Goal: Complete application form: Complete application form

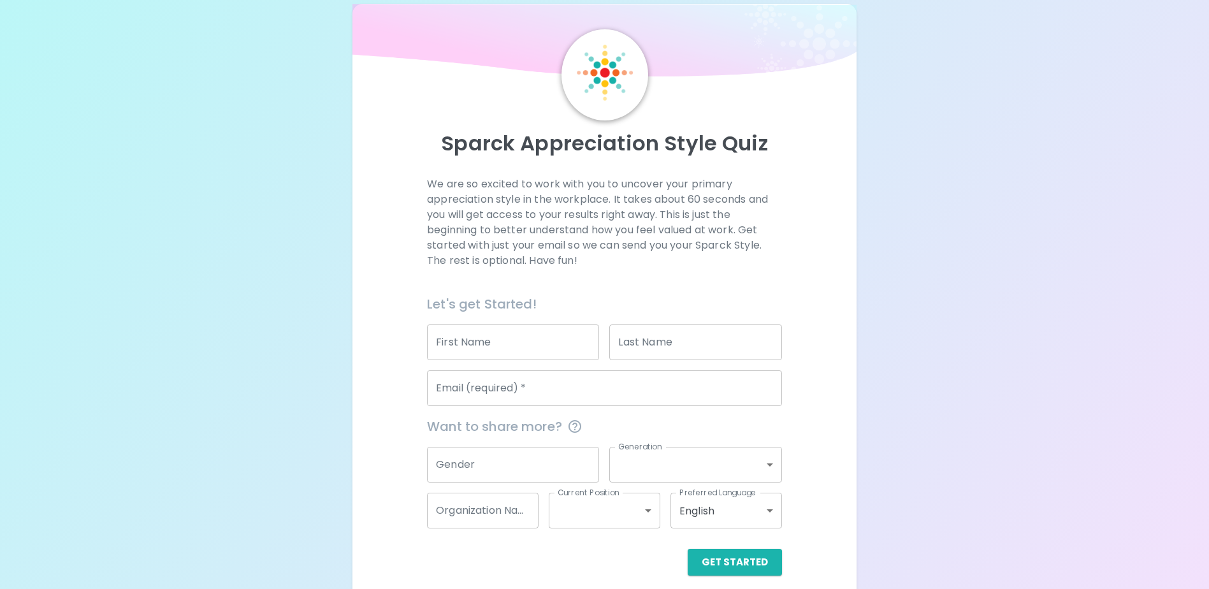
scroll to position [34, 0]
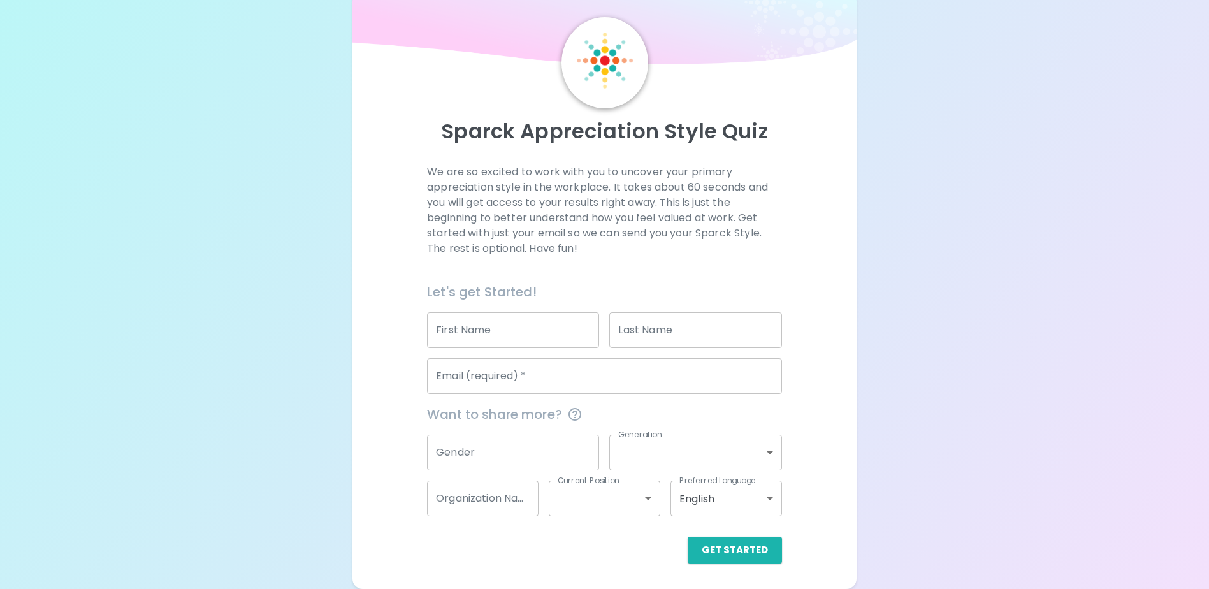
click at [605, 364] on input "Email (required)   *" at bounding box center [604, 376] width 355 height 36
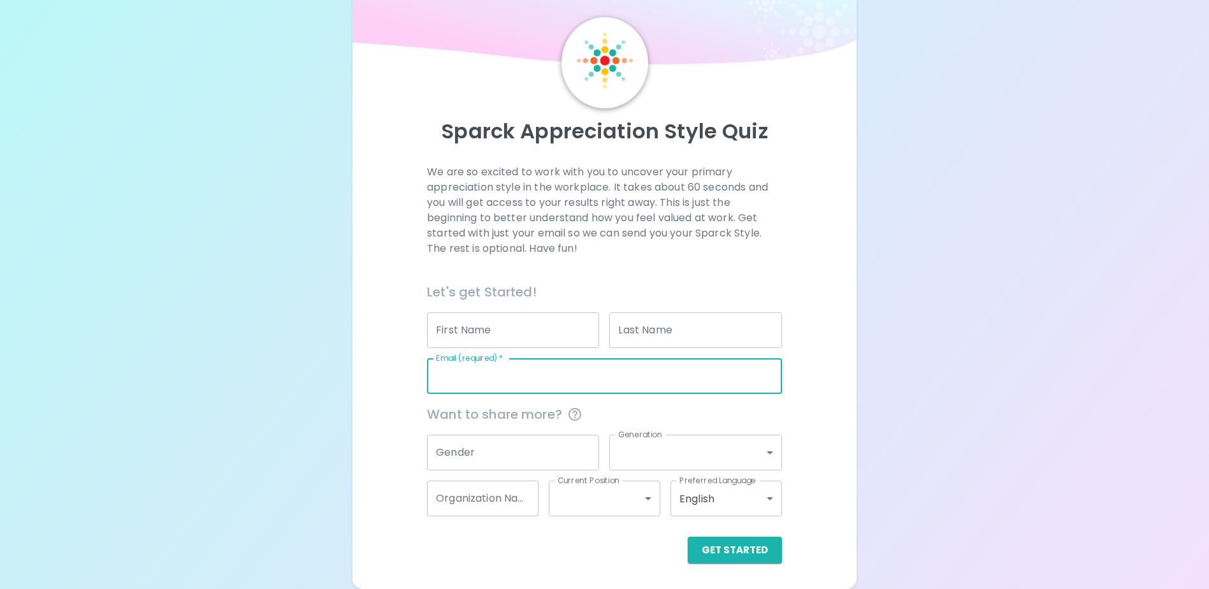
type input "[EMAIL_ADDRESS][PERSON_NAME][DOMAIN_NAME]"
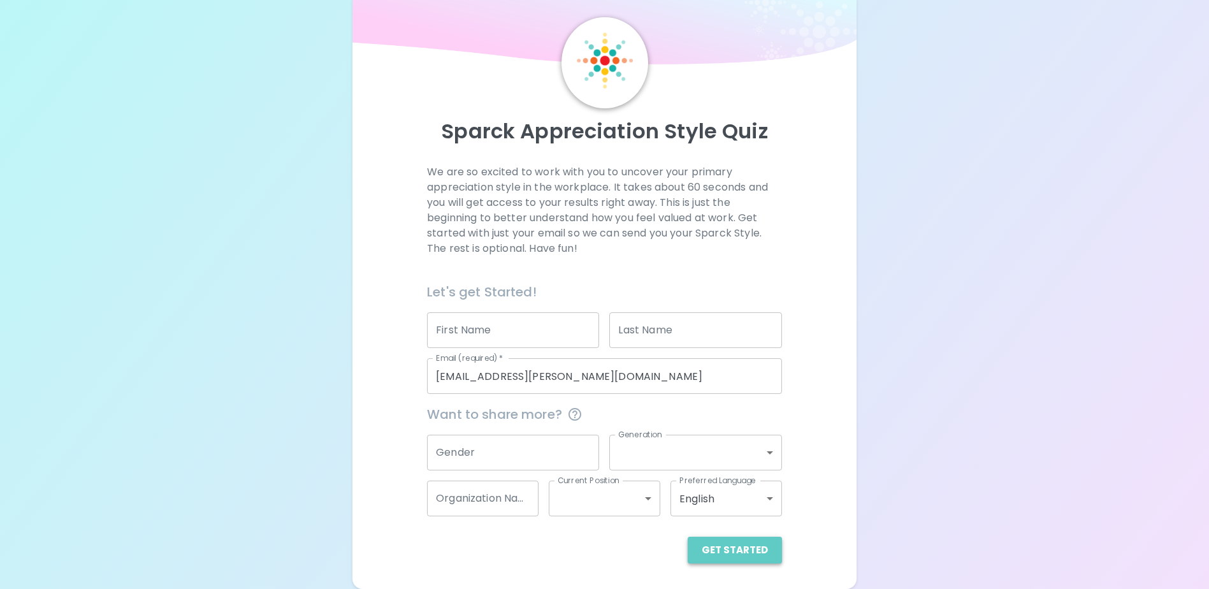
click at [763, 546] on button "Get Started" at bounding box center [734, 549] width 94 height 27
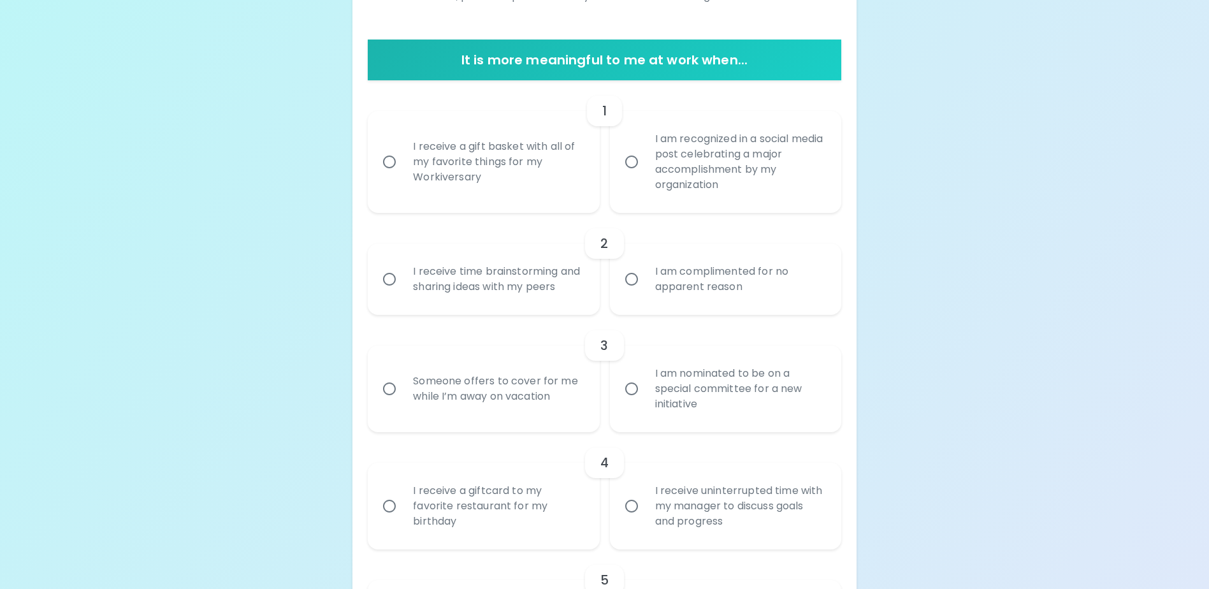
click at [508, 201] on label "I receive a gift basket with all of my favorite things for my Workiversary" at bounding box center [476, 162] width 231 height 102
click at [403, 175] on input "I receive a gift basket with all of my favorite things for my Workiversary" at bounding box center [389, 161] width 27 height 27
radio input "true"
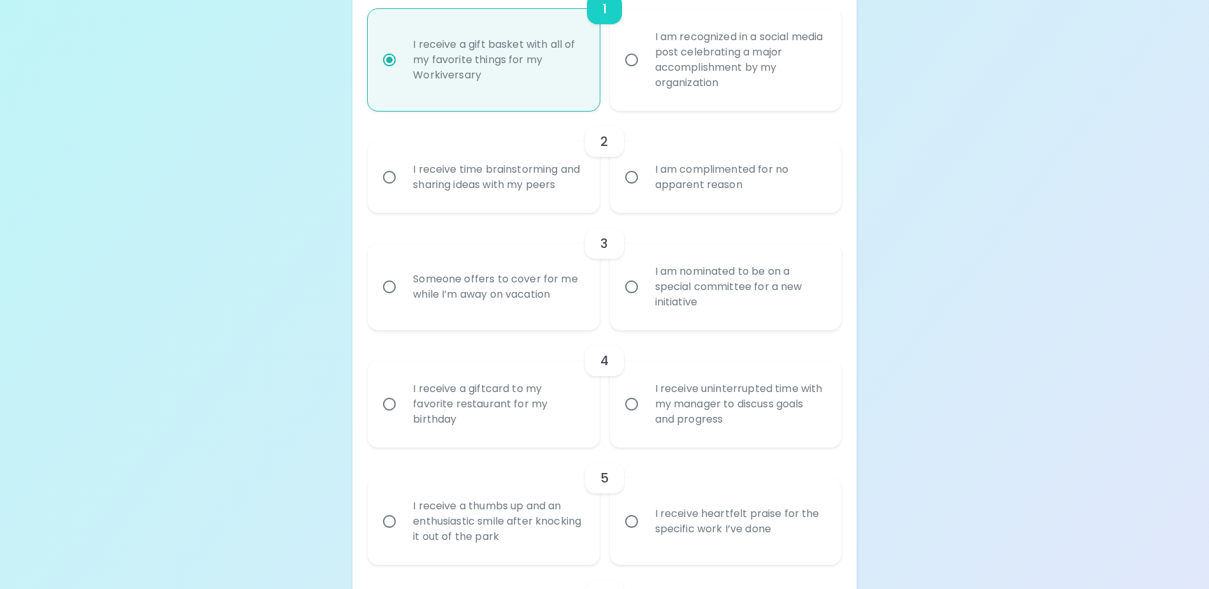
click at [464, 259] on div "3" at bounding box center [604, 243] width 473 height 31
click at [471, 203] on div "I receive time brainstorming and sharing ideas with my peers" at bounding box center [497, 177] width 189 height 61
click at [403, 190] on input "I receive time brainstorming and sharing ideas with my peers" at bounding box center [389, 177] width 27 height 27
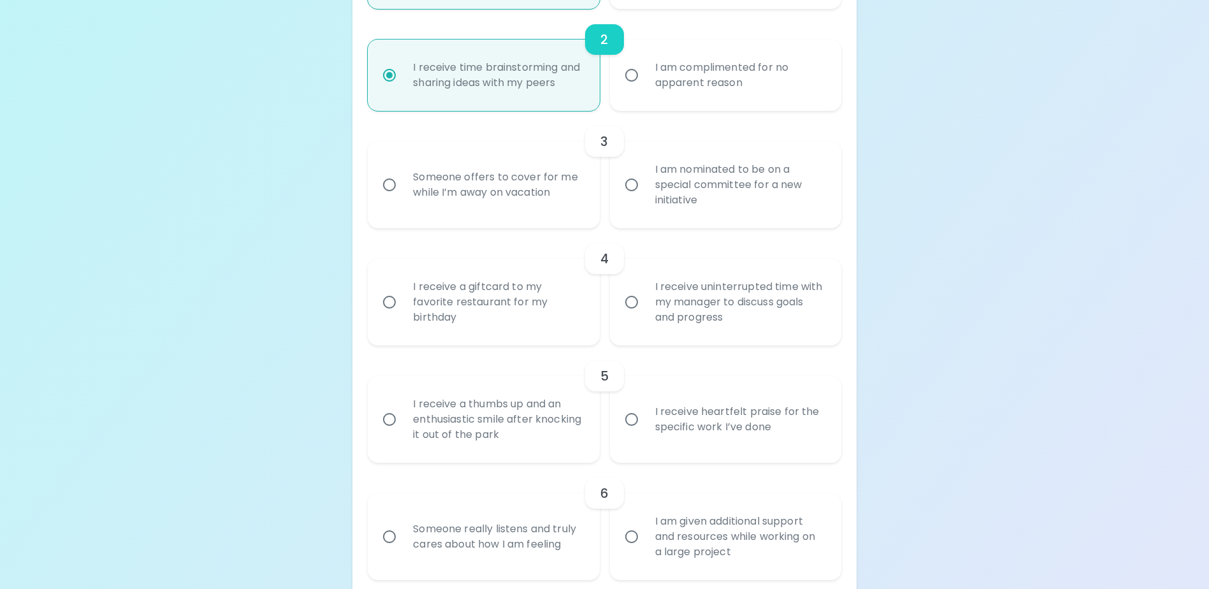
radio input "true"
click at [495, 201] on div "Someone offers to cover for me while I’m away on vacation" at bounding box center [497, 184] width 189 height 61
click at [403, 198] on input "Someone offers to cover for me while I’m away on vacation" at bounding box center [389, 184] width 27 height 27
radio input "false"
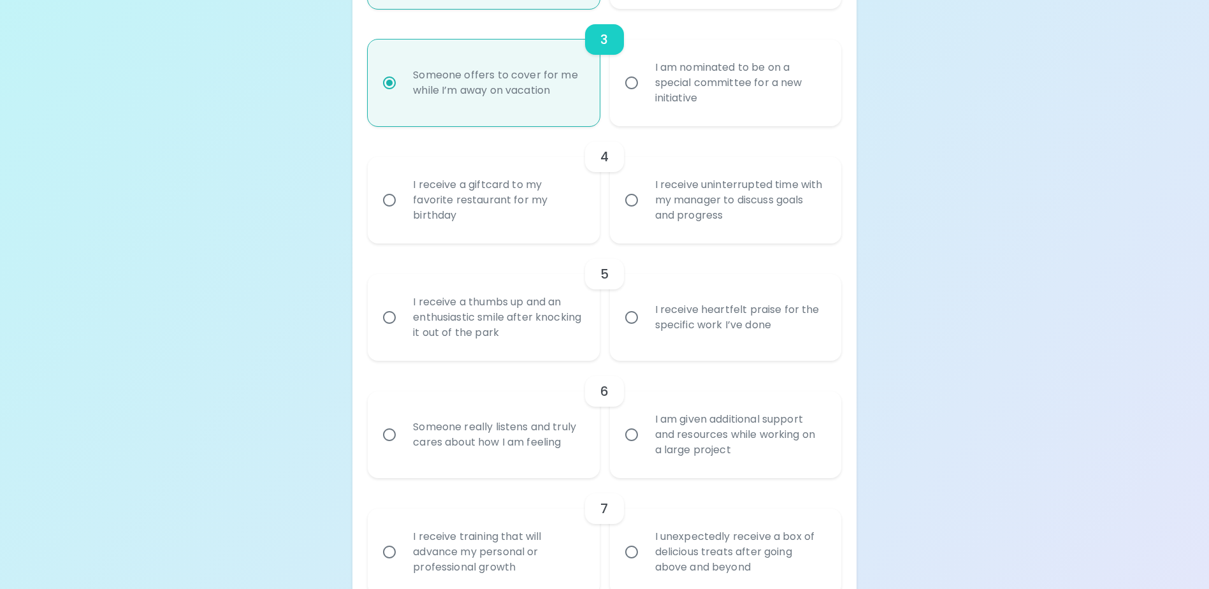
radio input "true"
click at [488, 217] on div "I receive a giftcard to my favorite restaurant for my birthday" at bounding box center [497, 200] width 189 height 76
click at [403, 213] on input "I receive a giftcard to my favorite restaurant for my birthday" at bounding box center [389, 200] width 27 height 27
radio input "false"
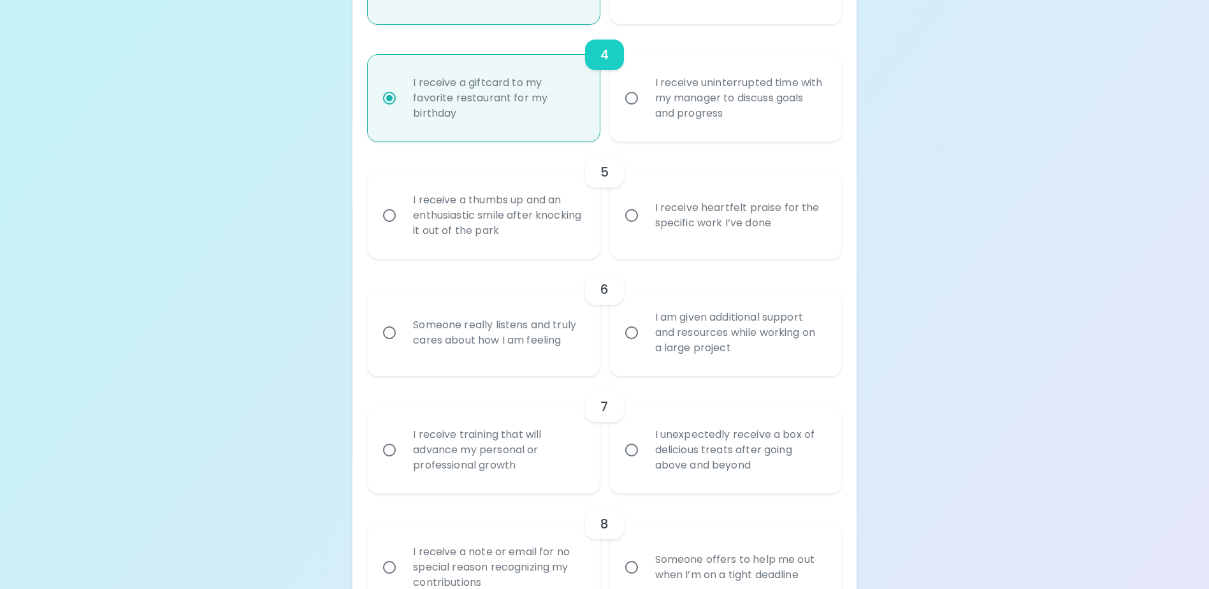
radio input "true"
click at [488, 219] on div "I receive a thumbs up and an enthusiastic smile after knocking it out of the pa…" at bounding box center [497, 215] width 189 height 76
click at [403, 219] on input "I receive a thumbs up and an enthusiastic smile after knocking it out of the pa…" at bounding box center [389, 215] width 27 height 27
radio input "false"
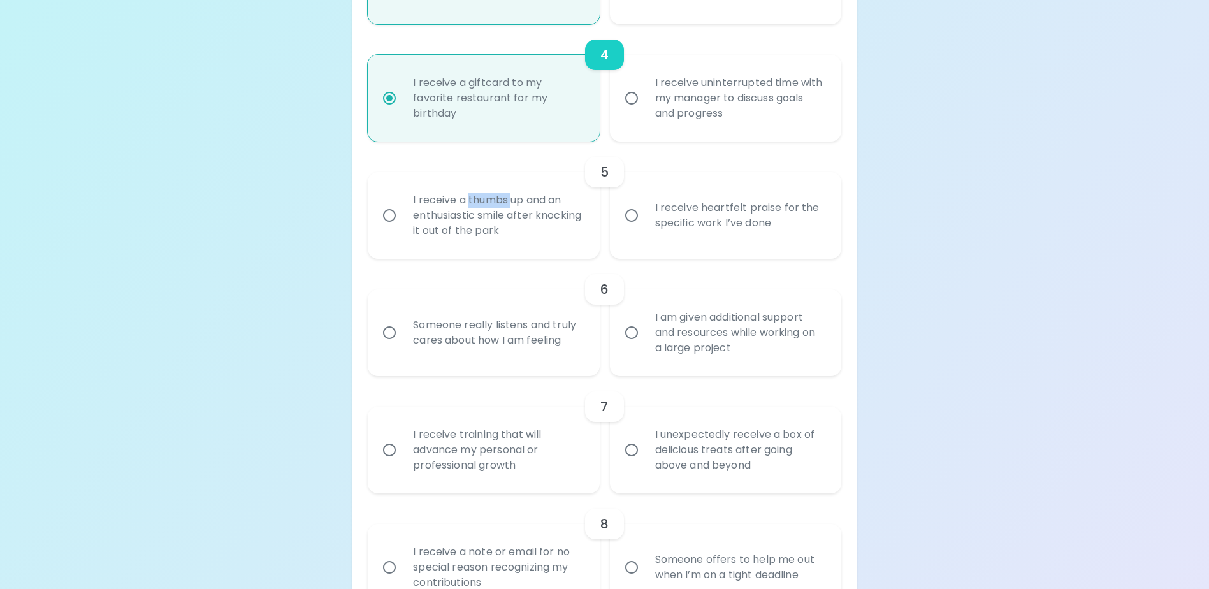
radio input "false"
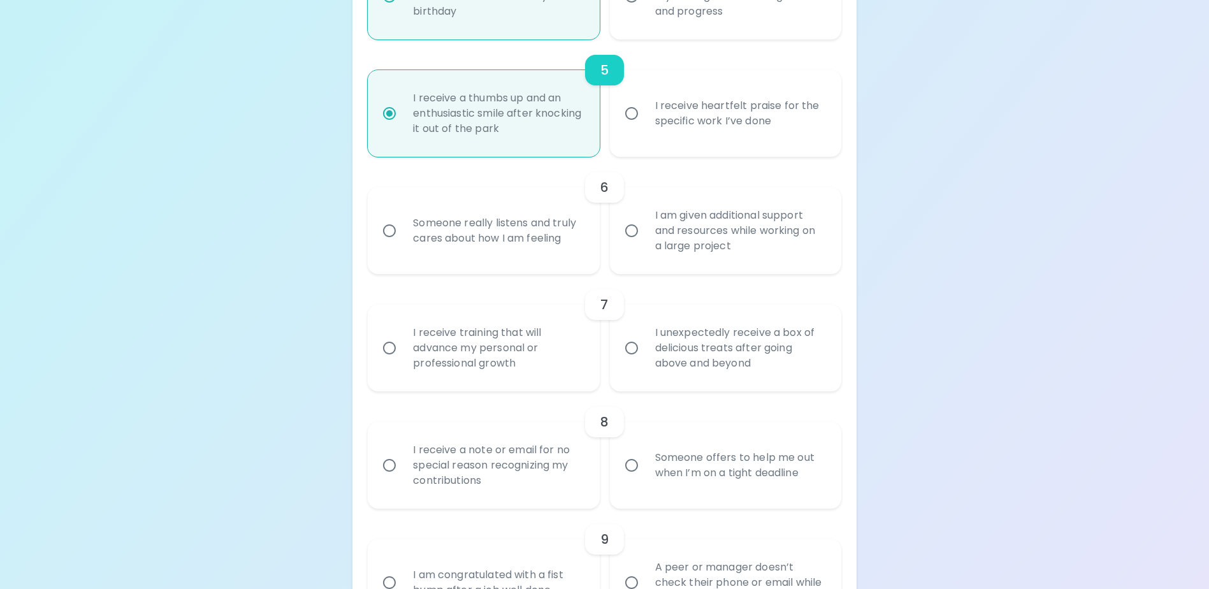
drag, startPoint x: 488, startPoint y: 219, endPoint x: 485, endPoint y: 244, distance: 25.7
click at [485, 244] on div "Someone really listens and truly cares about how I am feeling" at bounding box center [497, 230] width 189 height 61
click at [403, 244] on input "Someone really listens and truly cares about how I am feeling" at bounding box center [389, 230] width 27 height 27
radio input "false"
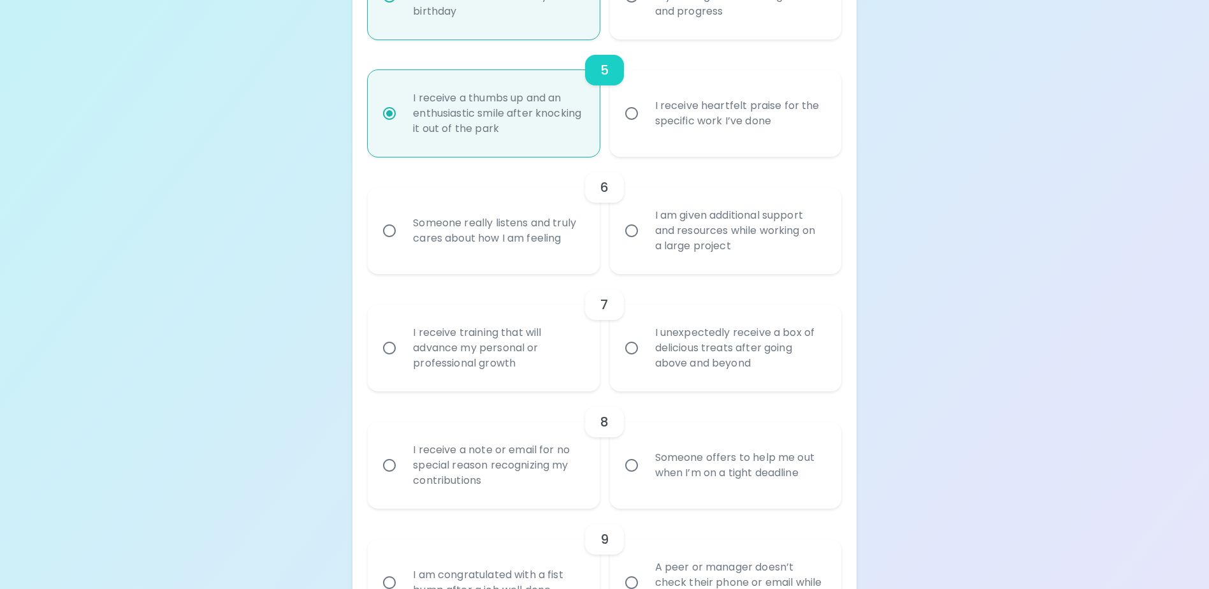
radio input "false"
radio input "true"
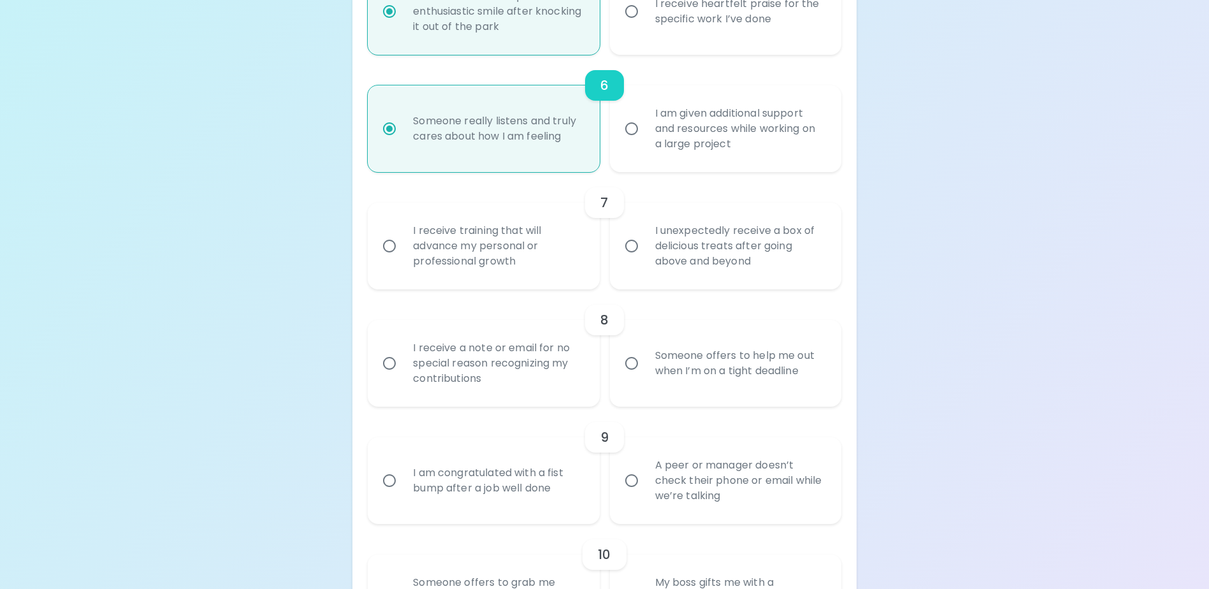
radio input "true"
click at [484, 271] on div "I receive training that will advance my personal or professional growth" at bounding box center [497, 246] width 189 height 76
click at [403, 259] on input "I receive training that will advance my personal or professional growth" at bounding box center [389, 246] width 27 height 27
radio input "false"
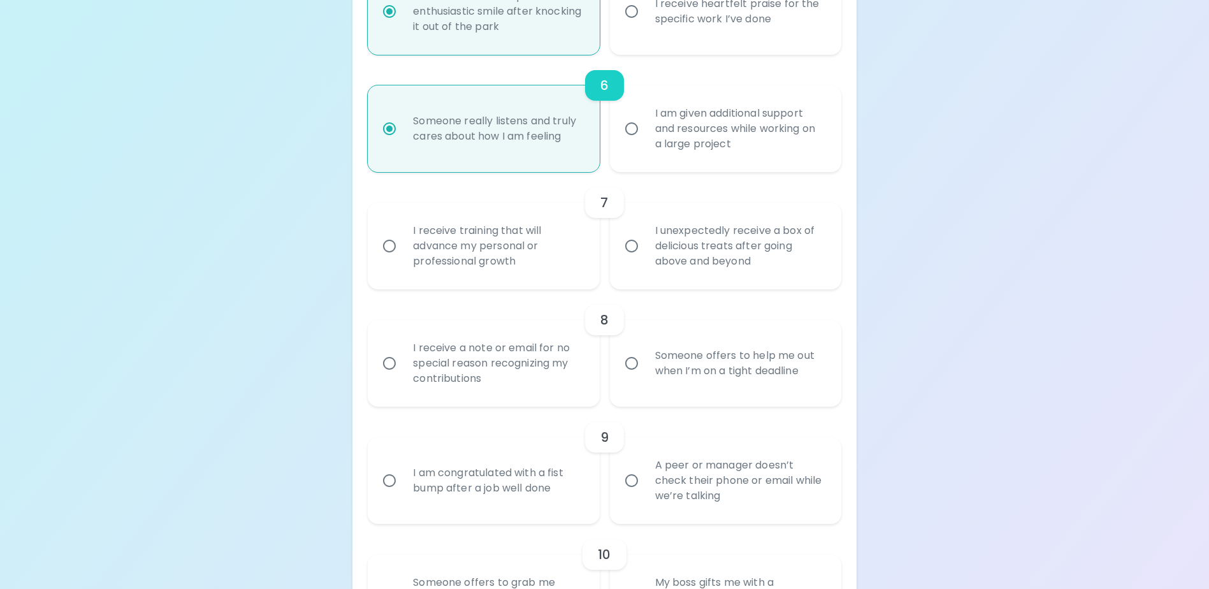
radio input "false"
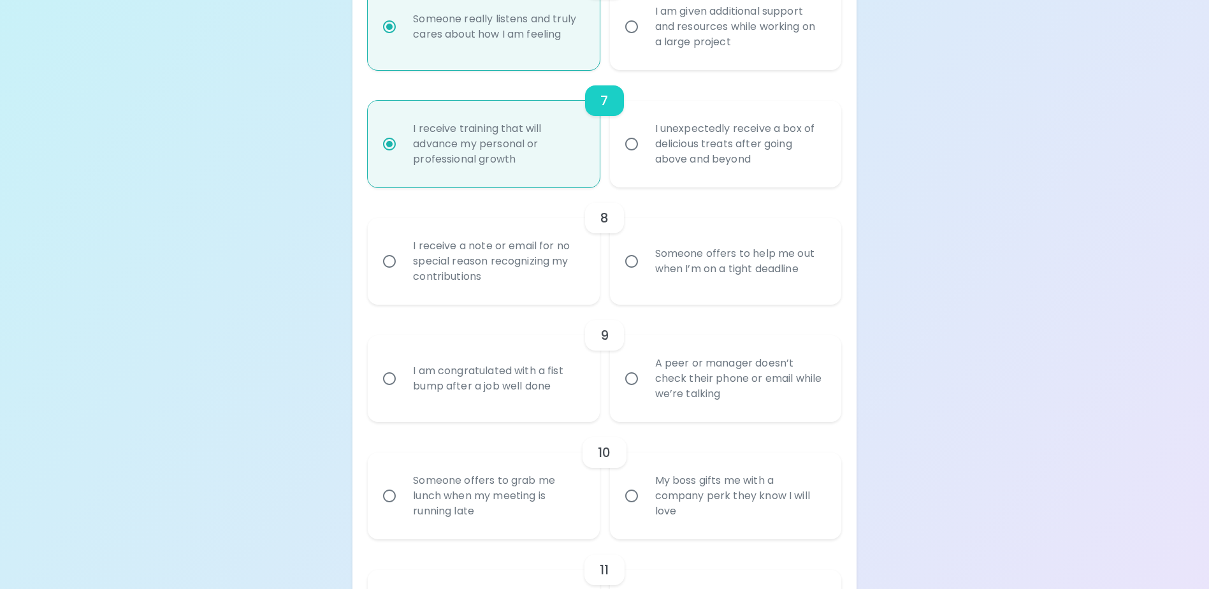
radio input "true"
click at [468, 320] on div "9 I am congratulated with a fist bump after a job well done A peer or manager d…" at bounding box center [604, 363] width 473 height 117
click at [501, 284] on div "I receive a note or email for no special reason recognizing my contributions" at bounding box center [497, 261] width 189 height 76
click at [403, 275] on input "I receive a note or email for no special reason recognizing my contributions" at bounding box center [389, 261] width 27 height 27
radio input "false"
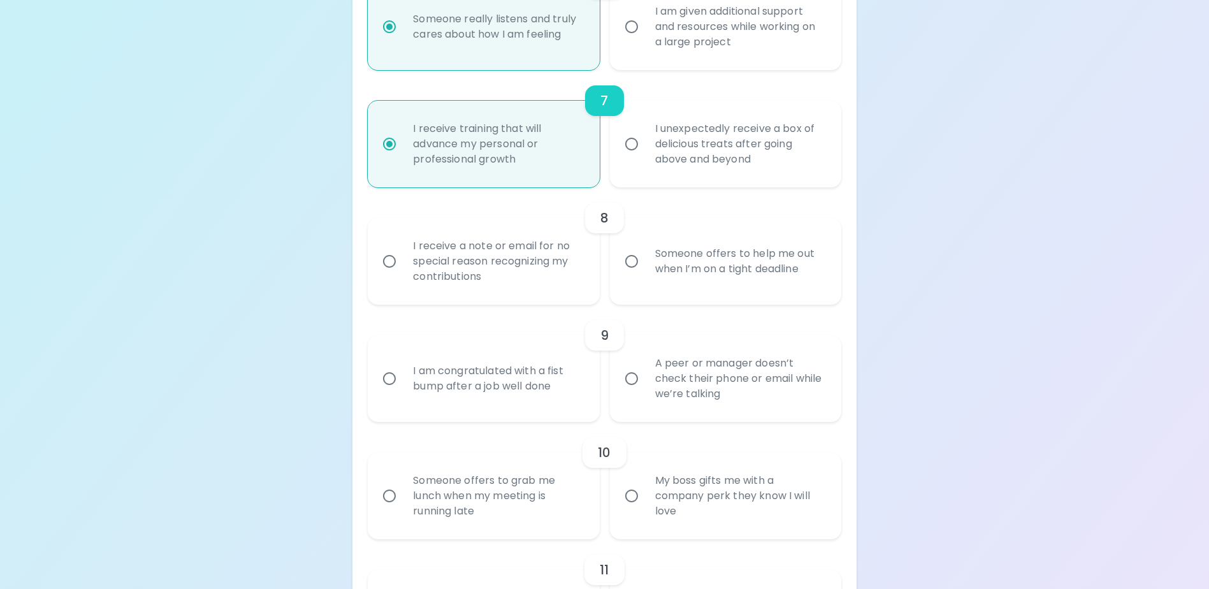
radio input "false"
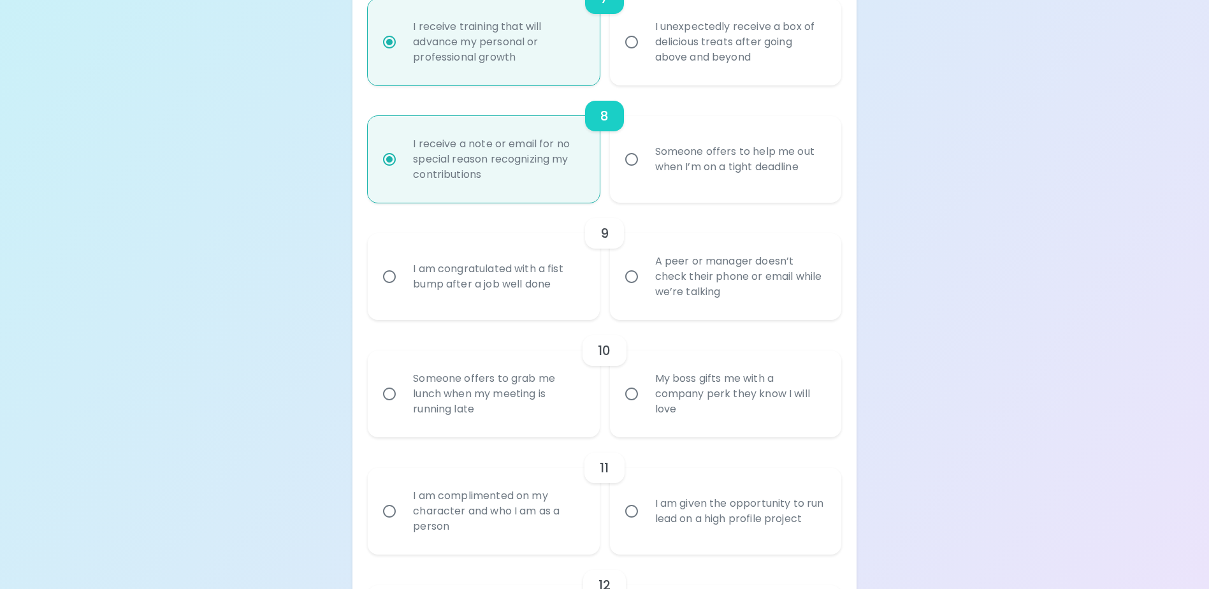
radio input "true"
click at [506, 336] on div "10 Someone offers to grab me lunch when my meeting is running late My boss gift…" at bounding box center [604, 378] width 473 height 117
click at [524, 307] on div "I am congratulated with a fist bump after a job well done" at bounding box center [497, 276] width 189 height 61
click at [403, 290] on input "I am congratulated with a fist bump after a job well done" at bounding box center [389, 276] width 27 height 27
radio input "false"
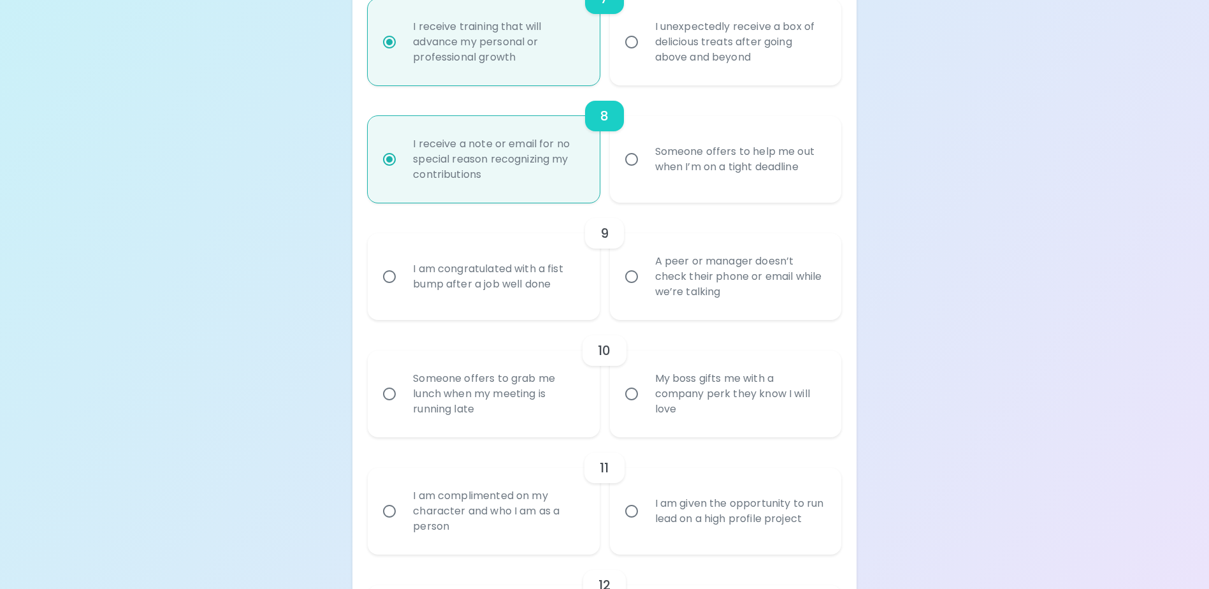
radio input "false"
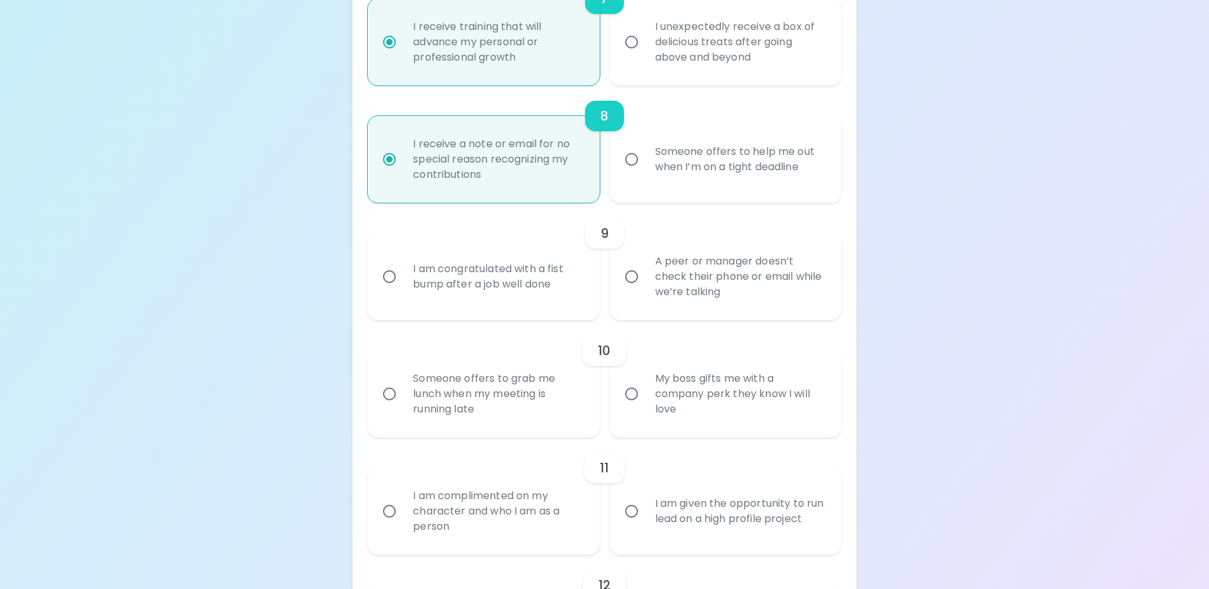
radio input "false"
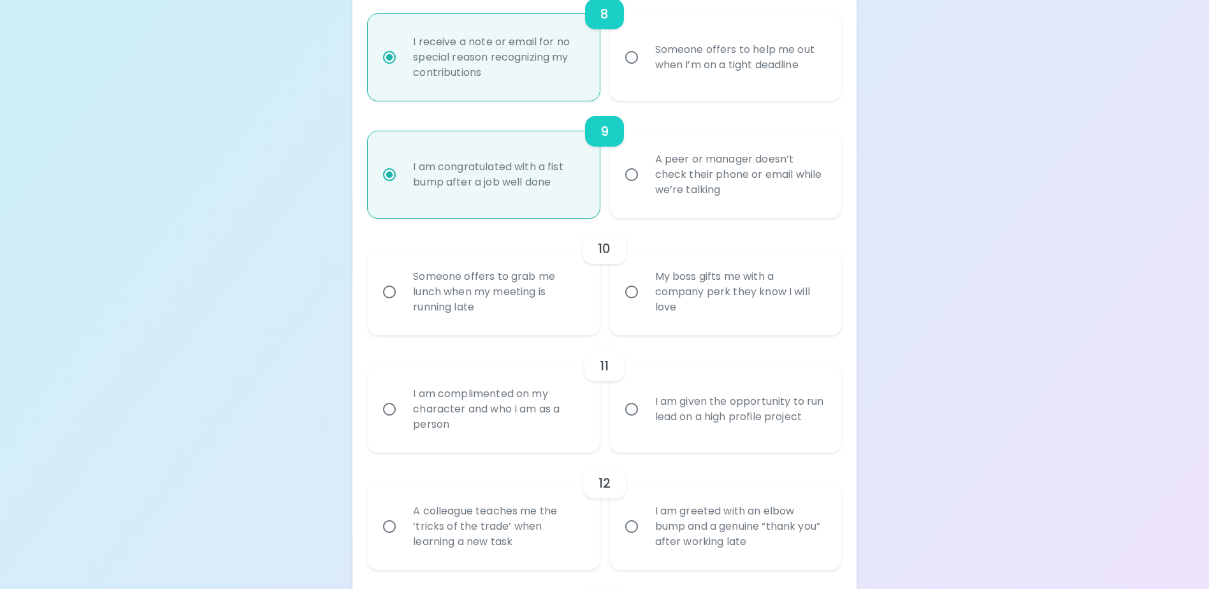
radio input "true"
click at [528, 327] on div "Someone offers to grab me lunch when my meeting is running late" at bounding box center [497, 292] width 189 height 76
click at [403, 305] on input "Someone offers to grab me lunch when my meeting is running late" at bounding box center [389, 291] width 27 height 27
radio input "false"
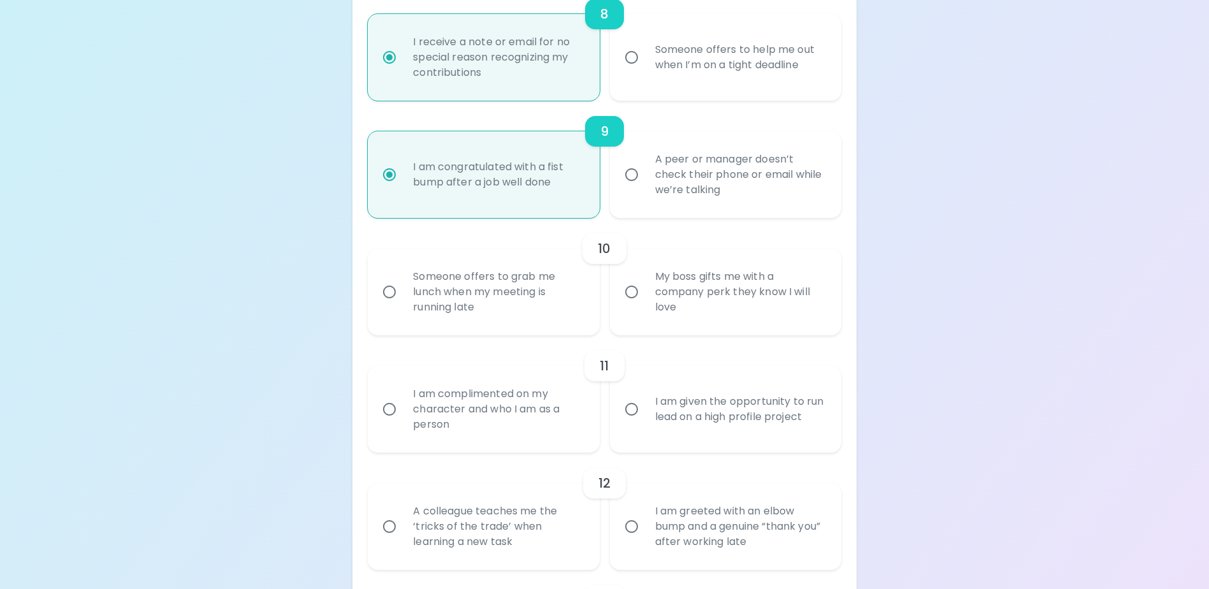
radio input "false"
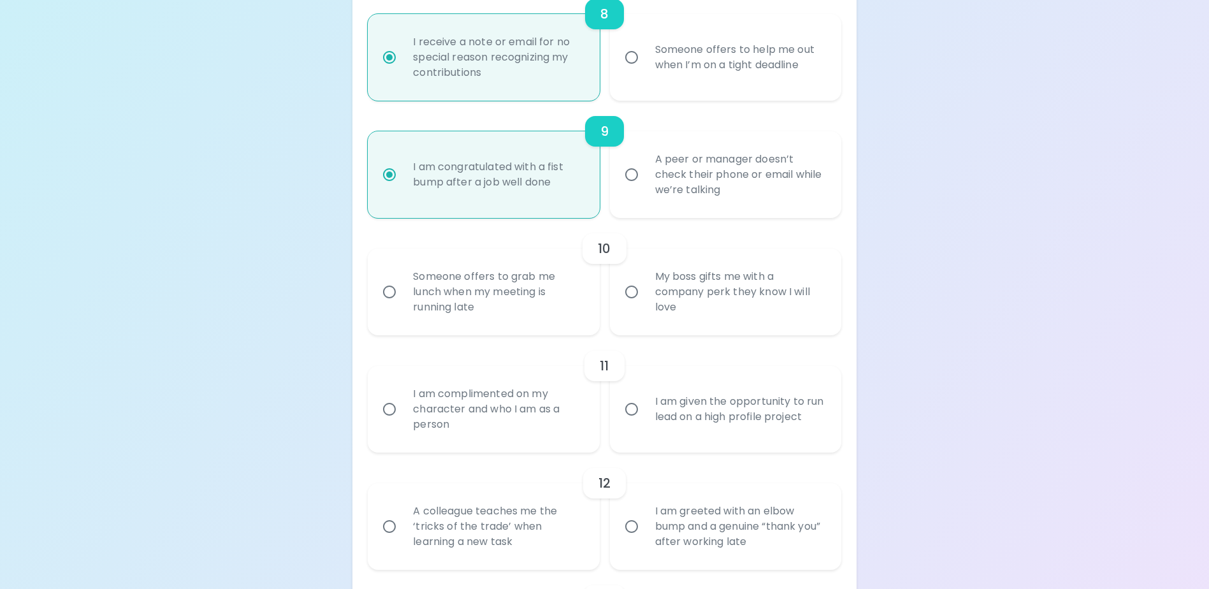
radio input "false"
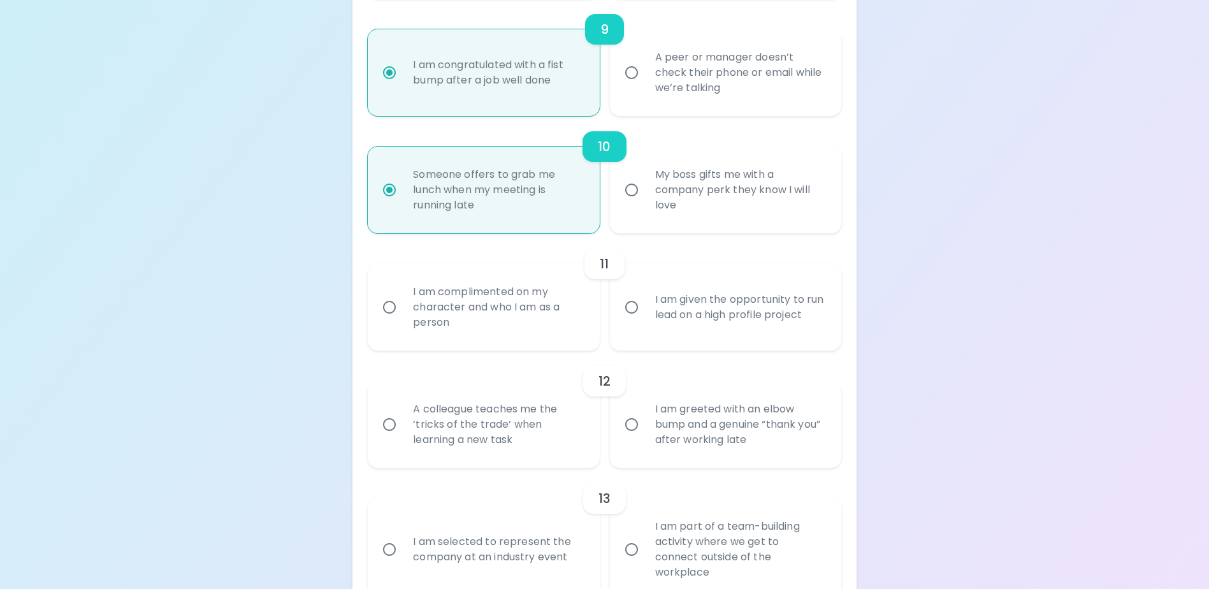
radio input "true"
click at [509, 345] on div "I am complimented on my character and who I am as a person" at bounding box center [497, 307] width 189 height 76
click at [403, 320] on input "I am complimented on my character and who I am as a person" at bounding box center [389, 307] width 27 height 27
radio input "false"
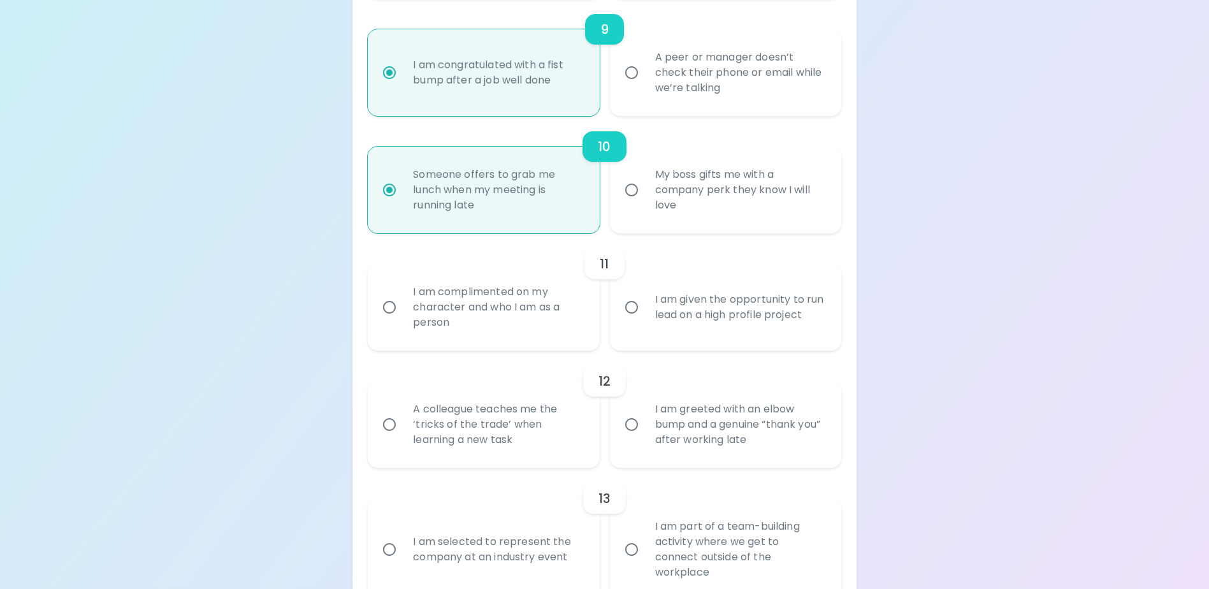
radio input "false"
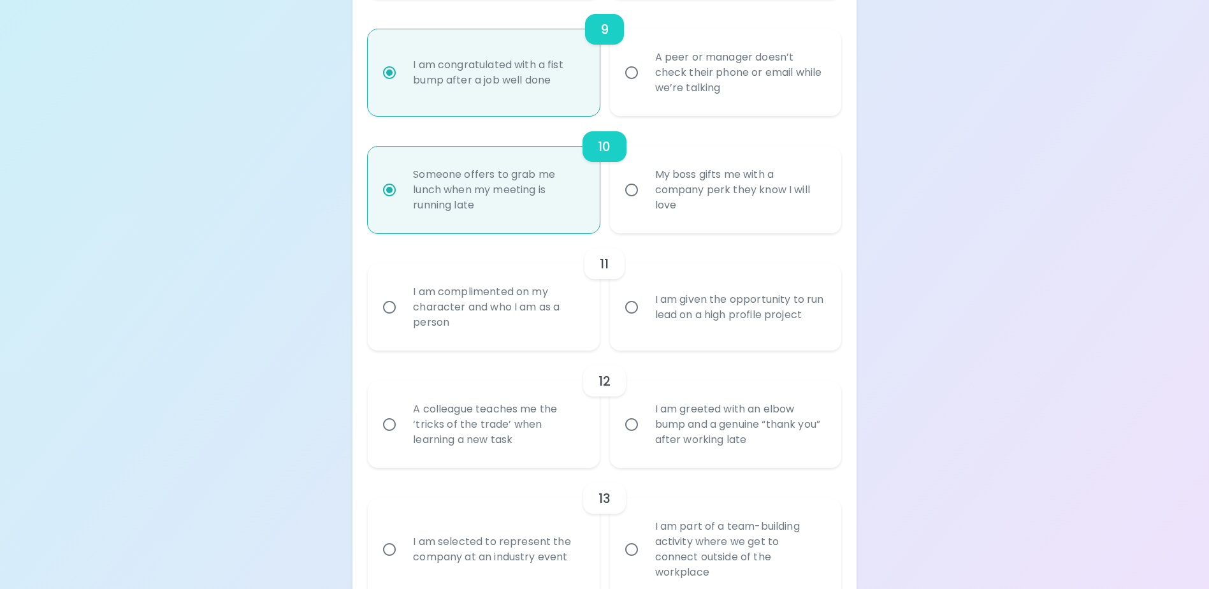
radio input "false"
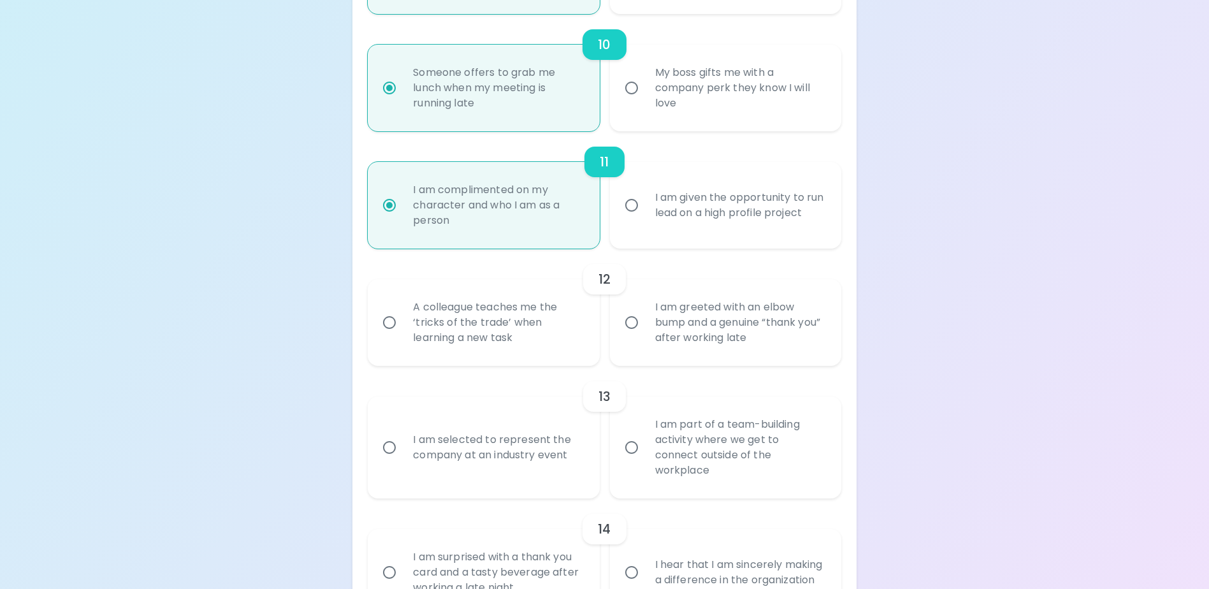
radio input "true"
click at [514, 361] on div "A colleague teaches me the ‘tricks of the trade’ when learning a new task" at bounding box center [497, 322] width 189 height 76
click at [403, 336] on input "A colleague teaches me the ‘tricks of the trade’ when learning a new task" at bounding box center [389, 322] width 27 height 27
radio input "false"
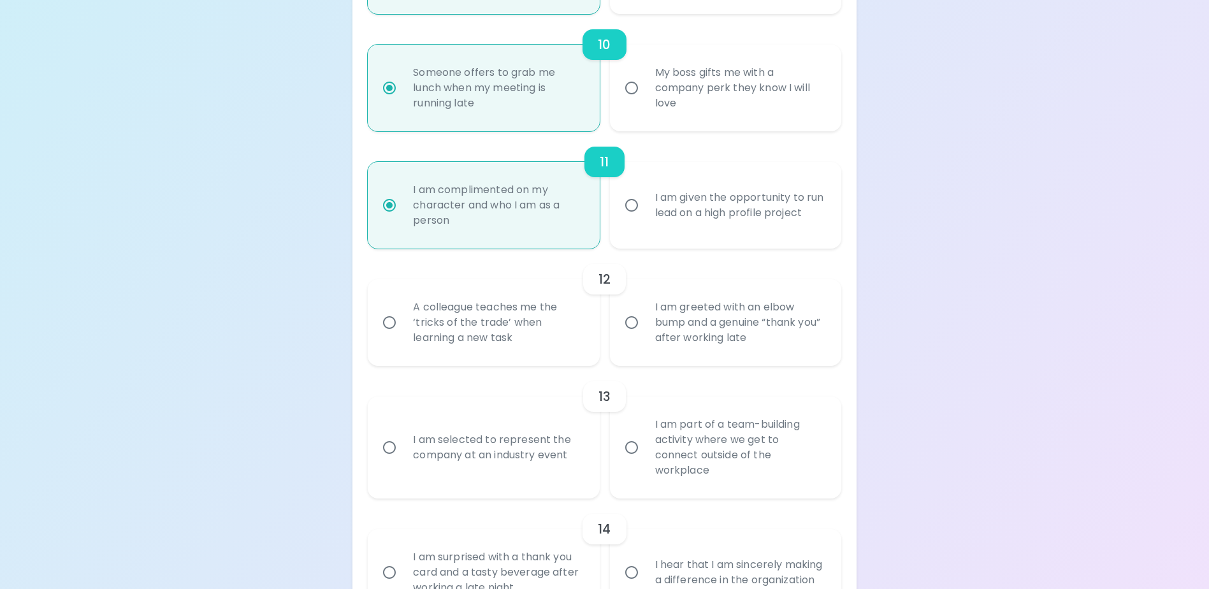
radio input "false"
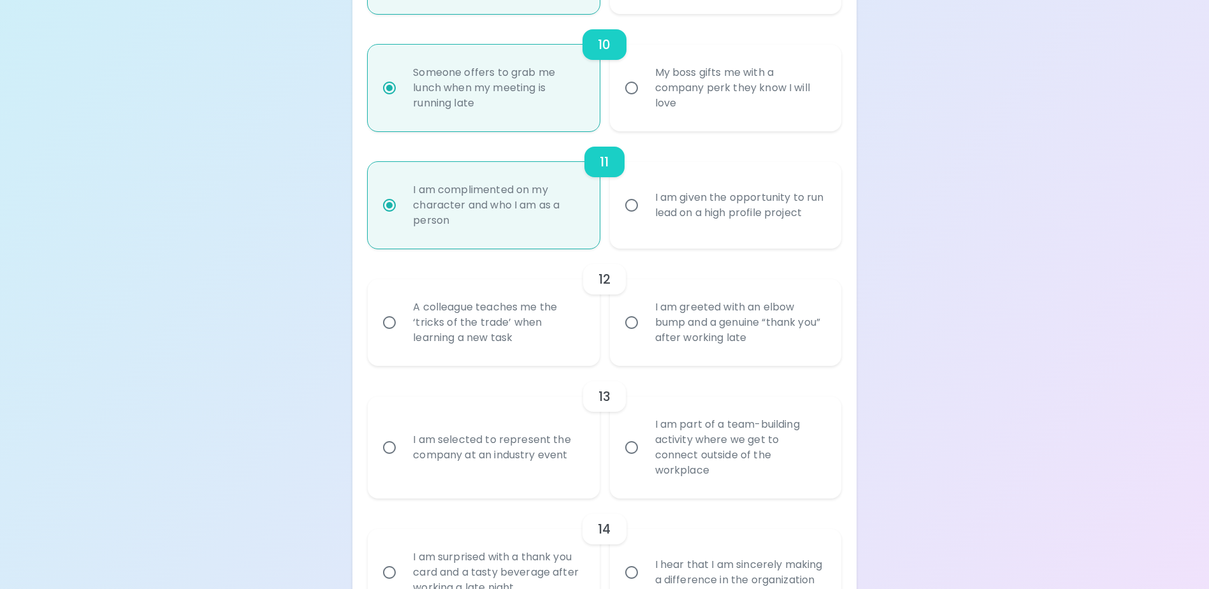
radio input "false"
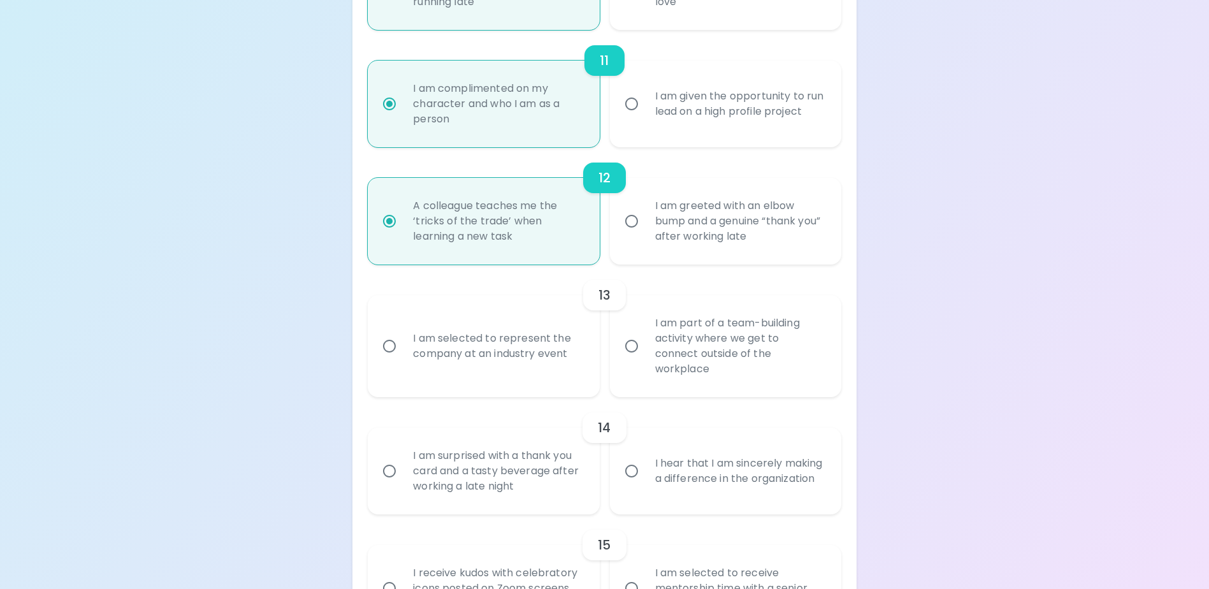
radio input "true"
click at [514, 370] on div "I am selected to represent the company at an industry event" at bounding box center [497, 345] width 189 height 61
click at [403, 359] on input "I am selected to represent the company at an industry event" at bounding box center [389, 345] width 27 height 27
radio input "false"
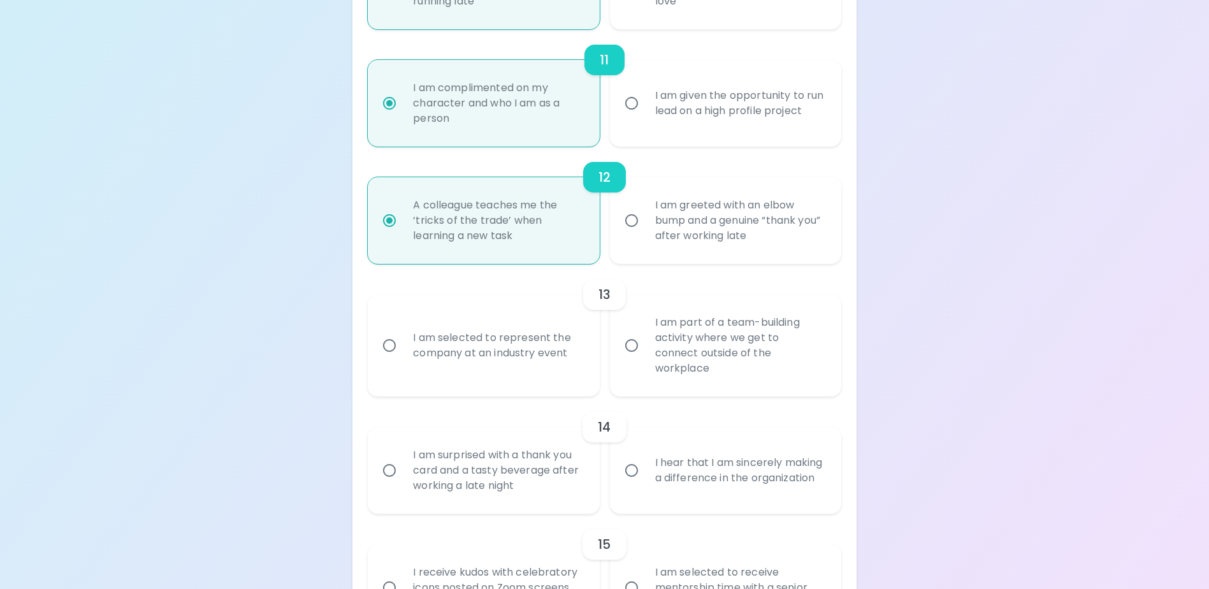
radio input "false"
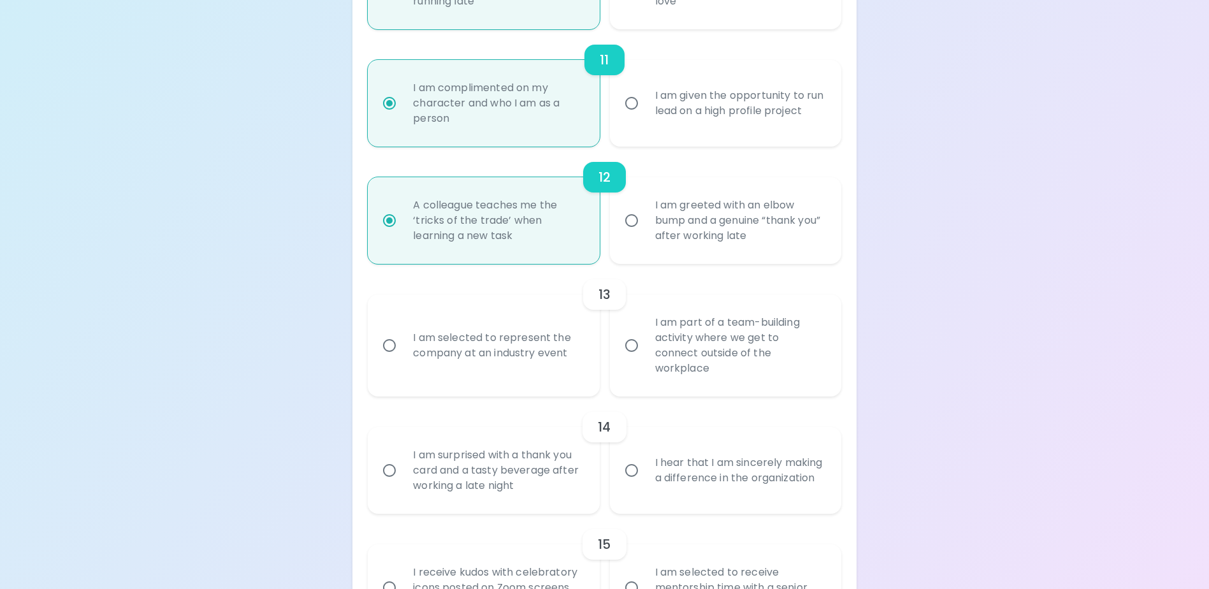
radio input "false"
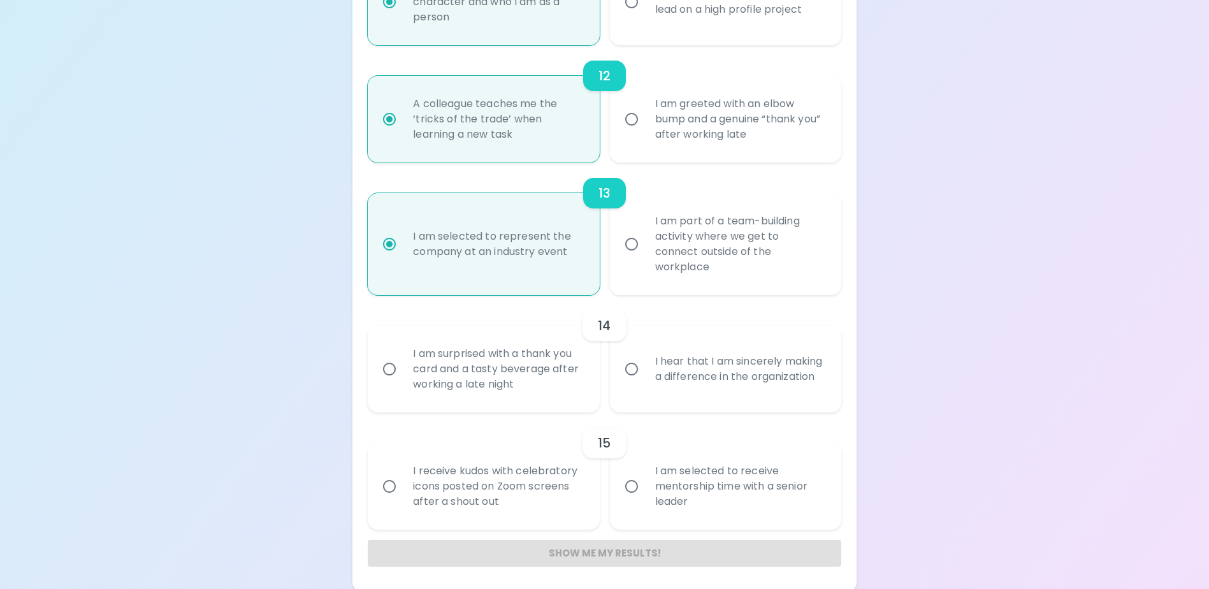
radio input "true"
click at [519, 371] on div "I am surprised with a thank you card and a tasty beverage after working a late …" at bounding box center [497, 368] width 189 height 76
click at [403, 371] on input "I am surprised with a thank you card and a tasty beverage after working a late …" at bounding box center [389, 368] width 27 height 27
radio input "false"
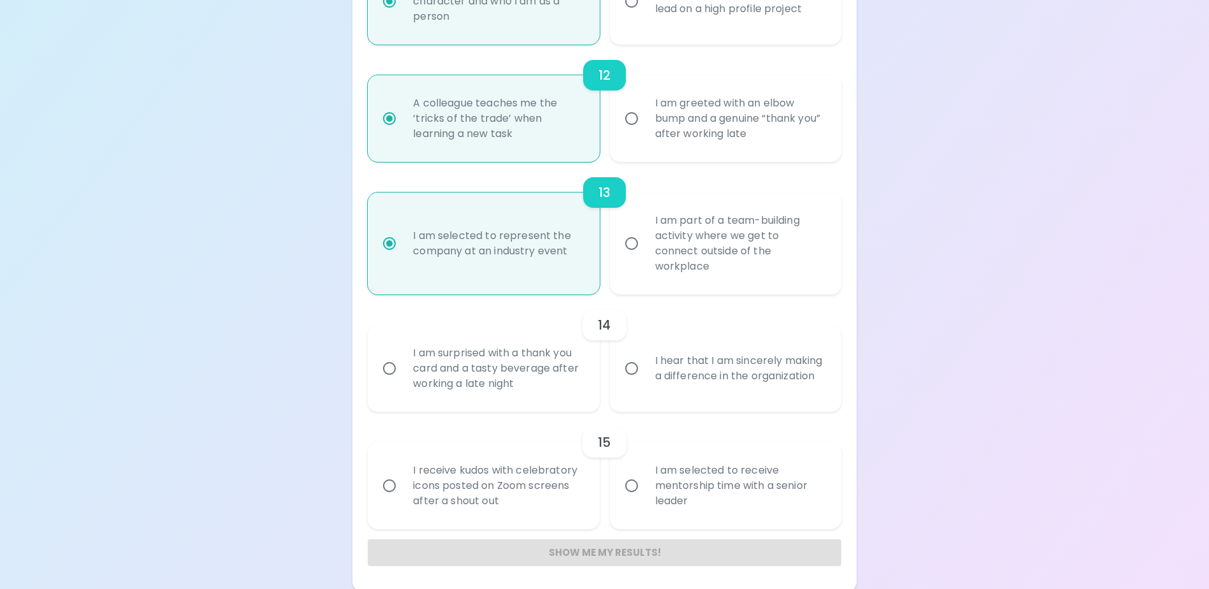
radio input "false"
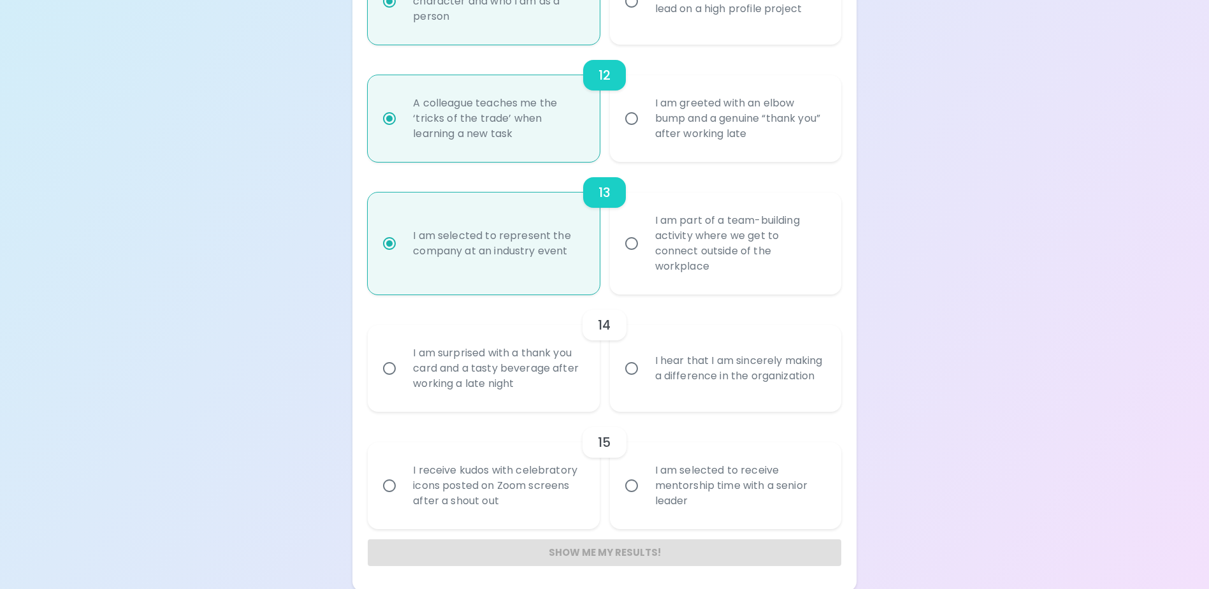
radio input "false"
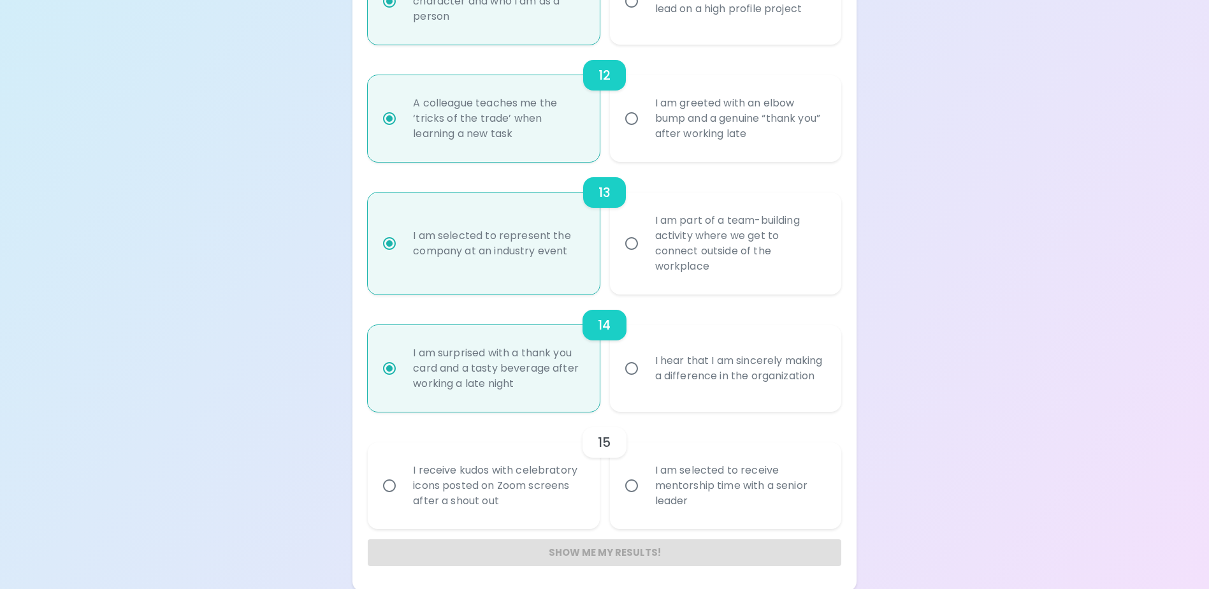
scroll to position [1553, 0]
radio input "true"
click at [499, 426] on div "15" at bounding box center [604, 439] width 473 height 31
click at [510, 449] on div "15" at bounding box center [604, 439] width 473 height 31
click at [580, 498] on div "I receive kudos with celebratory icons posted on Zoom screens after a shout out" at bounding box center [497, 483] width 189 height 76
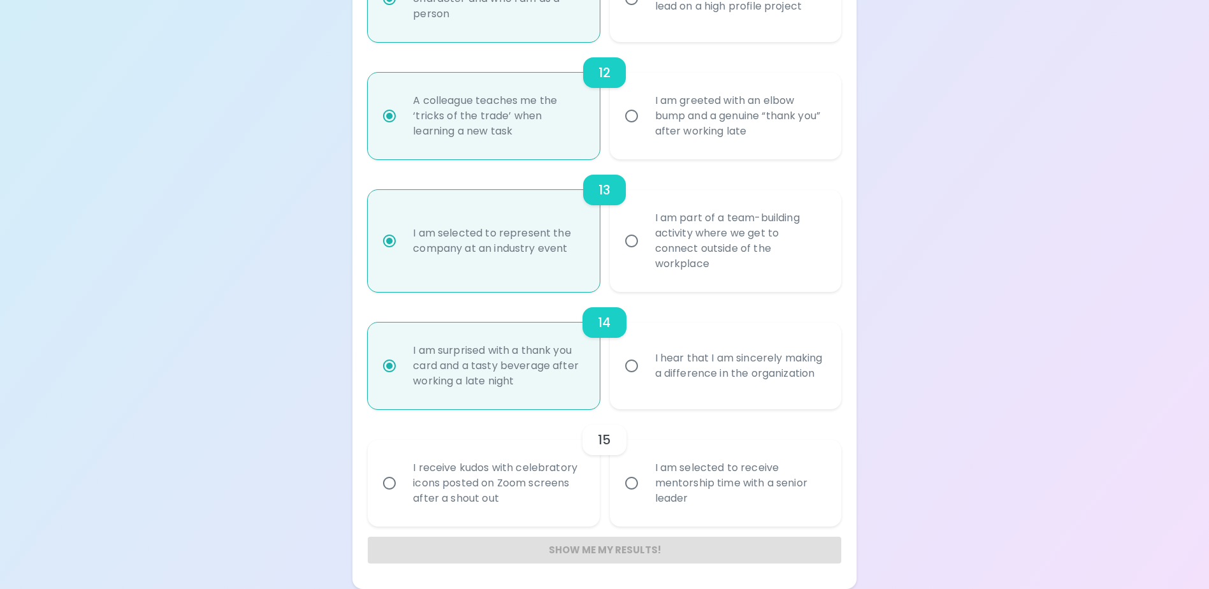
click at [403, 496] on input "I receive kudos with celebratory icons posted on Zoom screens after a shout out" at bounding box center [389, 483] width 27 height 27
radio input "false"
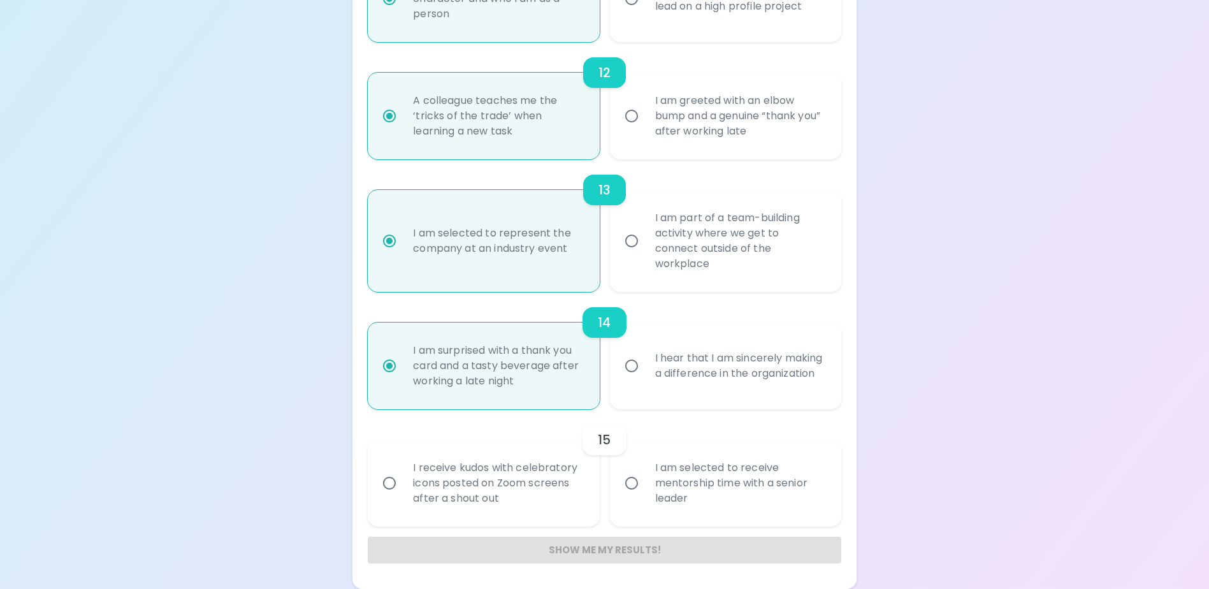
radio input "false"
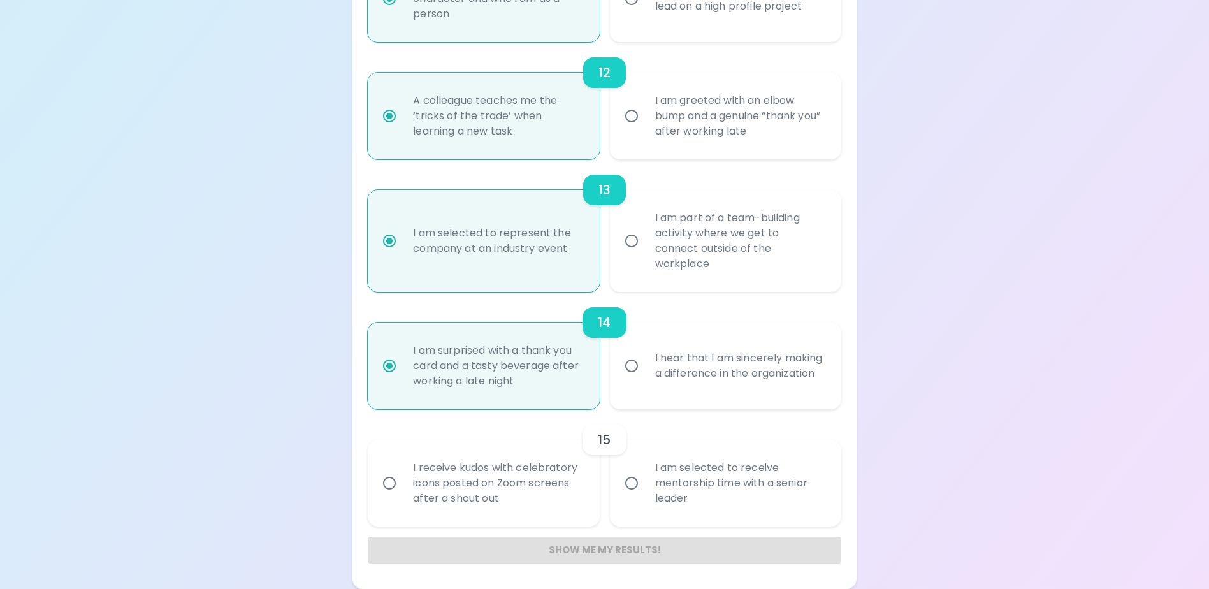
radio input "false"
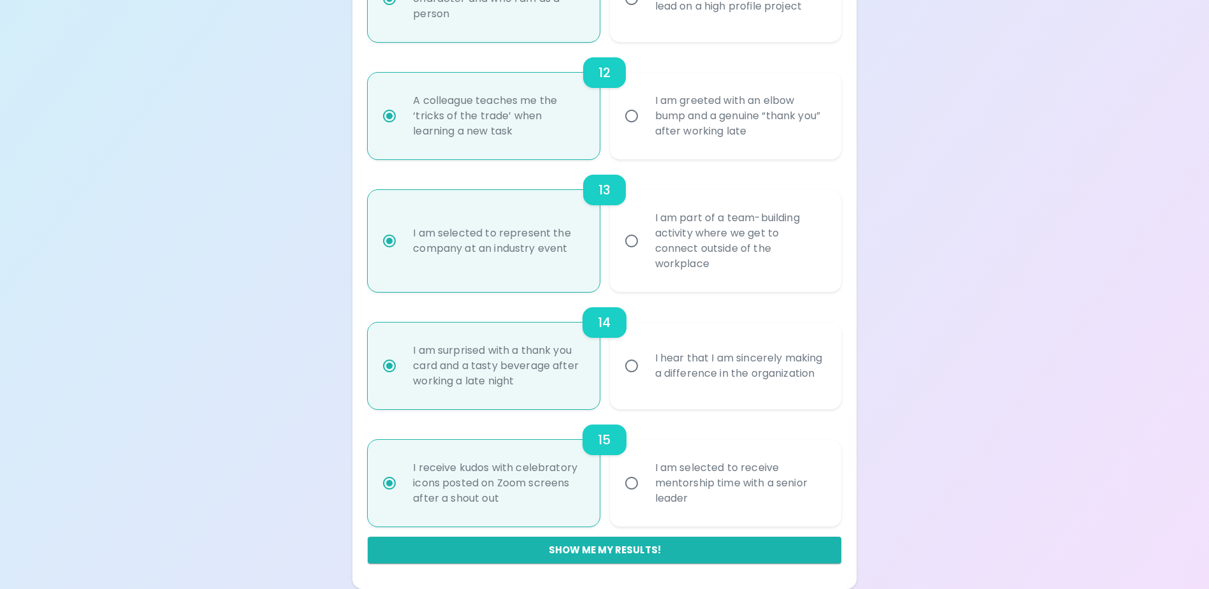
radio input "true"
click at [598, 536] on div "Show me my results!" at bounding box center [604, 544] width 473 height 37
click at [594, 543] on button "Show me my results!" at bounding box center [604, 549] width 473 height 27
radio input "false"
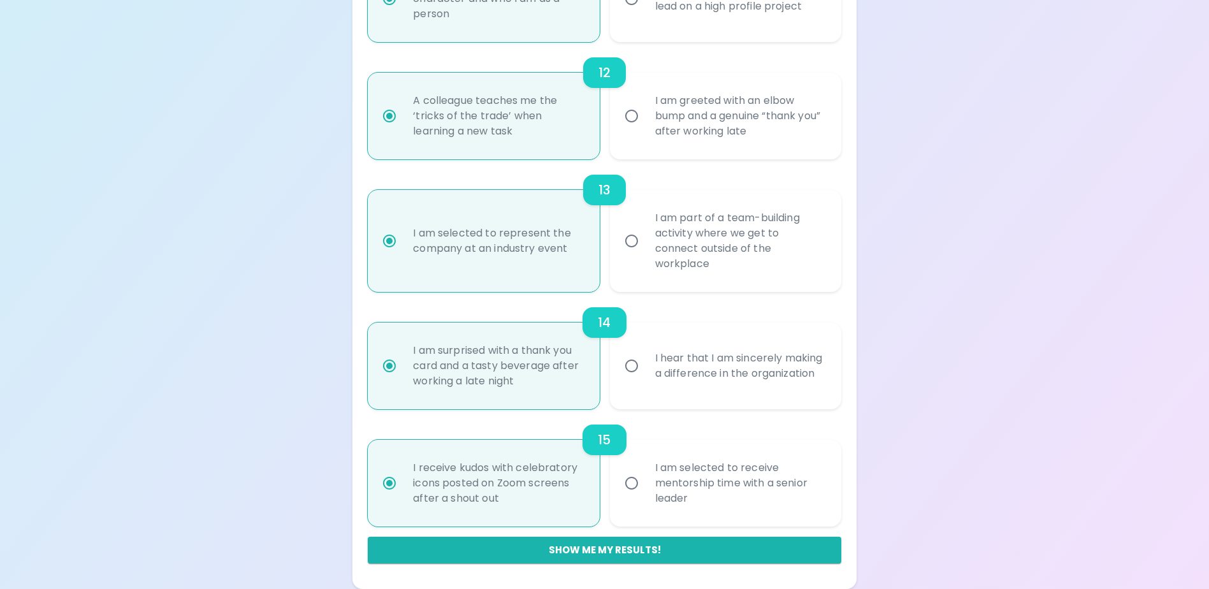
radio input "false"
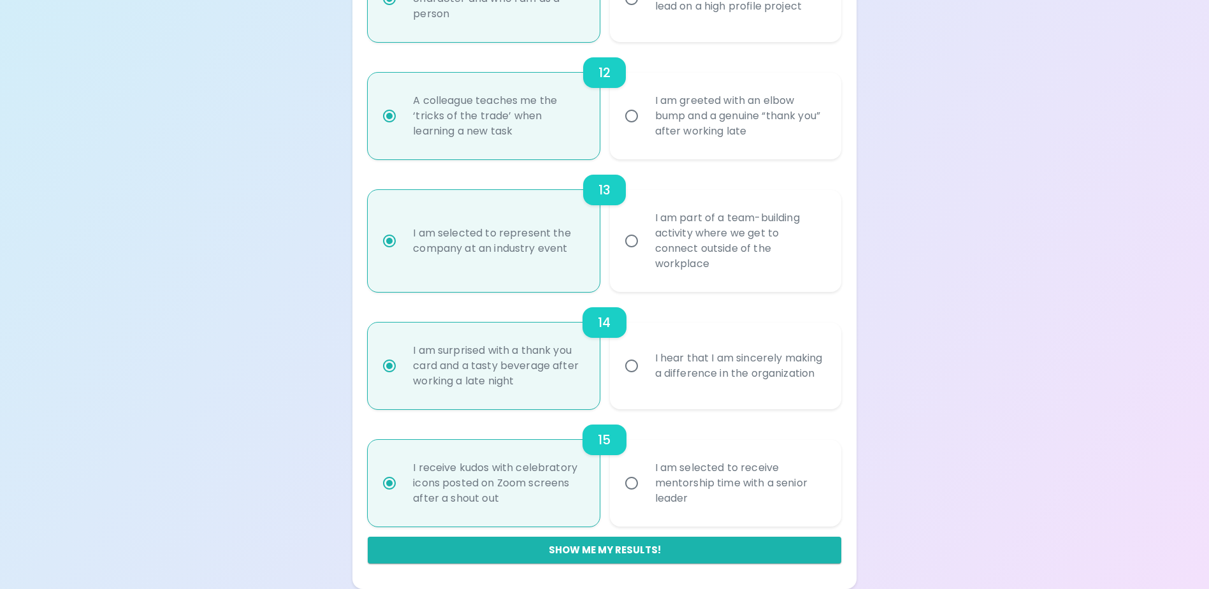
radio input "false"
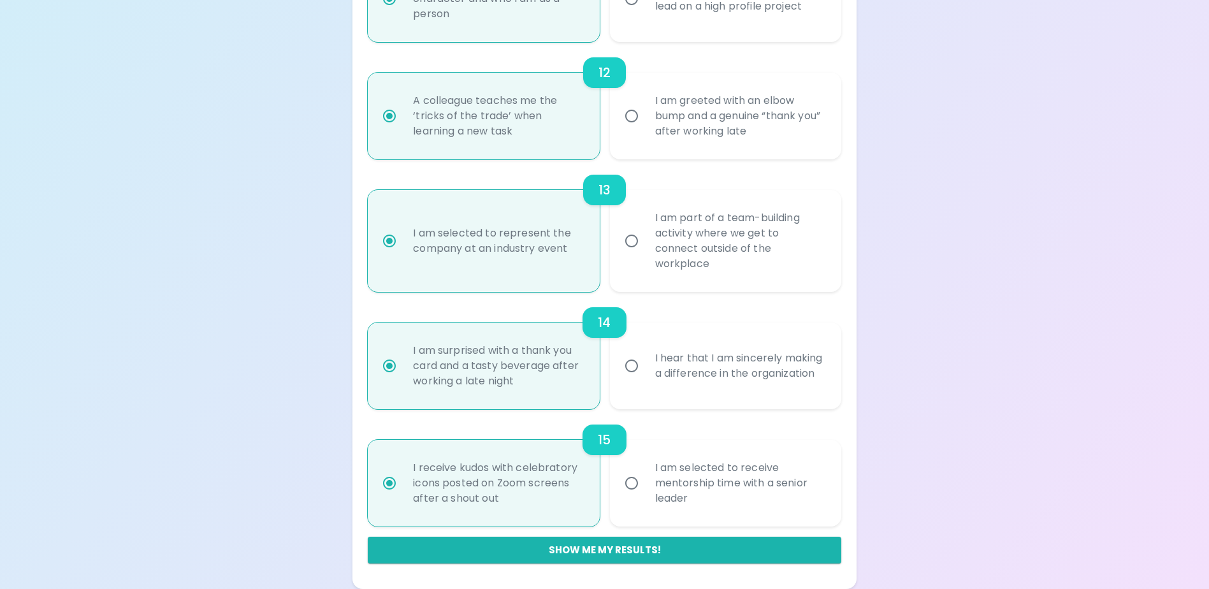
radio input "false"
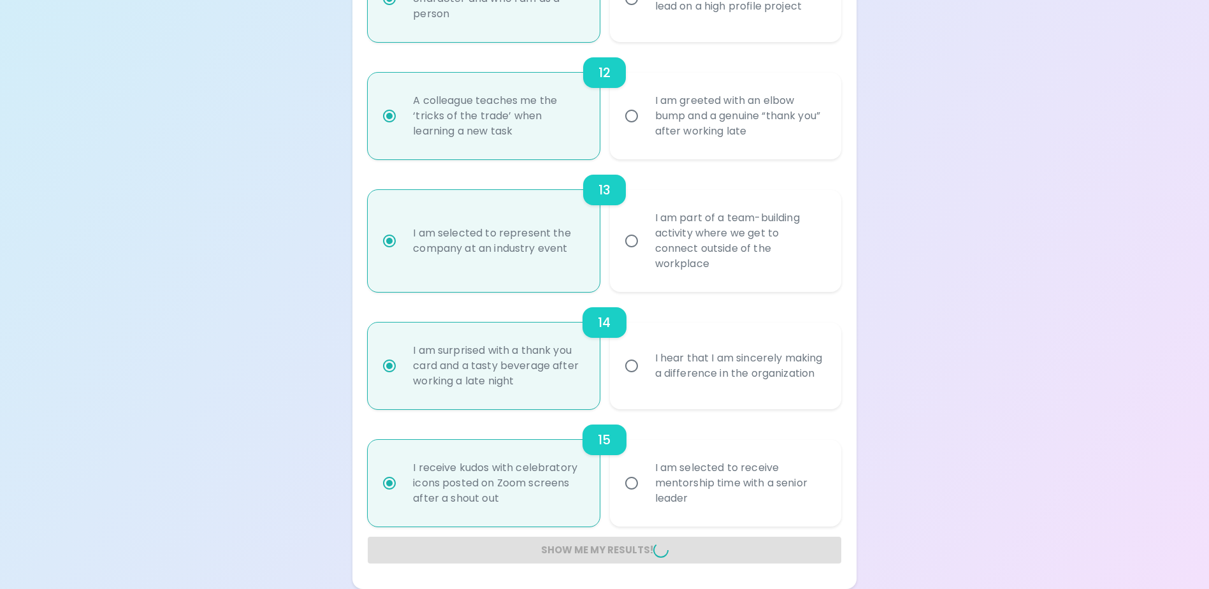
radio input "false"
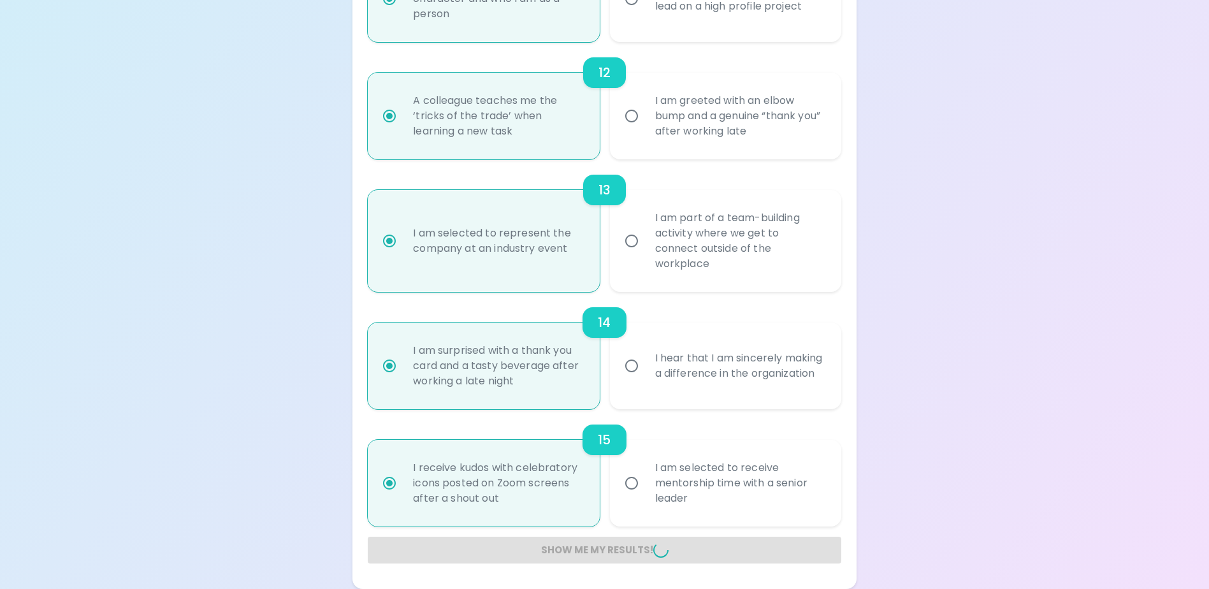
radio input "false"
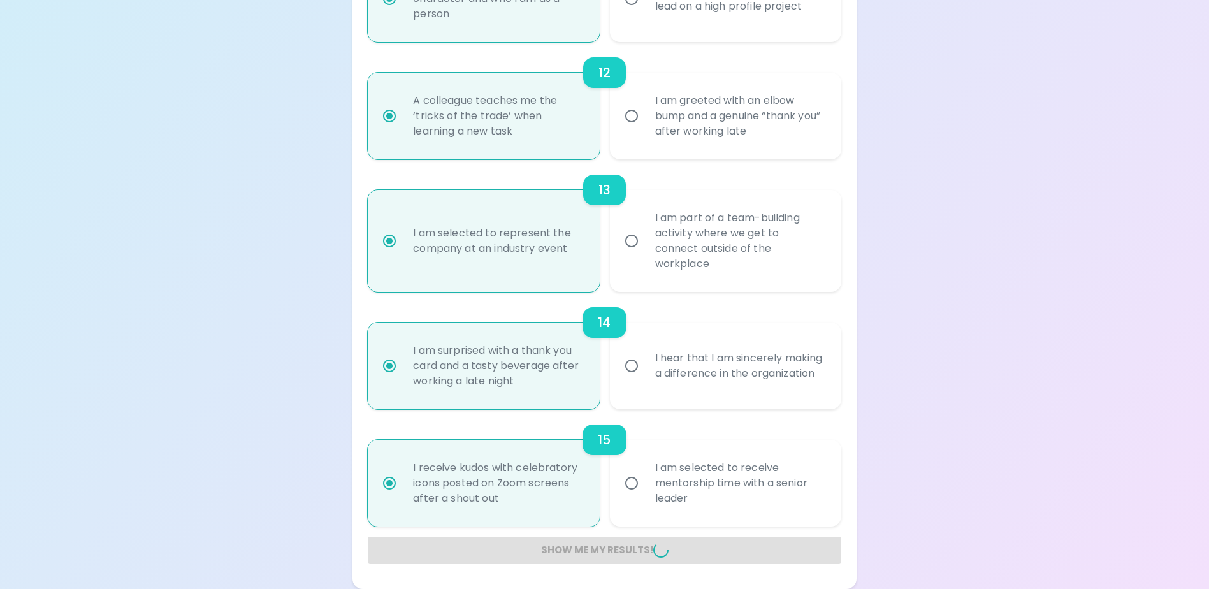
radio input "false"
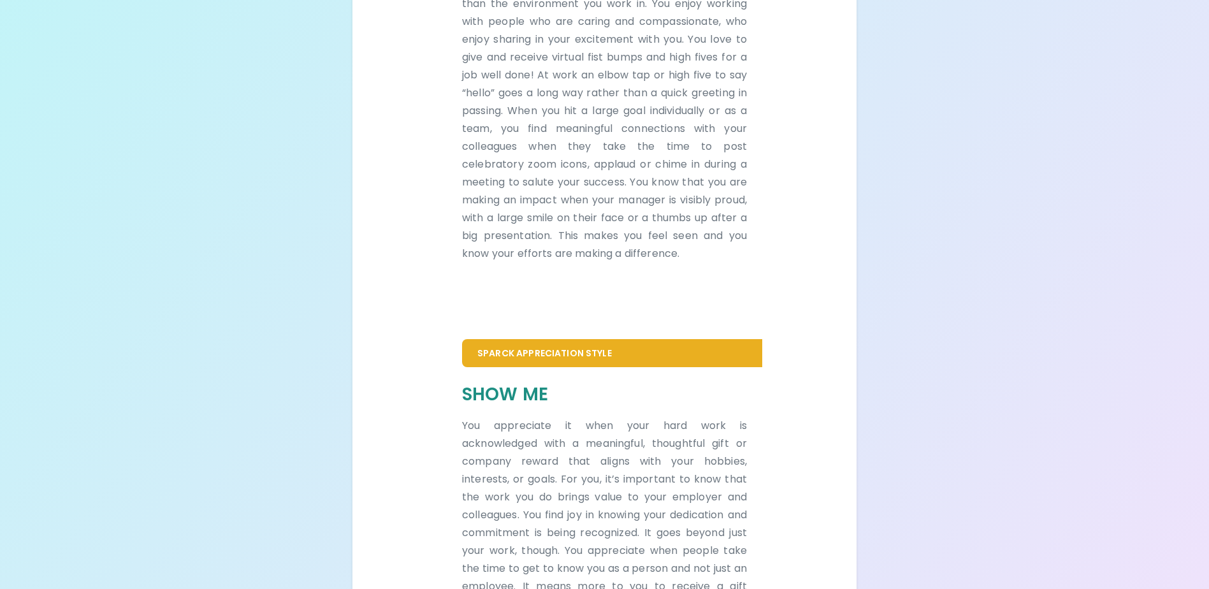
scroll to position [573, 0]
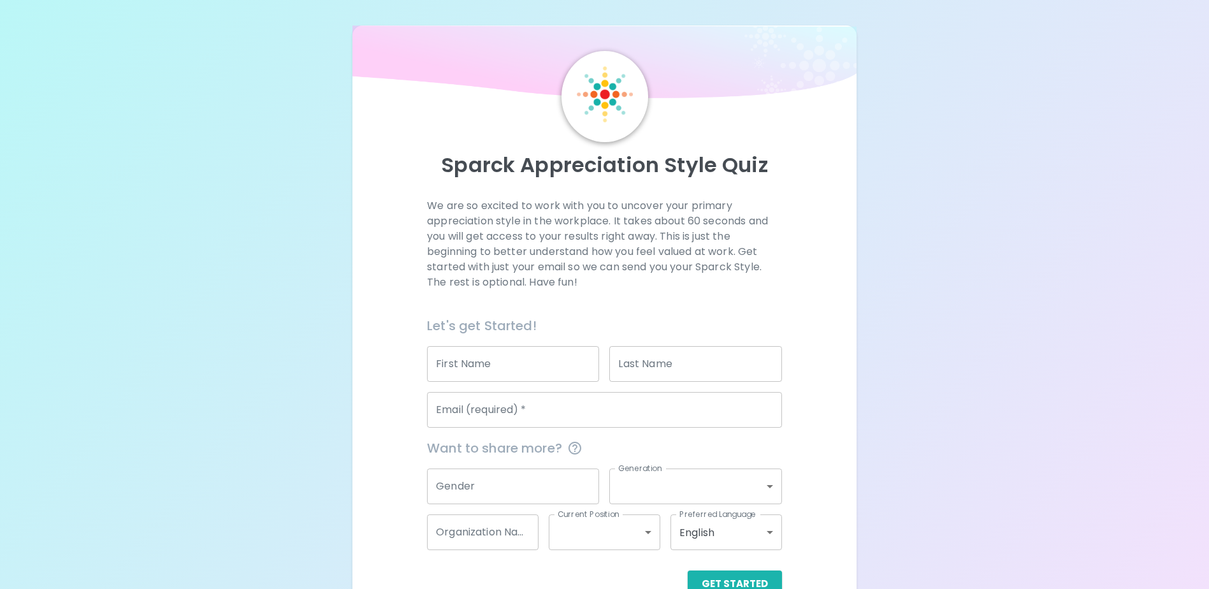
click at [659, 408] on input "Email (required)   *" at bounding box center [604, 410] width 355 height 36
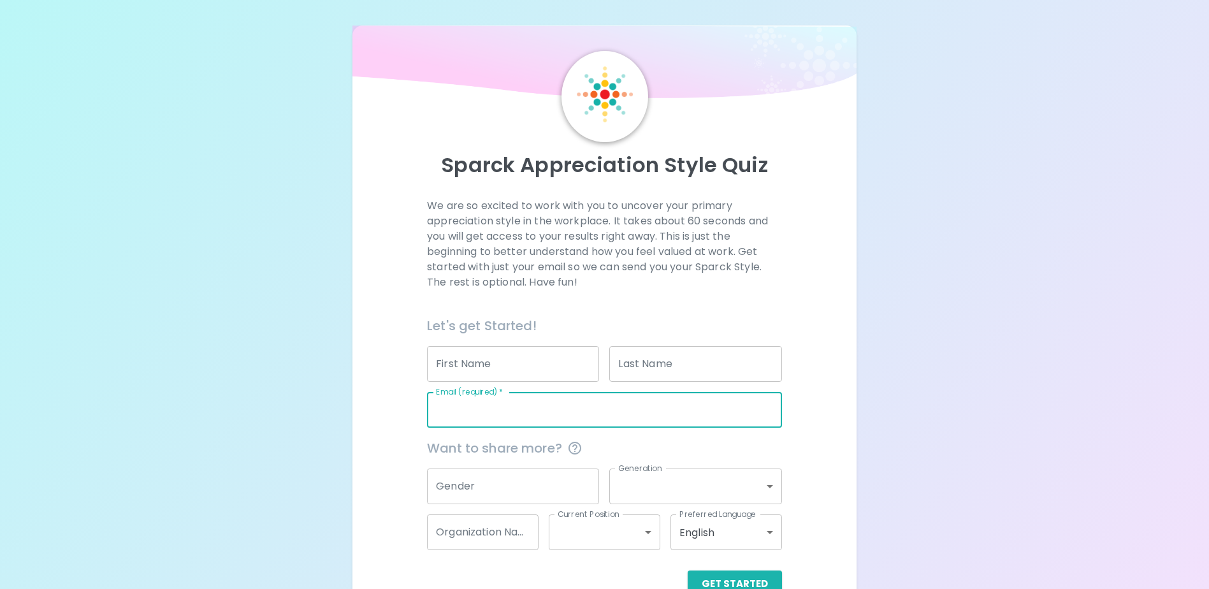
type input "leehuiyi78@gmail.com"
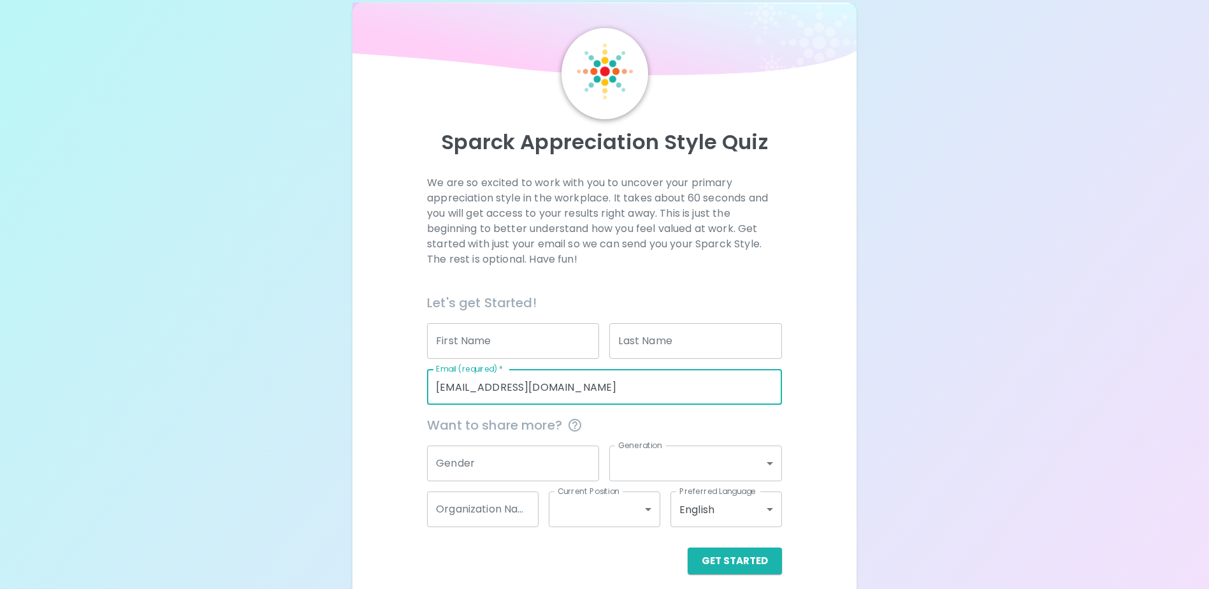
scroll to position [34, 0]
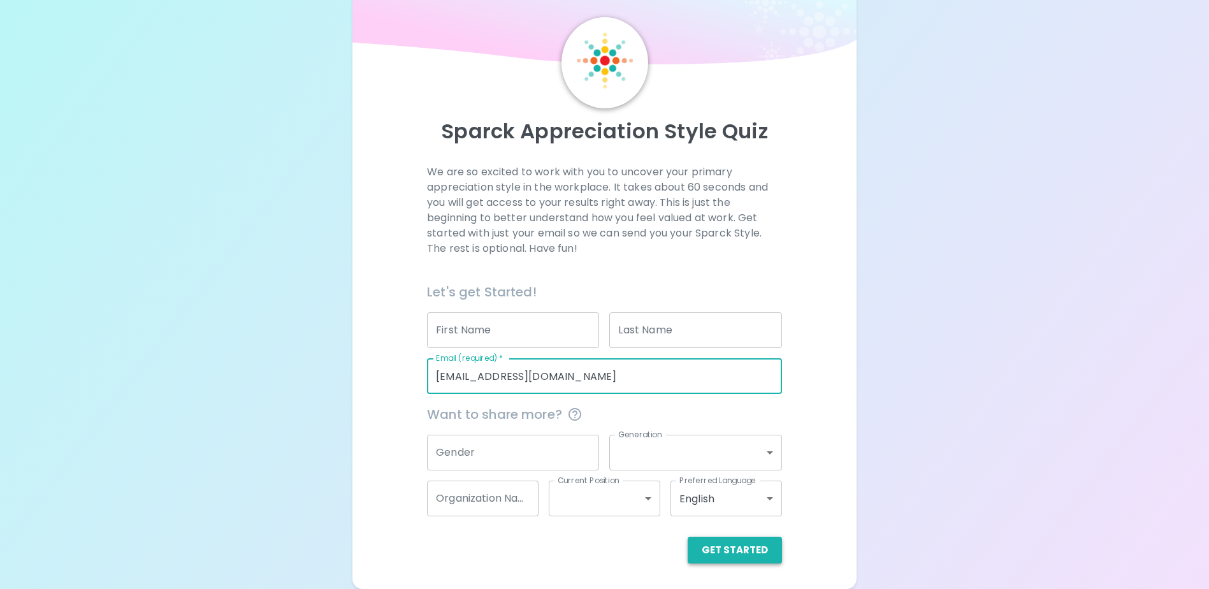
click at [728, 537] on button "Get Started" at bounding box center [734, 549] width 94 height 27
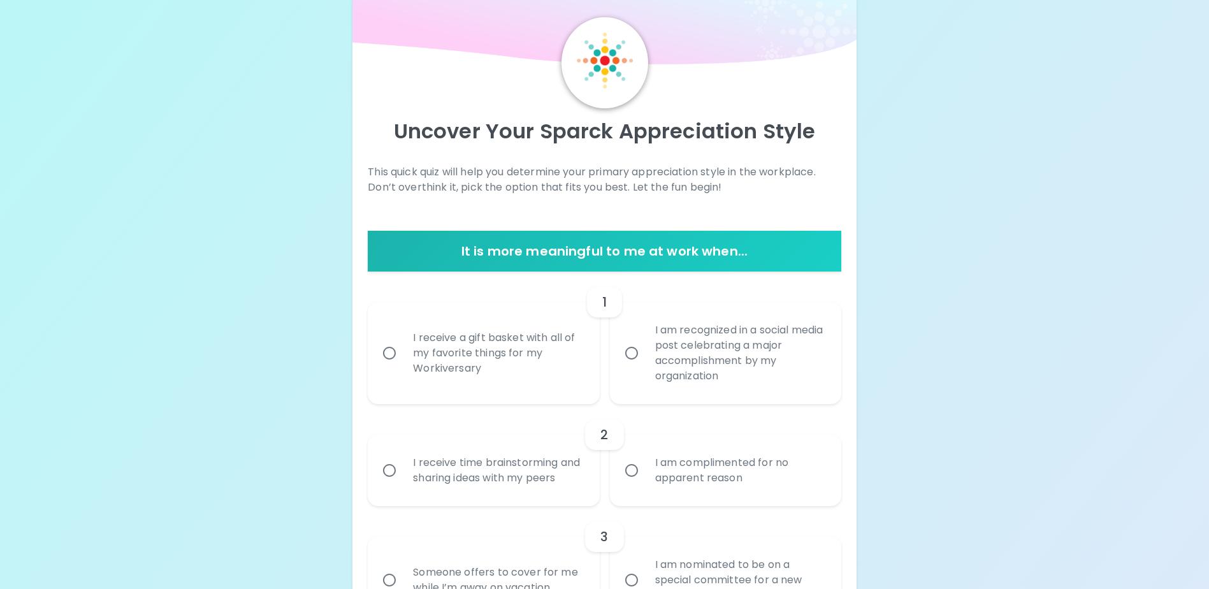
click at [545, 336] on div "I receive a gift basket with all of my favorite things for my Workiversary" at bounding box center [497, 353] width 189 height 76
click at [403, 340] on input "I receive a gift basket with all of my favorite things for my Workiversary" at bounding box center [389, 353] width 27 height 27
radio input "true"
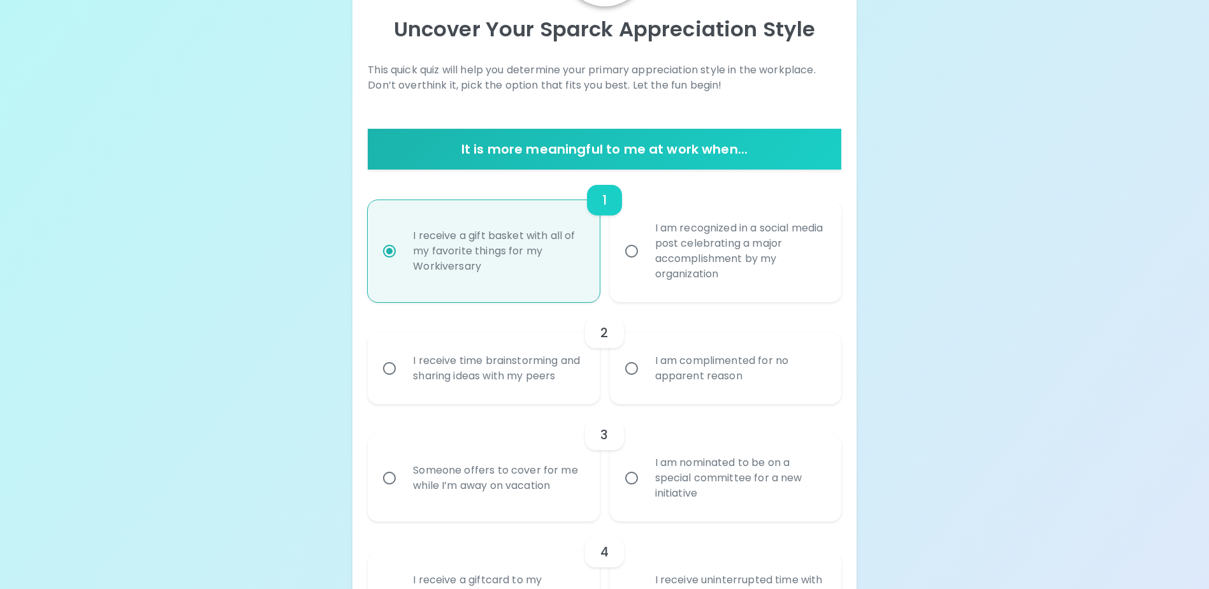
click at [544, 364] on div "I receive time brainstorming and sharing ideas with my peers" at bounding box center [497, 368] width 189 height 61
click at [403, 364] on input "I receive time brainstorming and sharing ideas with my peers" at bounding box center [389, 368] width 27 height 27
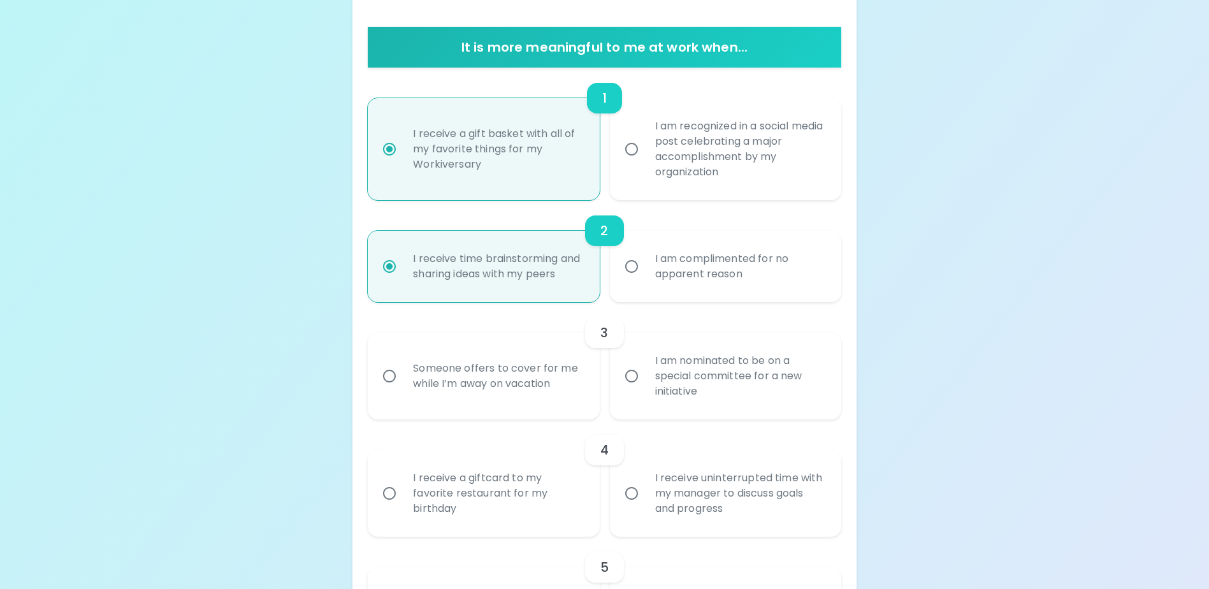
radio input "true"
click at [533, 393] on div "Someone offers to cover for me while I’m away on vacation" at bounding box center [497, 375] width 189 height 61
click at [403, 389] on input "Someone offers to cover for me while I’m away on vacation" at bounding box center [389, 376] width 27 height 27
radio input "false"
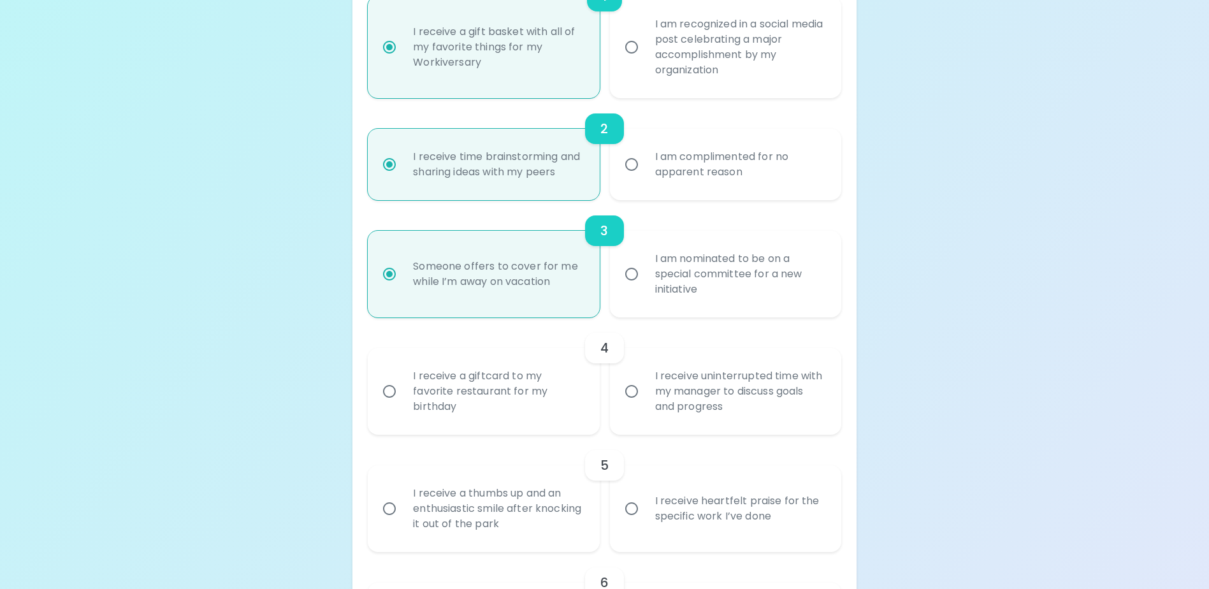
radio input "true"
click at [533, 393] on div "I receive a giftcard to my favorite restaurant for my birthday" at bounding box center [497, 391] width 189 height 76
click at [403, 393] on input "I receive a giftcard to my favorite restaurant for my birthday" at bounding box center [389, 391] width 27 height 27
radio input "false"
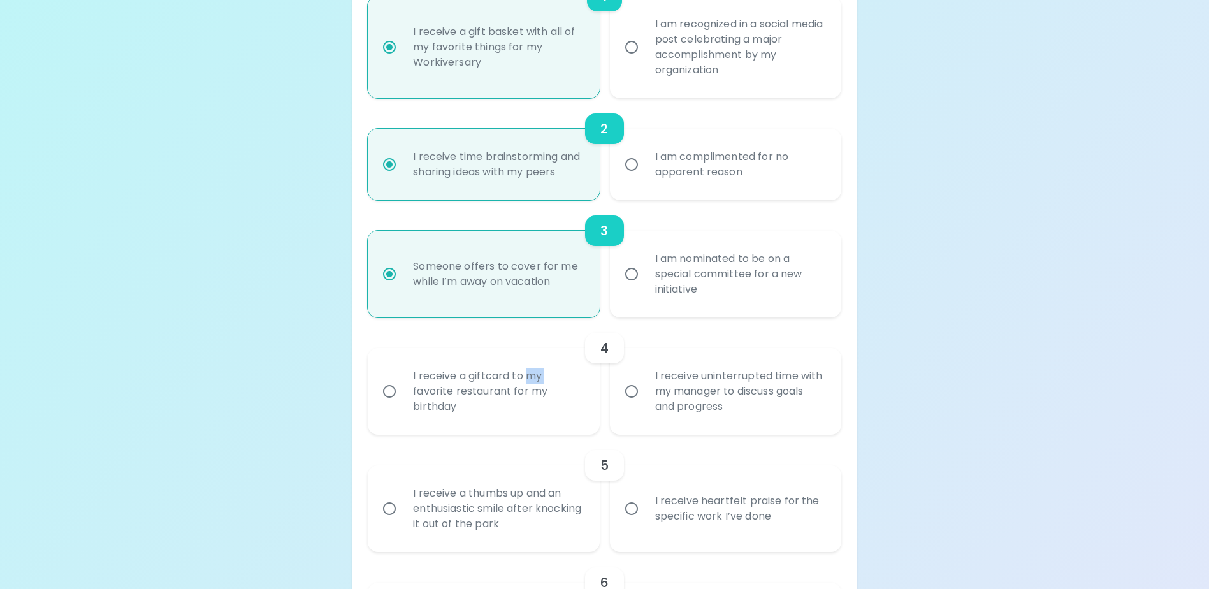
radio input "false"
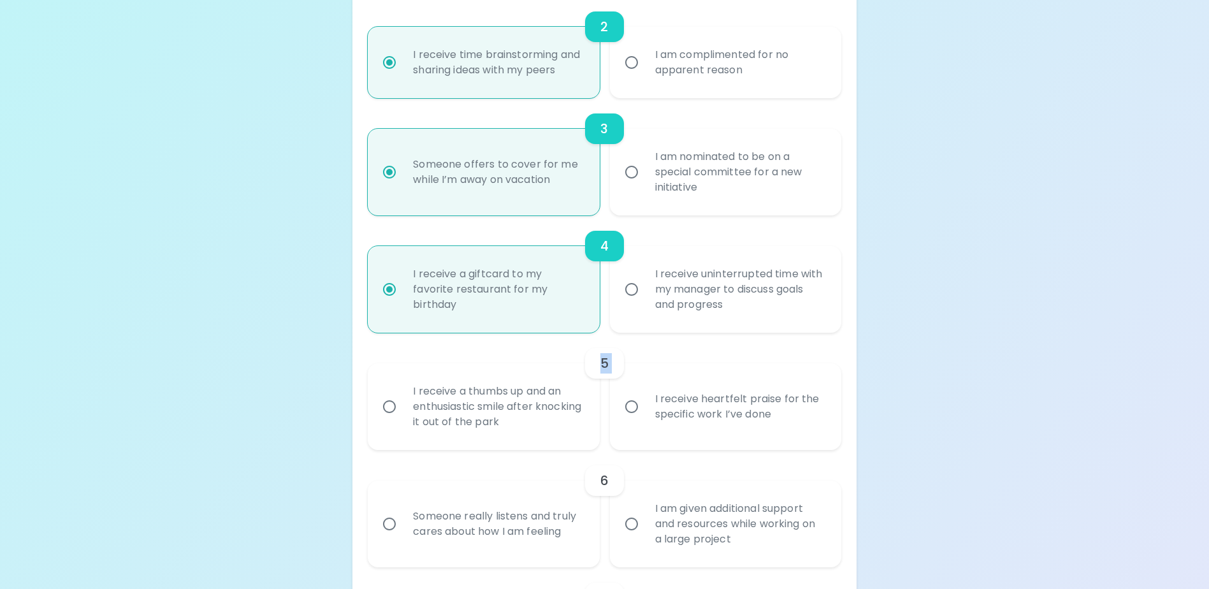
click at [533, 378] on div "5" at bounding box center [604, 363] width 473 height 31
drag, startPoint x: 533, startPoint y: 393, endPoint x: 500, endPoint y: 413, distance: 38.9
click at [500, 413] on div "I receive a thumbs up and an enthusiastic smile after knocking it out of the pa…" at bounding box center [497, 406] width 189 height 76
click at [403, 413] on input "I receive a thumbs up and an enthusiastic smile after knocking it out of the pa…" at bounding box center [389, 406] width 27 height 27
radio input "false"
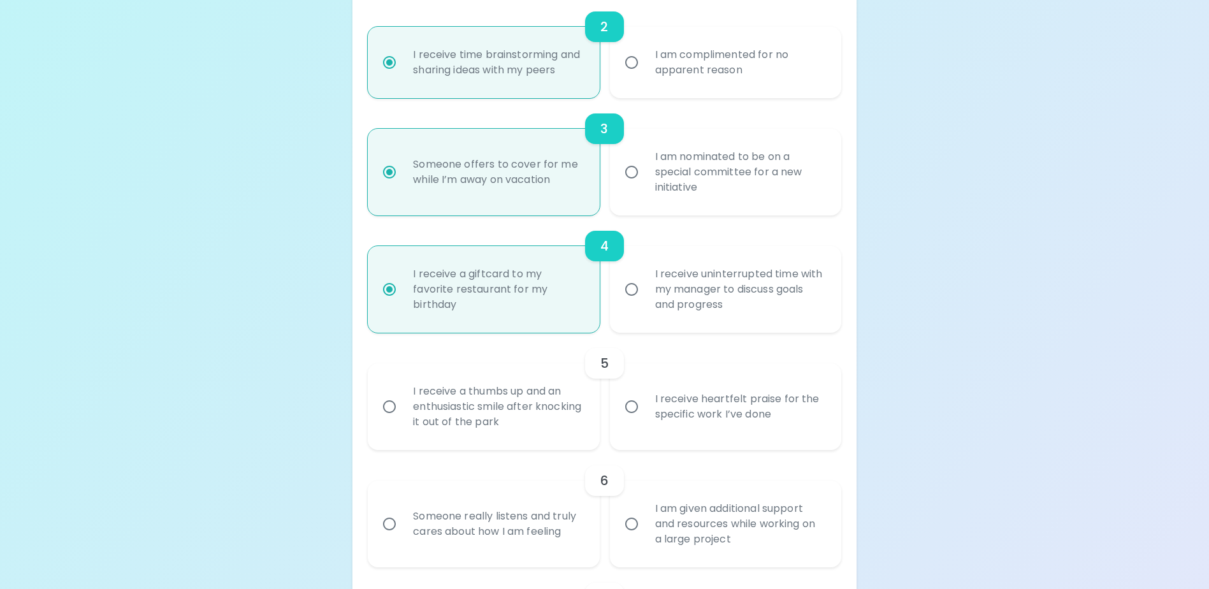
radio input "false"
radio input "true"
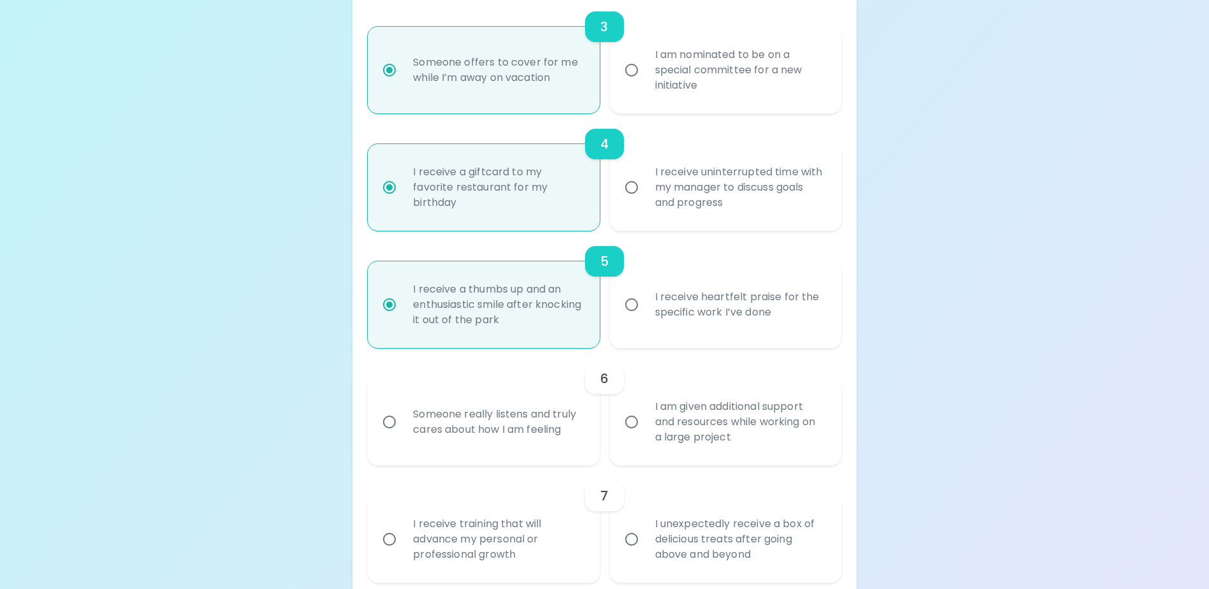
radio input "true"
click at [500, 413] on div "Someone really listens and truly cares about how I am feeling" at bounding box center [497, 421] width 189 height 61
click at [403, 413] on input "Someone really listens and truly cares about how I am feeling" at bounding box center [389, 421] width 27 height 27
radio input "false"
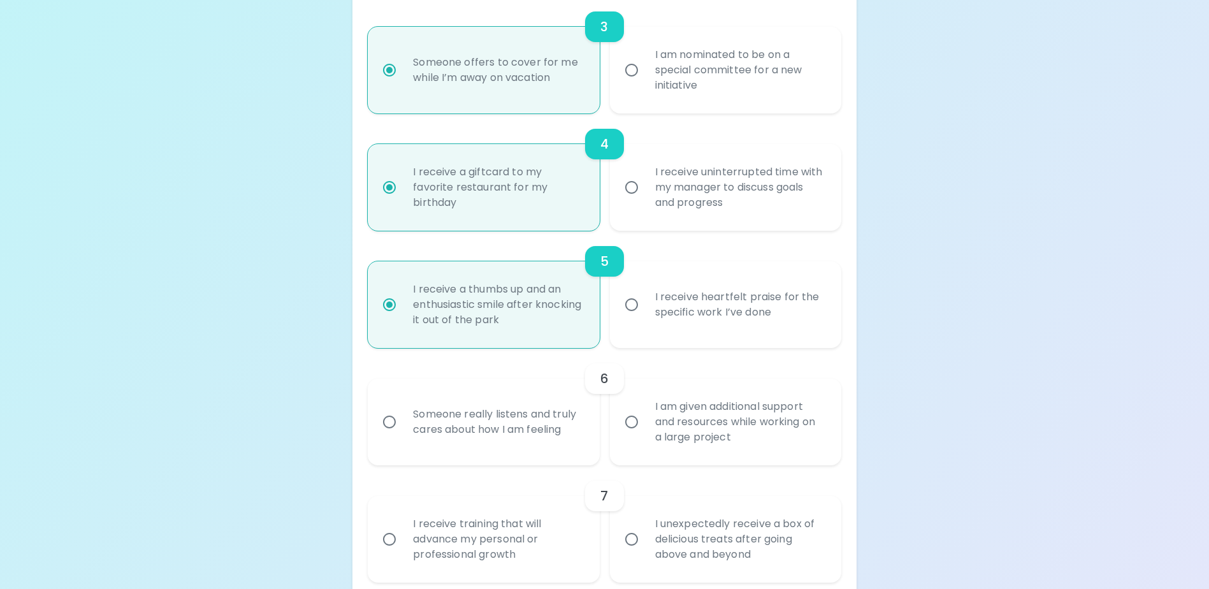
radio input "false"
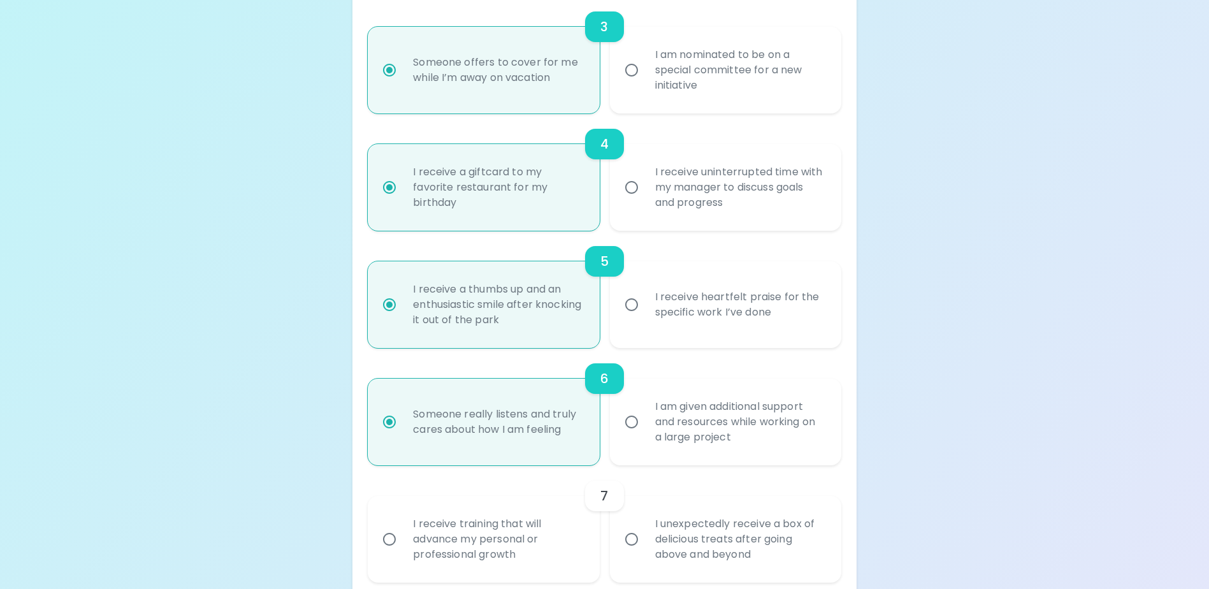
scroll to position [645, 0]
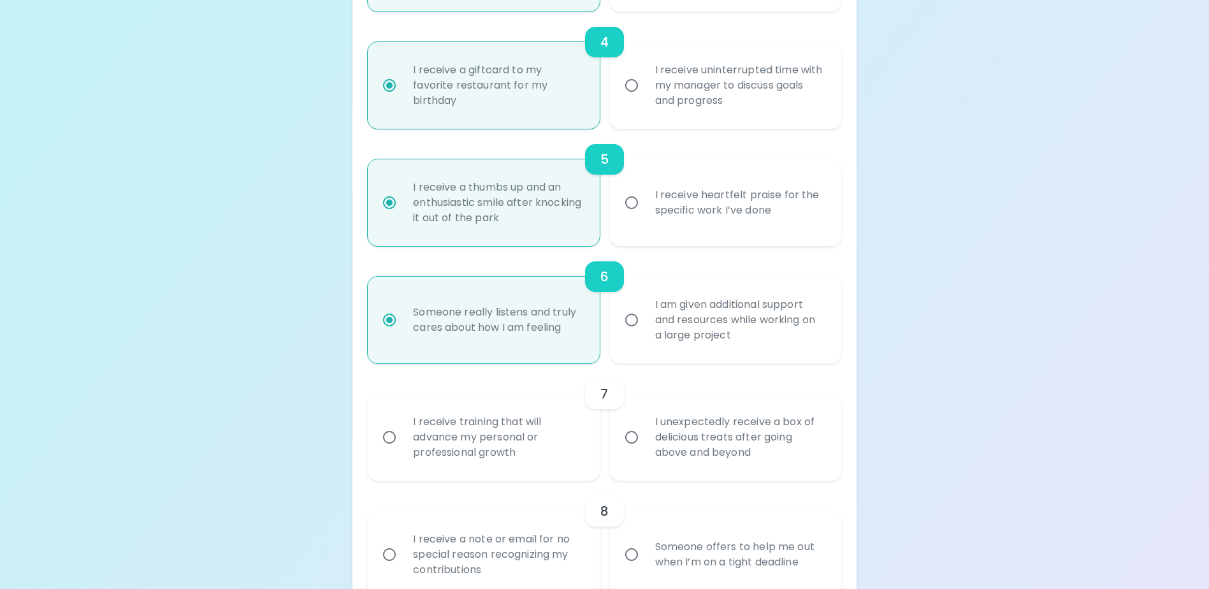
radio input "true"
click at [500, 409] on div "7" at bounding box center [604, 393] width 473 height 31
drag, startPoint x: 500, startPoint y: 413, endPoint x: 495, endPoint y: 429, distance: 16.7
click at [495, 429] on div "I receive training that will advance my personal or professional growth" at bounding box center [497, 437] width 189 height 76
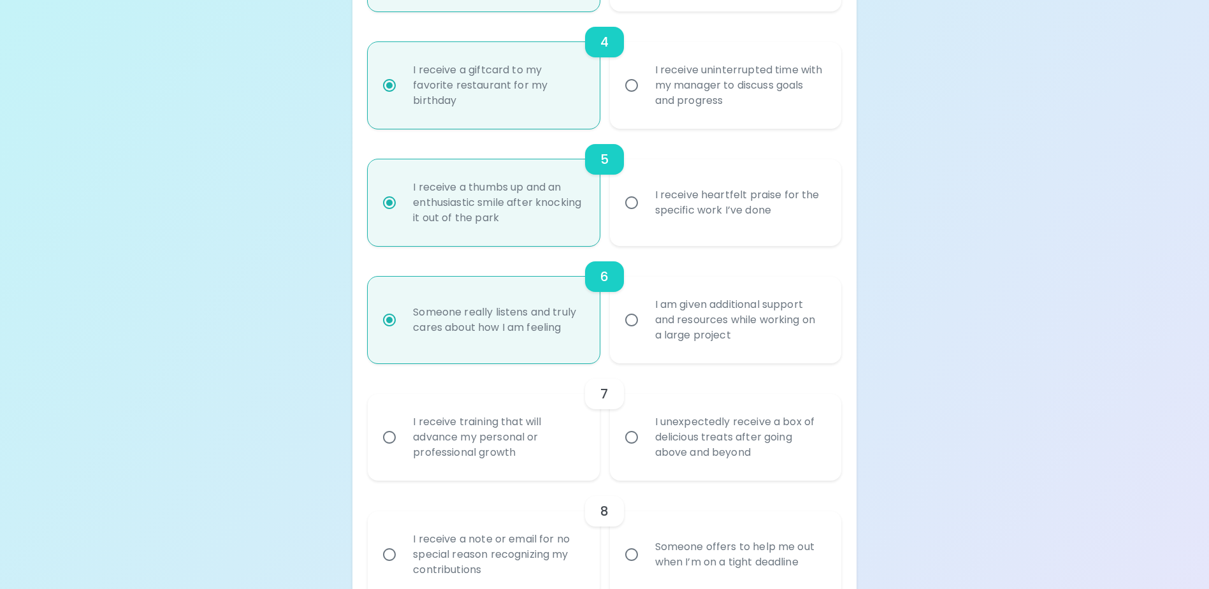
click at [403, 429] on input "I receive training that will advance my personal or professional growth" at bounding box center [389, 437] width 27 height 27
radio input "false"
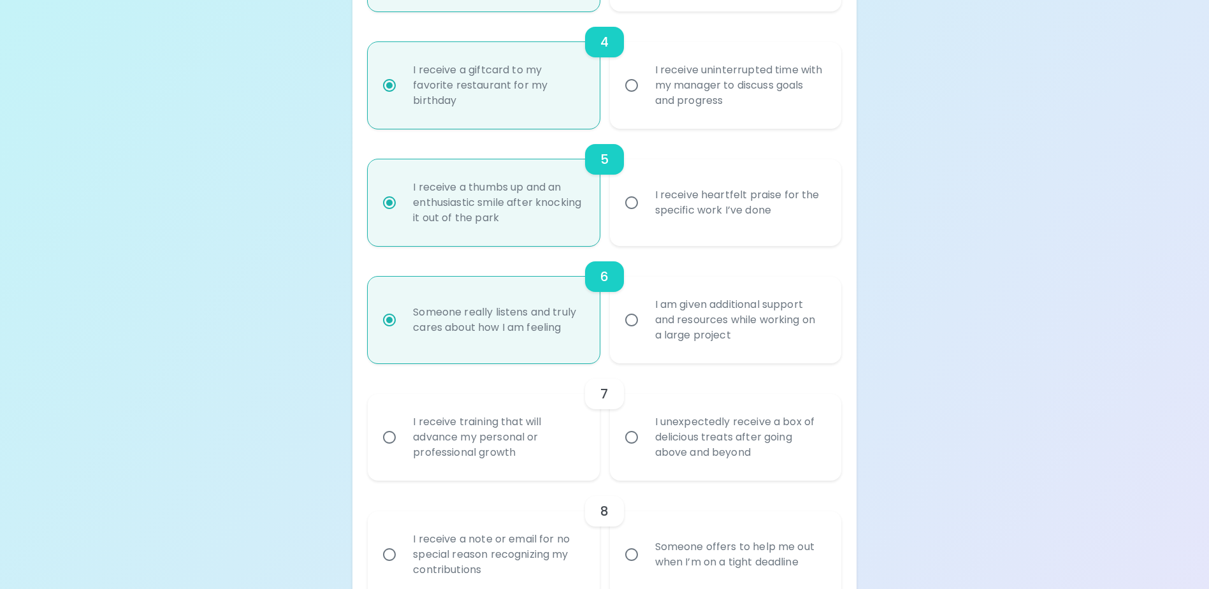
radio input "false"
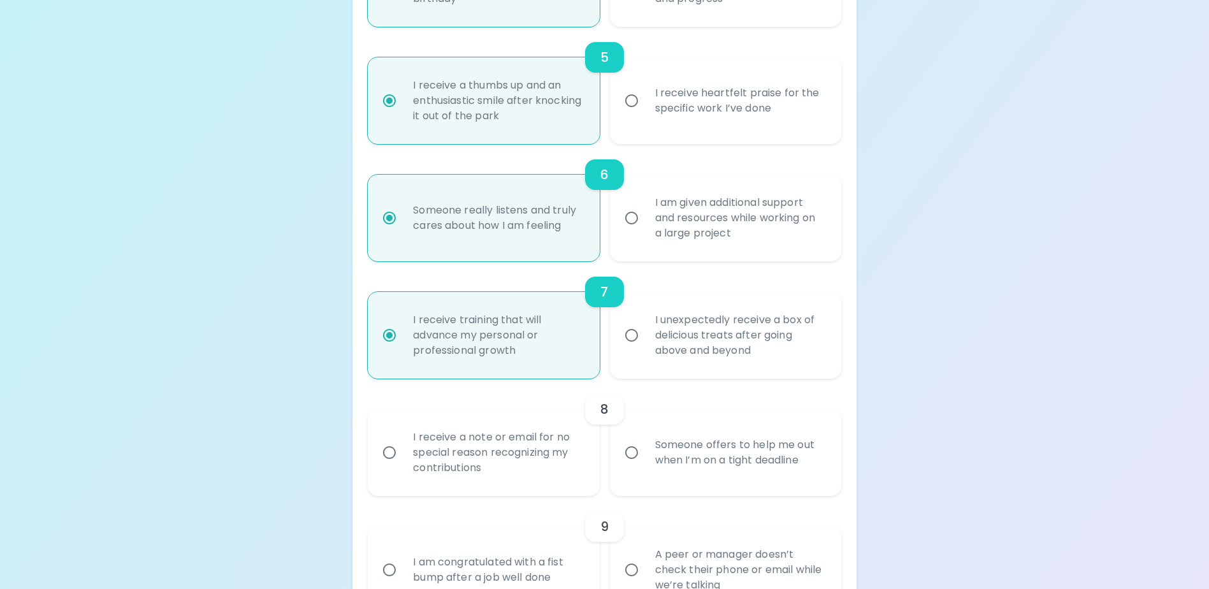
radio input "true"
click at [478, 476] on div "I receive a note or email for no special reason recognizing my contributions" at bounding box center [497, 452] width 189 height 76
click at [403, 466] on input "I receive a note or email for no special reason recognizing my contributions" at bounding box center [389, 452] width 27 height 27
radio input "false"
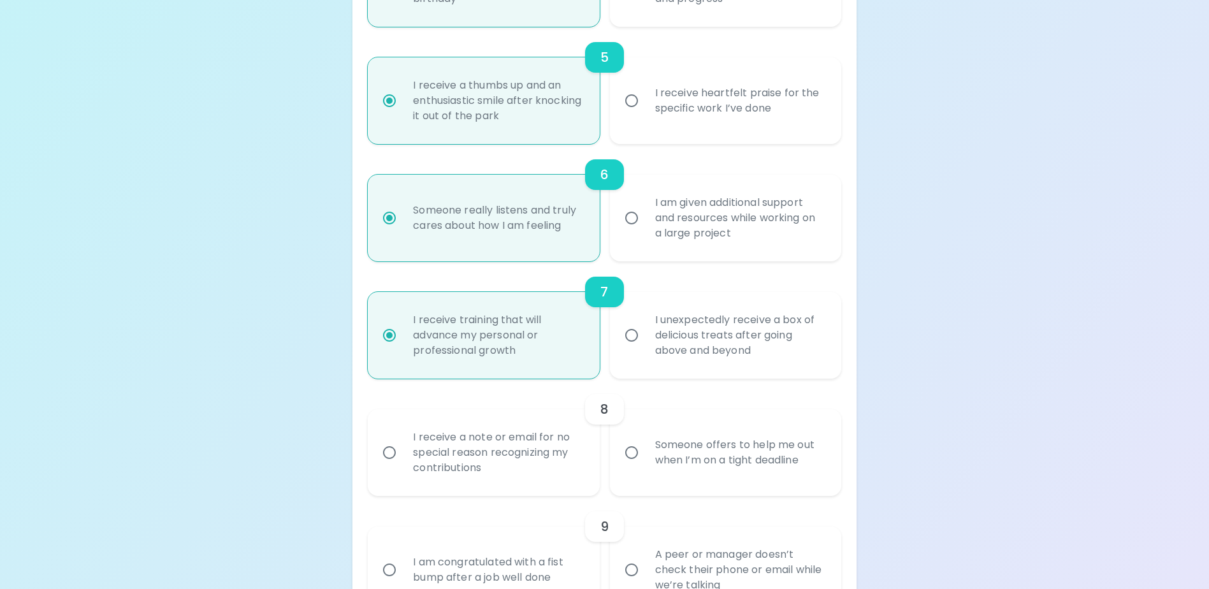
radio input "false"
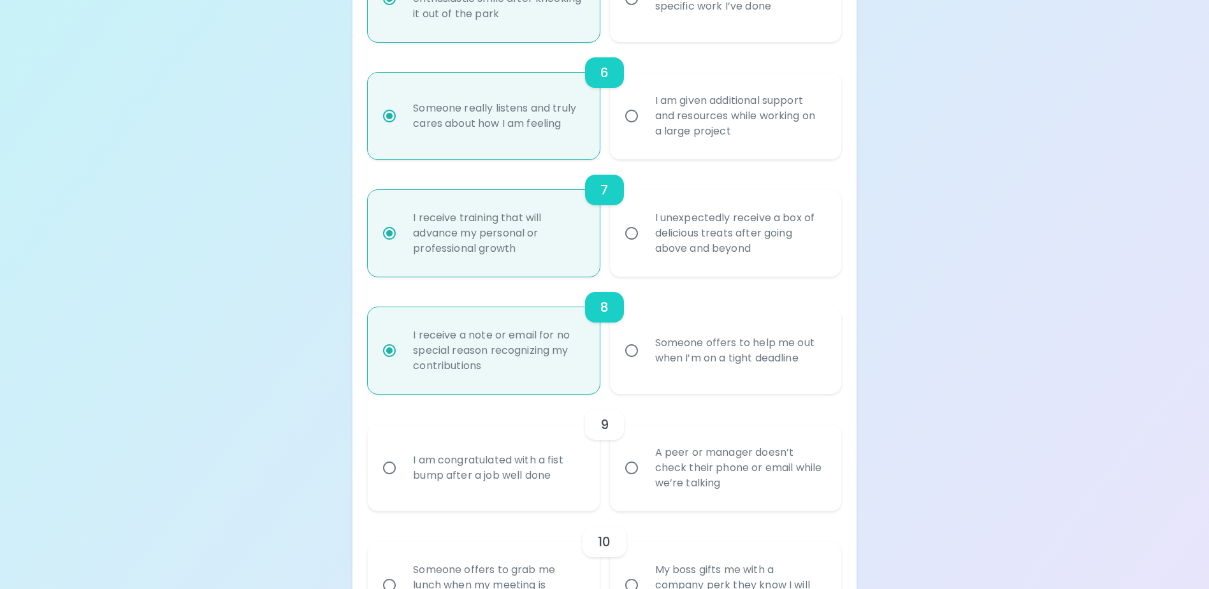
radio input "true"
click at [485, 511] on label "I am congratulated with a fist bump after a job well done" at bounding box center [476, 467] width 231 height 87
click at [403, 481] on input "I am congratulated with a fist bump after a job well done" at bounding box center [389, 467] width 27 height 27
radio input "false"
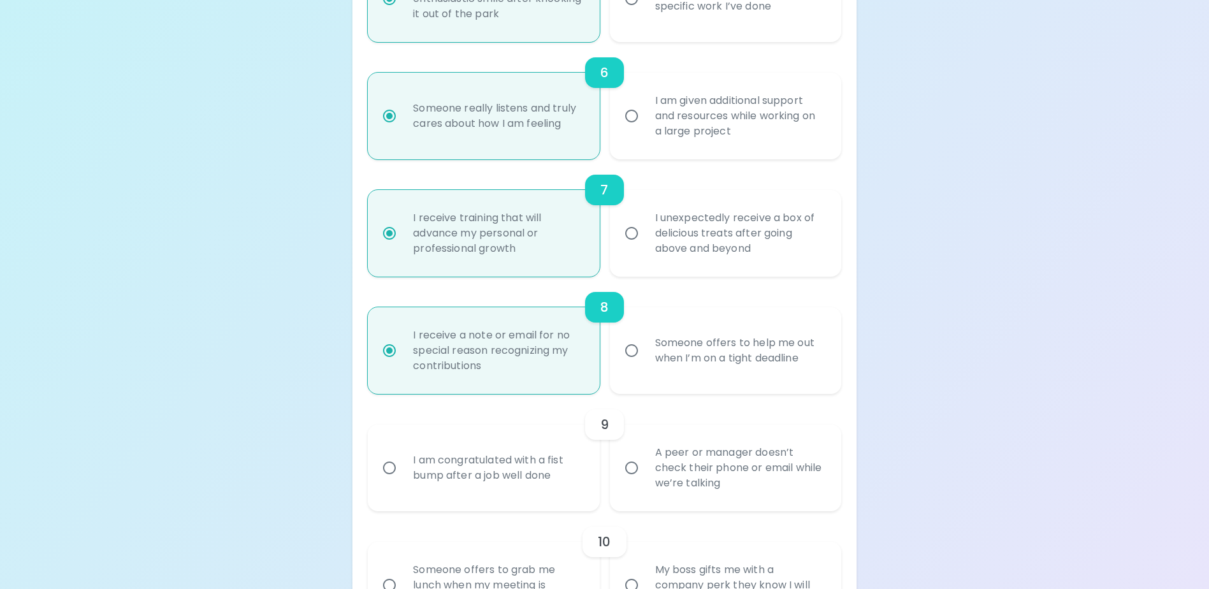
radio input "false"
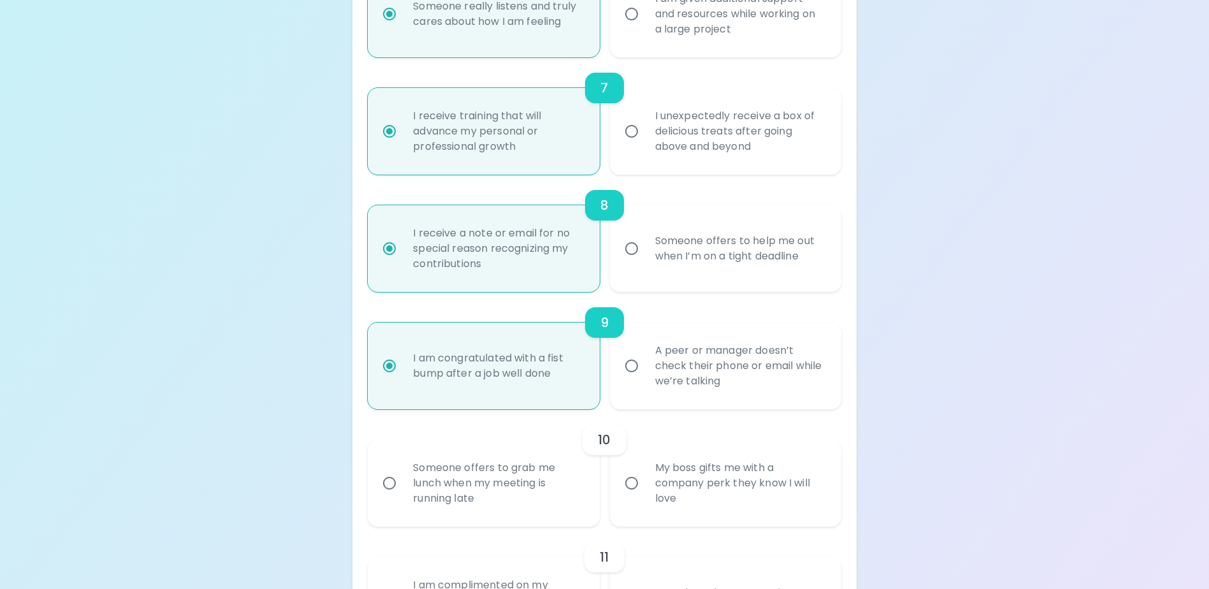
radio input "true"
click at [493, 516] on div "Someone offers to grab me lunch when my meeting is running late" at bounding box center [497, 483] width 189 height 76
click at [403, 496] on input "Someone offers to grab me lunch when my meeting is running late" at bounding box center [389, 483] width 27 height 27
radio input "false"
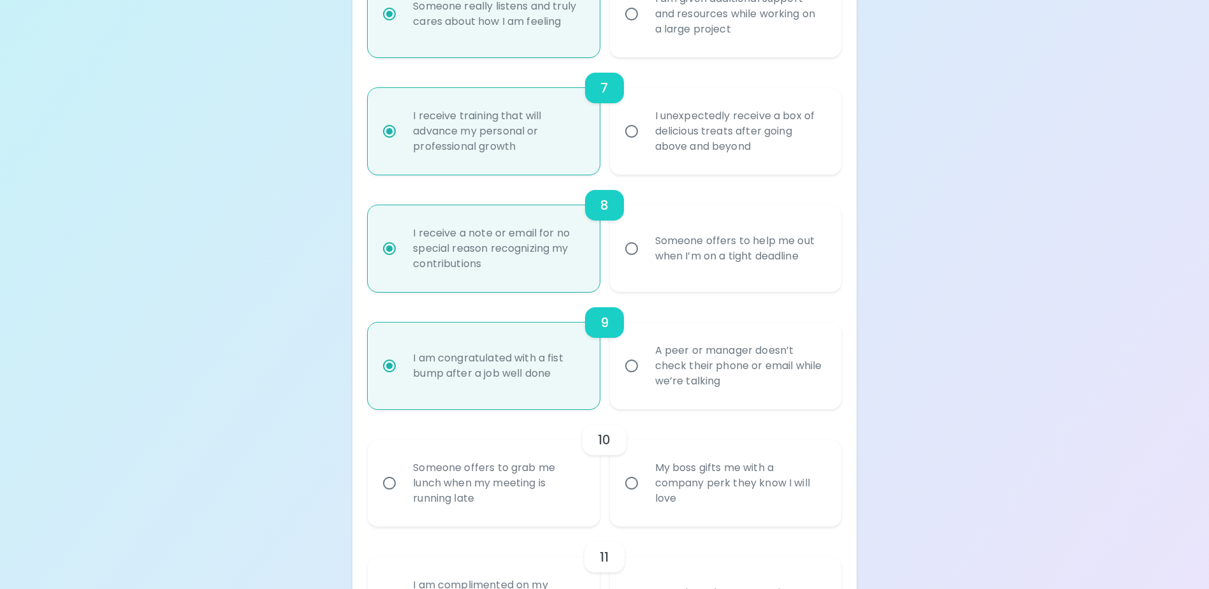
radio input "false"
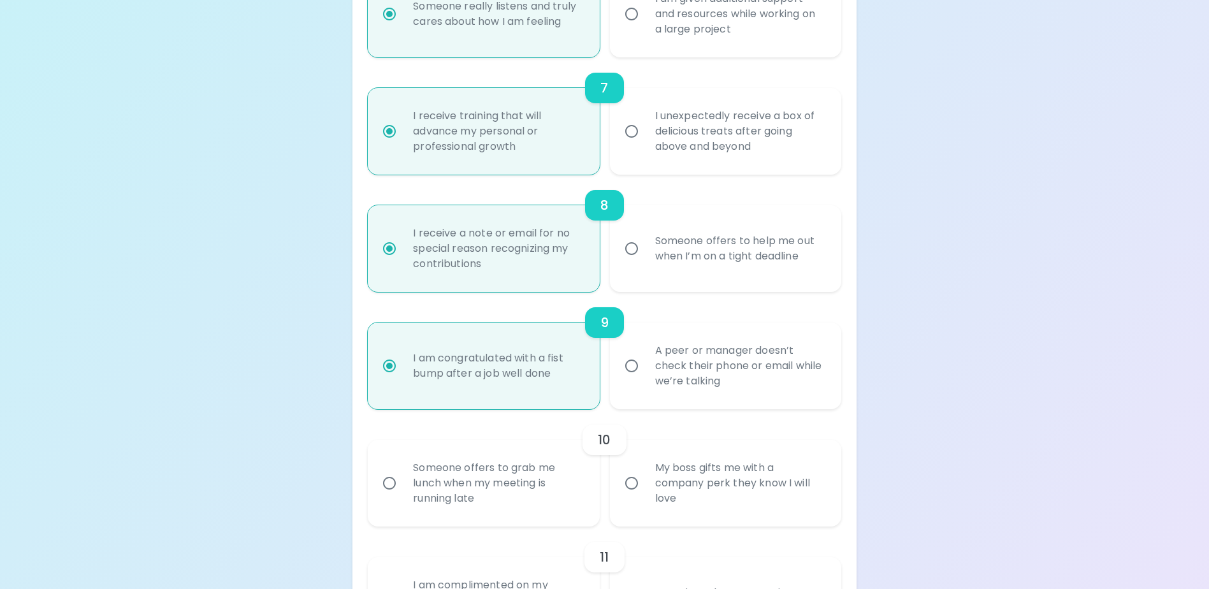
radio input "false"
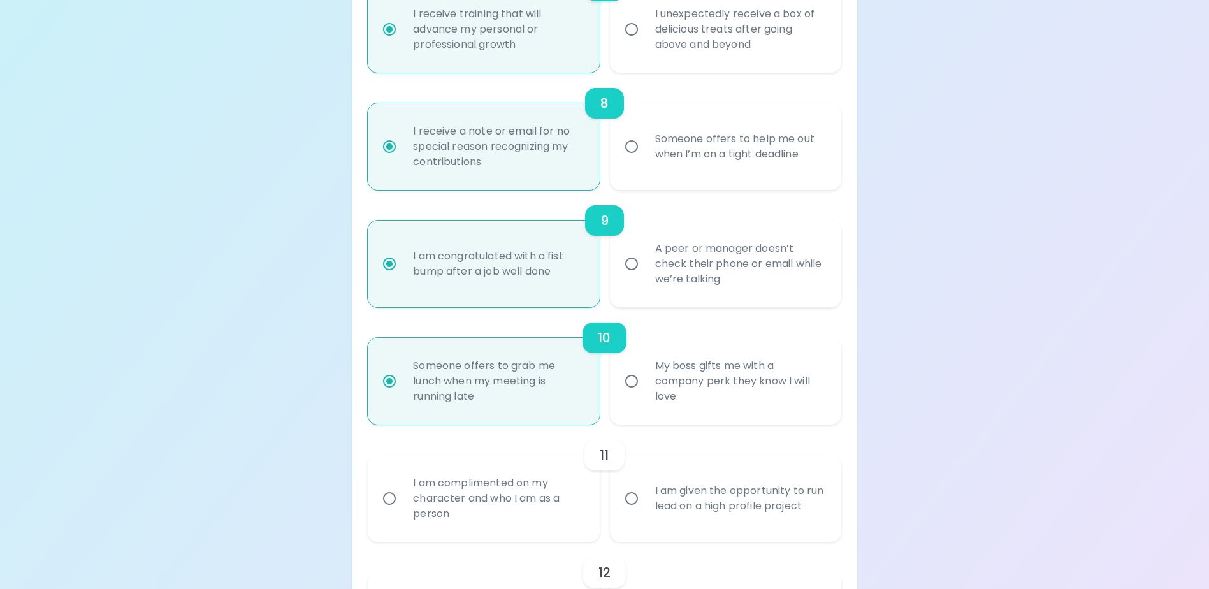
radio input "true"
click at [485, 525] on div "I am complimented on my character and who I am as a person" at bounding box center [497, 498] width 189 height 76
click at [403, 512] on input "I am complimented on my character and who I am as a person" at bounding box center [389, 498] width 27 height 27
radio input "false"
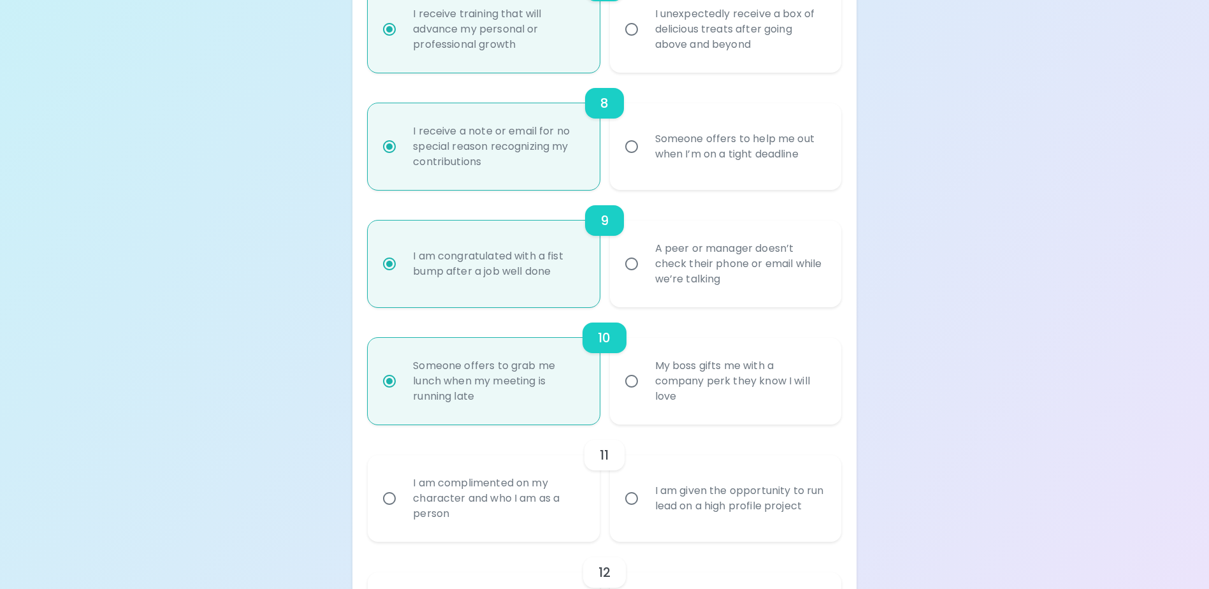
radio input "false"
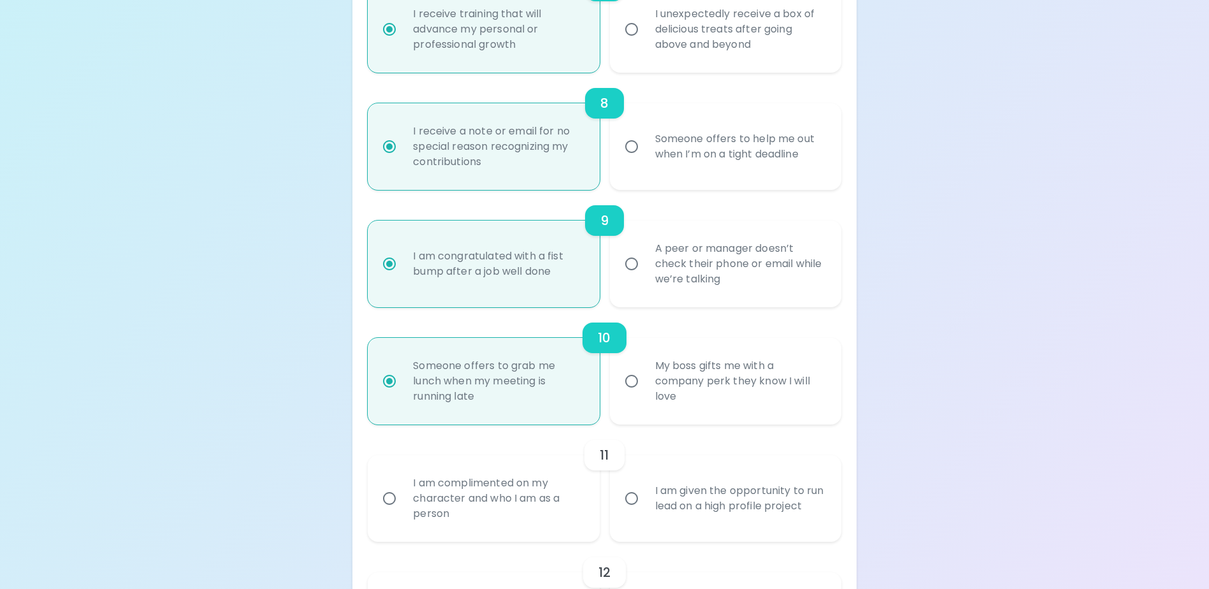
radio input "false"
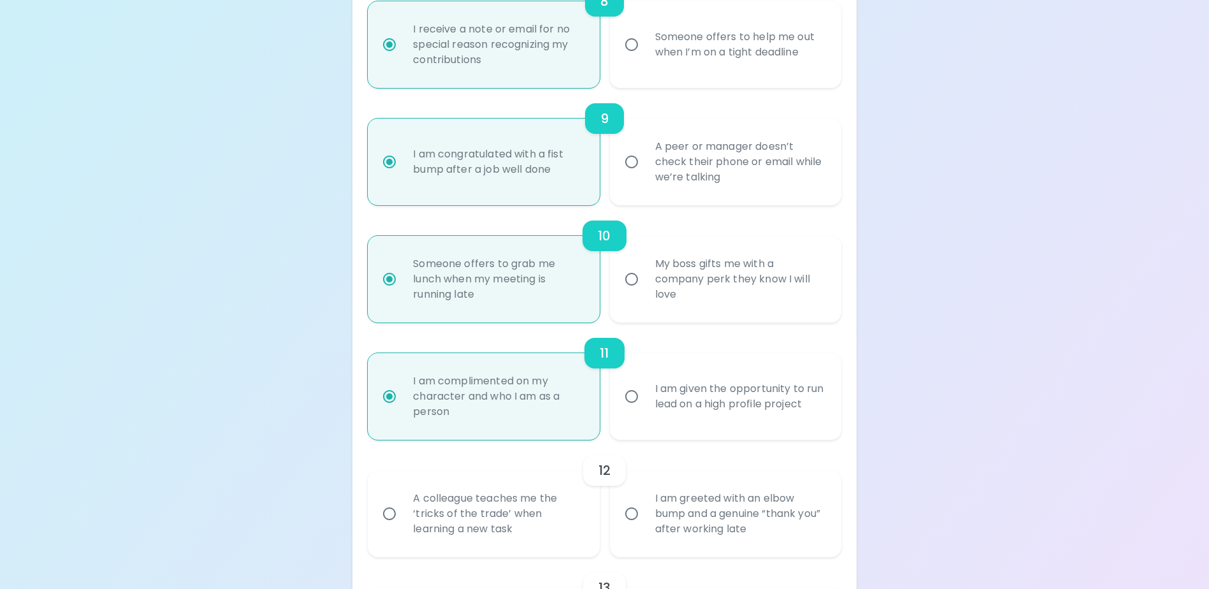
radio input "true"
click at [480, 543] on div "A colleague teaches me the ‘tricks of the trade’ when learning a new task" at bounding box center [497, 513] width 189 height 76
click at [403, 527] on input "A colleague teaches me the ‘tricks of the trade’ when learning a new task" at bounding box center [389, 513] width 27 height 27
radio input "false"
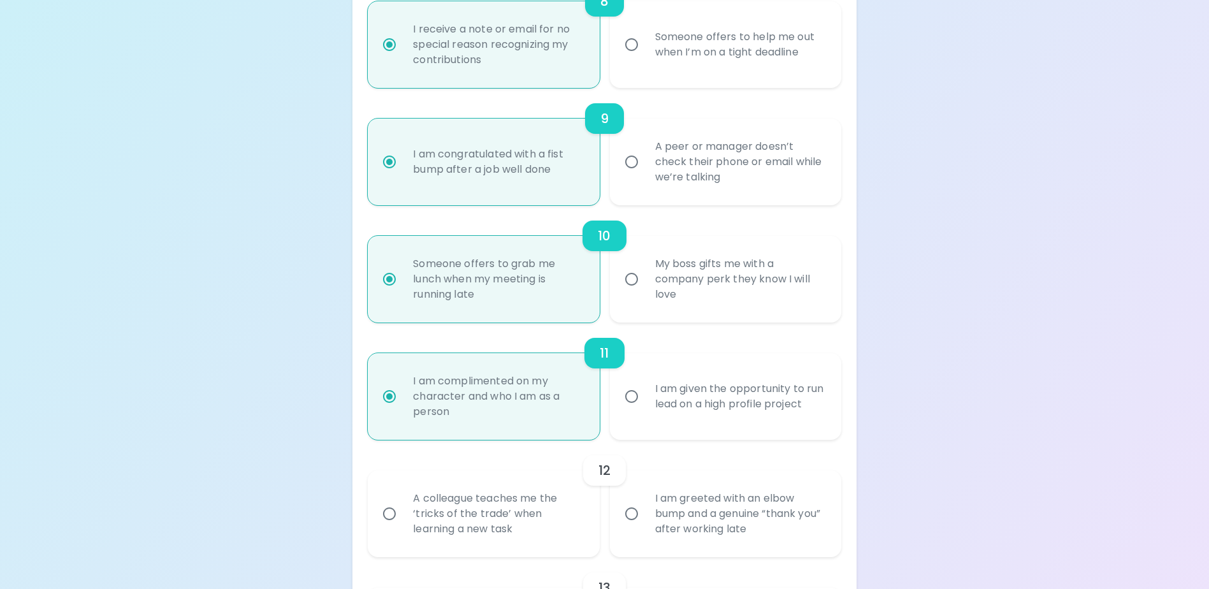
radio input "false"
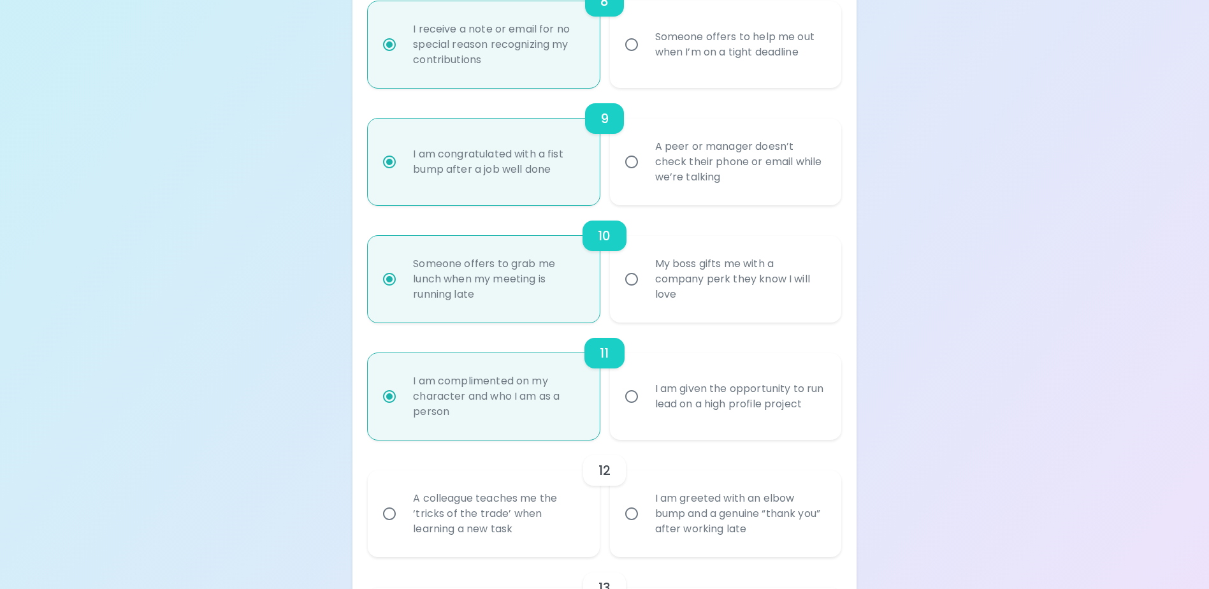
radio input "false"
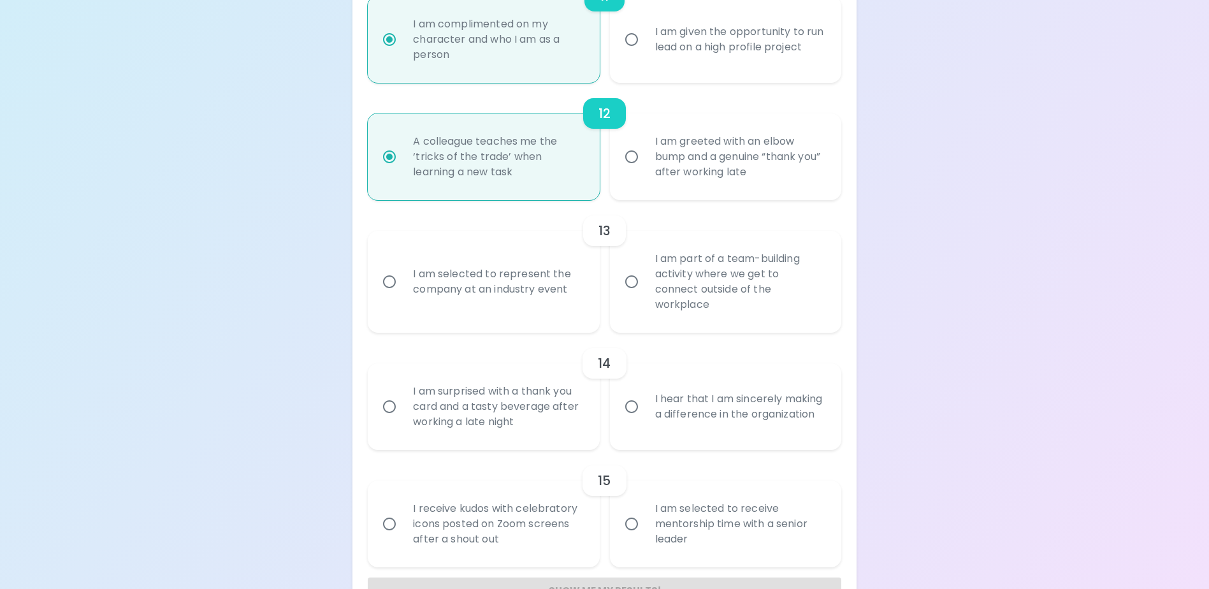
radio input "true"
click at [510, 262] on div "I am selected to represent the company at an industry event" at bounding box center [497, 281] width 189 height 61
click at [403, 268] on input "I am selected to represent the company at an industry event" at bounding box center [389, 281] width 27 height 27
radio input "false"
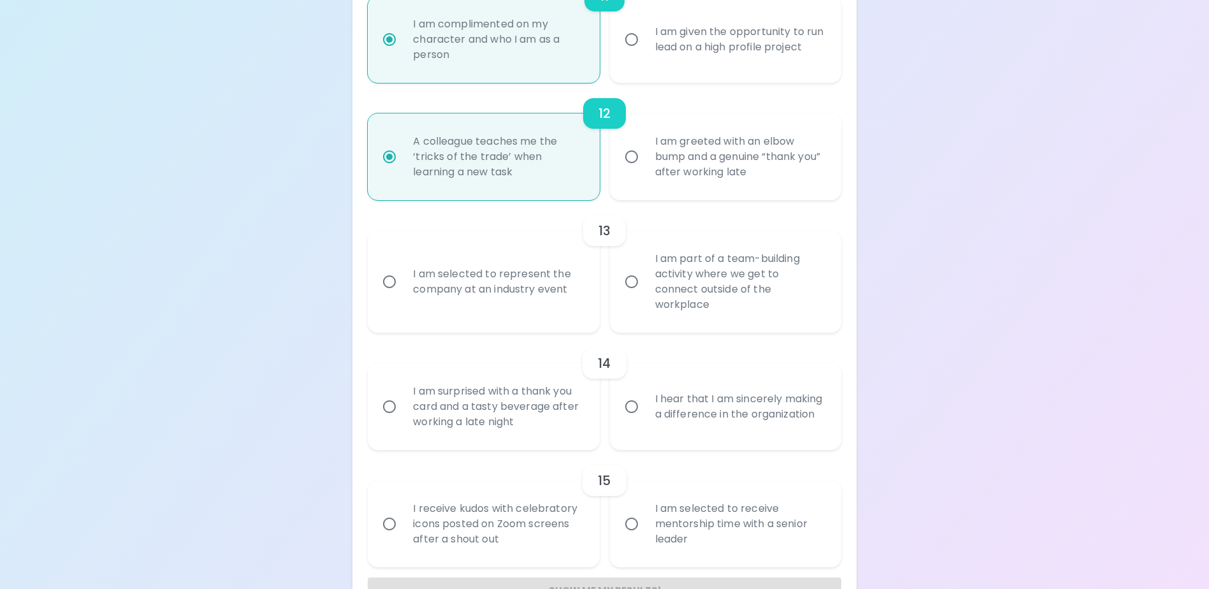
radio input "false"
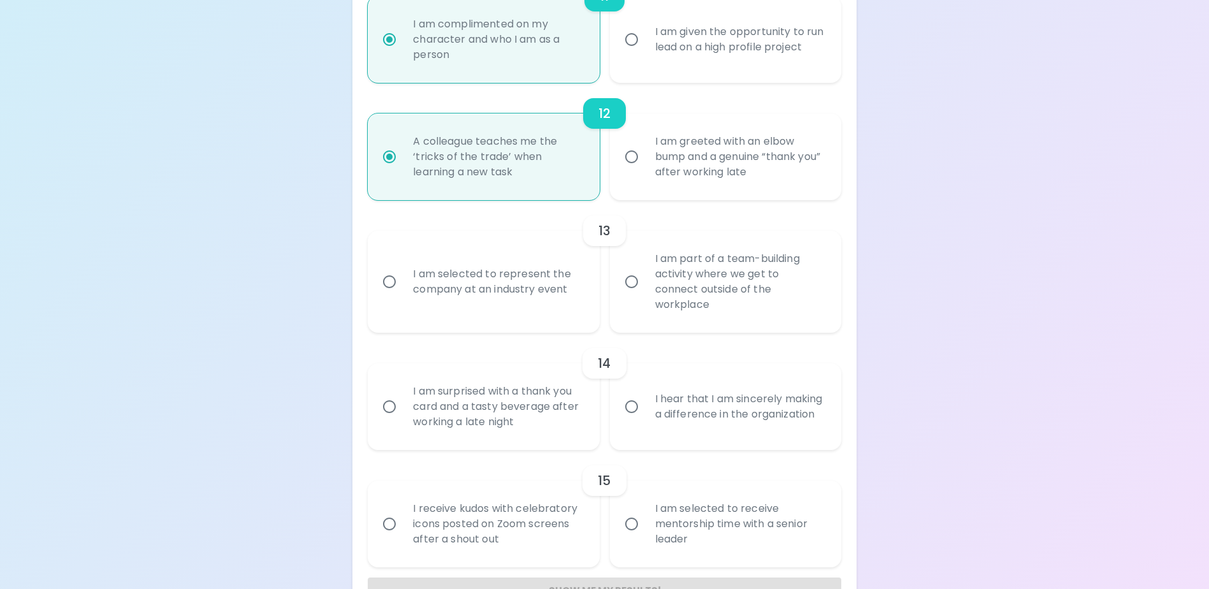
radio input "false"
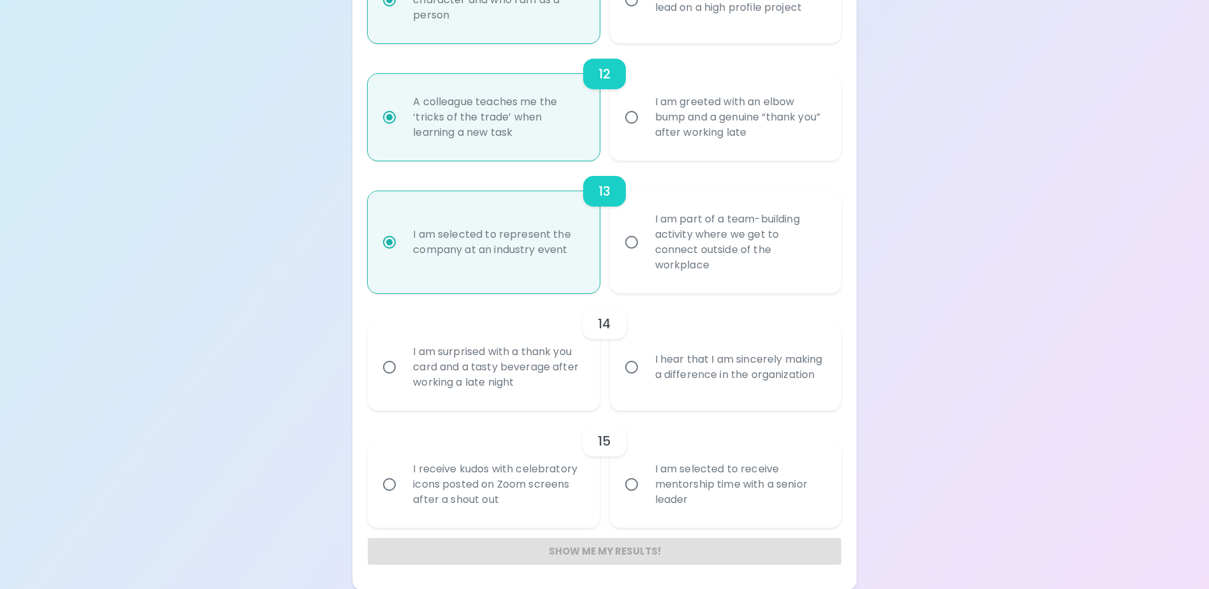
scroll to position [1553, 0]
radio input "true"
click at [507, 358] on div "I am surprised with a thank you card and a tasty beverage after working a late …" at bounding box center [497, 365] width 189 height 76
click at [403, 358] on input "I am surprised with a thank you card and a tasty beverage after working a late …" at bounding box center [389, 365] width 27 height 27
radio input "false"
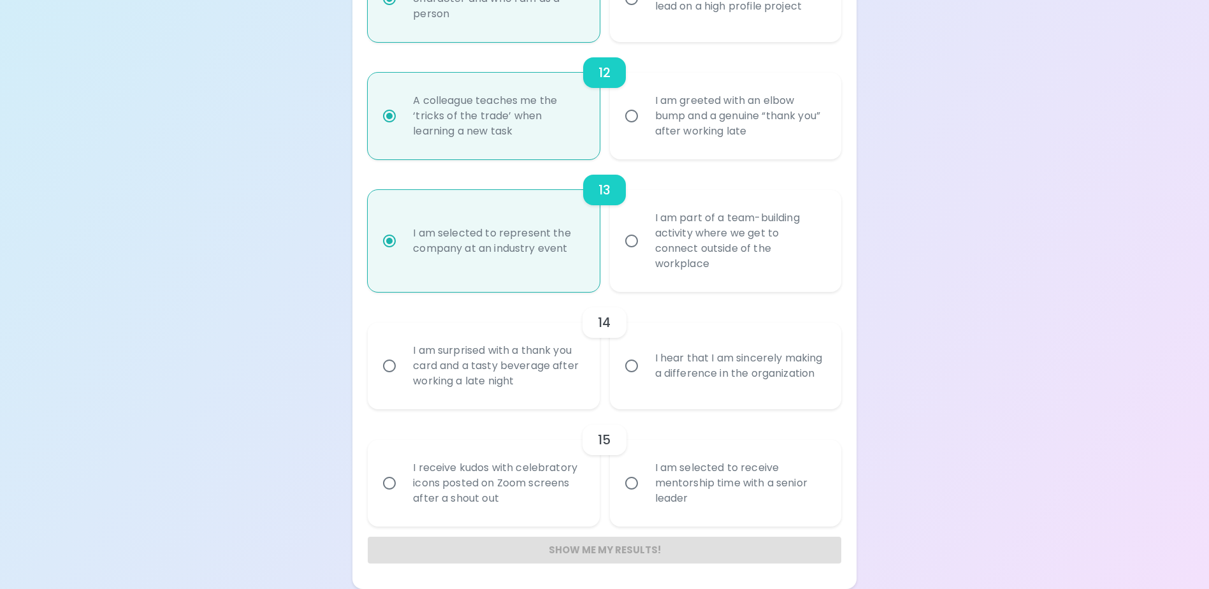
radio input "false"
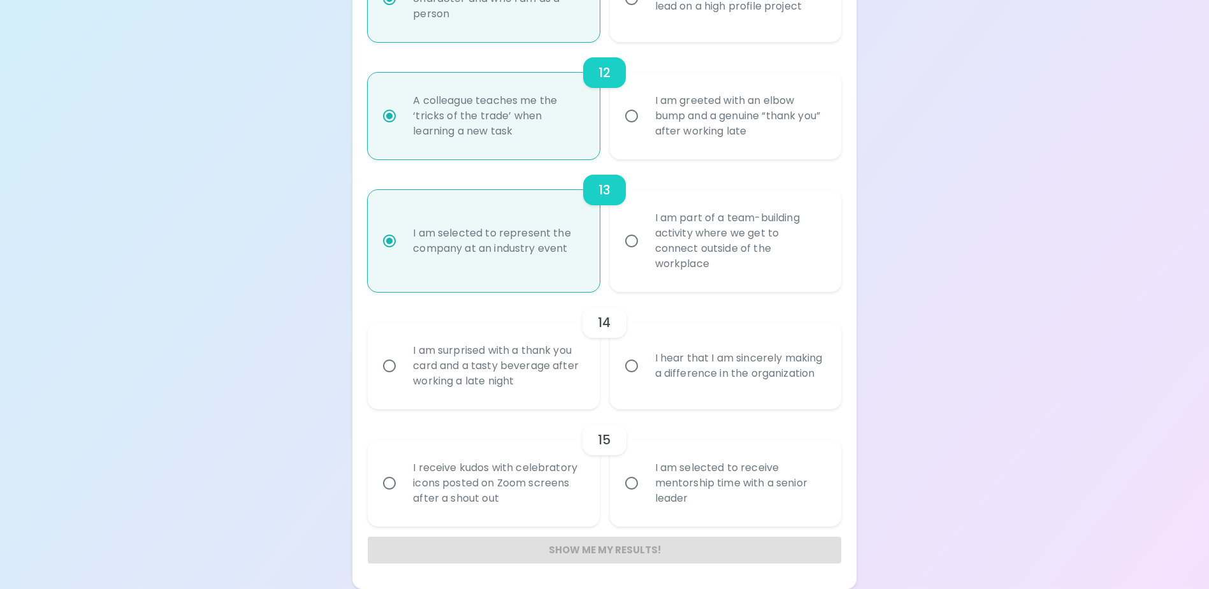
radio input "false"
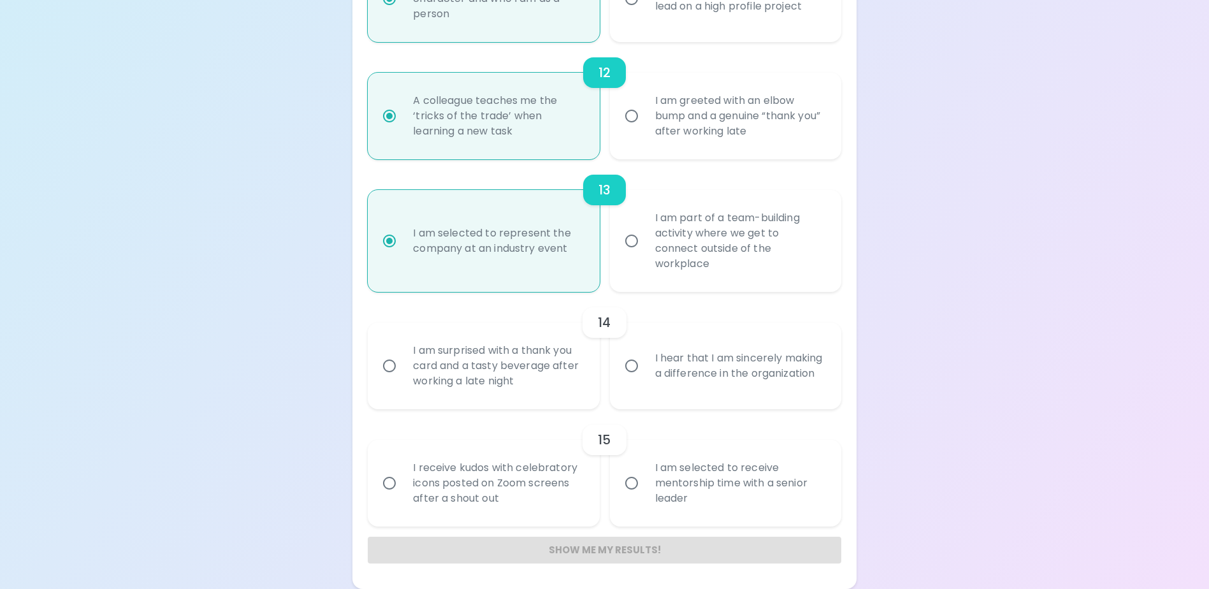
radio input "false"
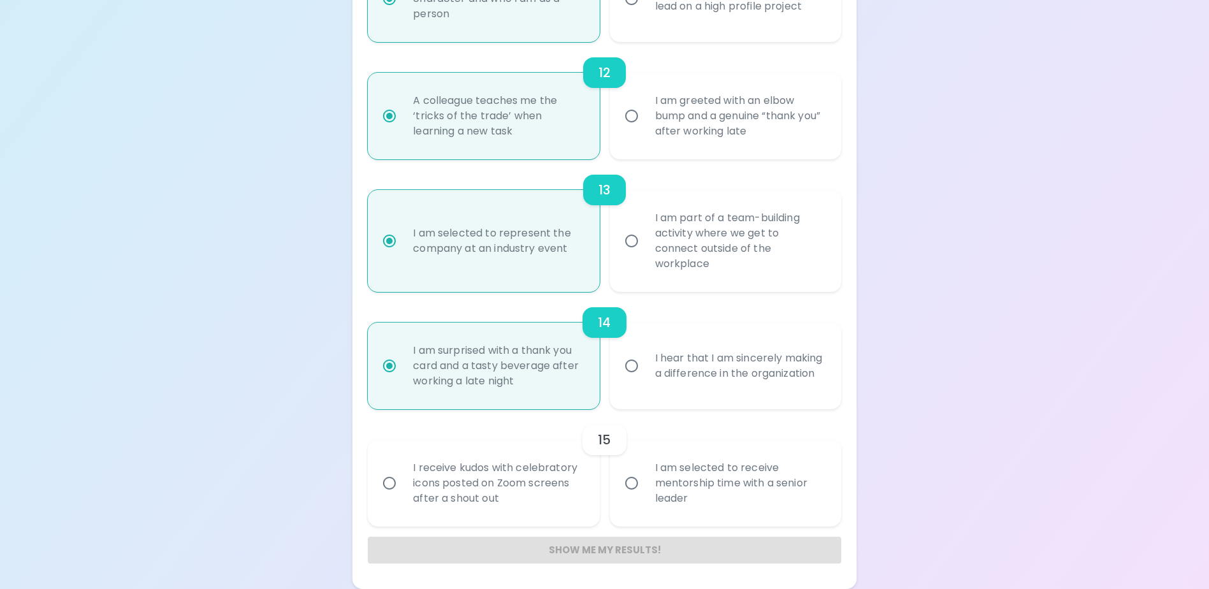
radio input "true"
click at [505, 436] on div "15" at bounding box center [604, 439] width 473 height 31
click at [522, 524] on label "I receive kudos with celebratory icons posted on Zoom screens after a shout out" at bounding box center [476, 483] width 231 height 87
click at [403, 496] on input "I receive kudos with celebratory icons posted on Zoom screens after a shout out" at bounding box center [389, 483] width 27 height 27
radio input "false"
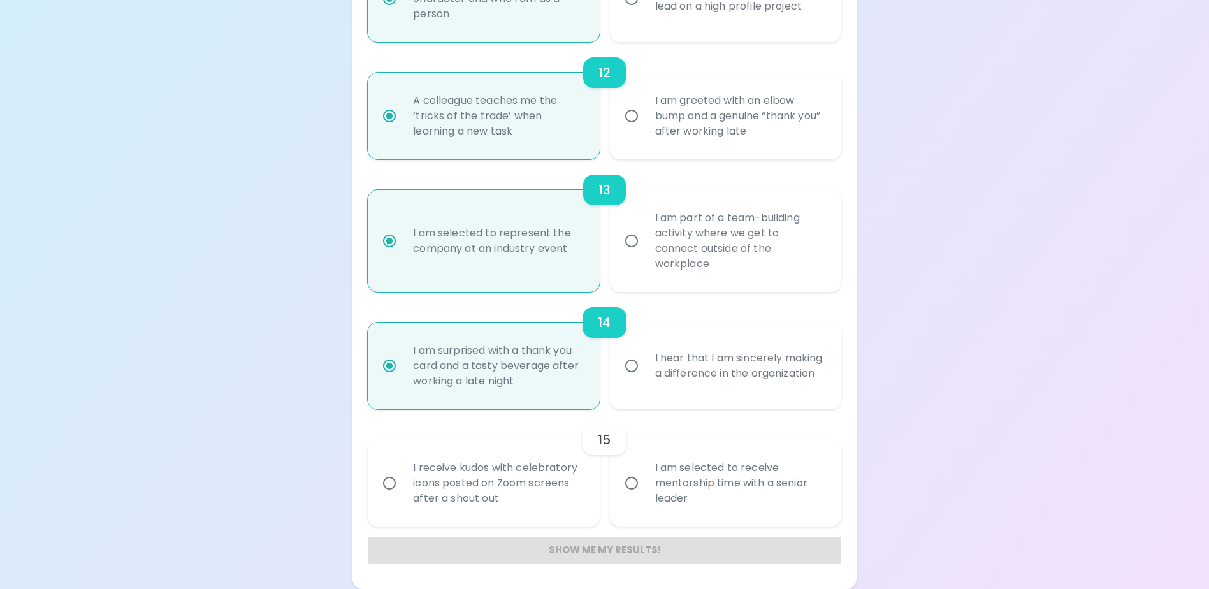
radio input "false"
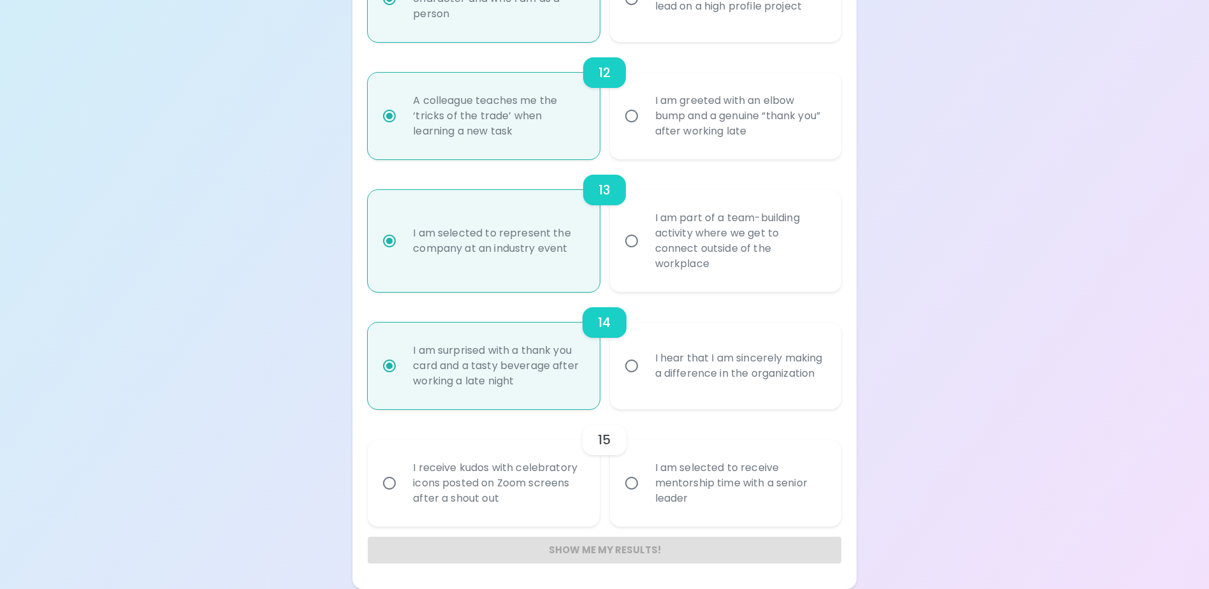
radio input "false"
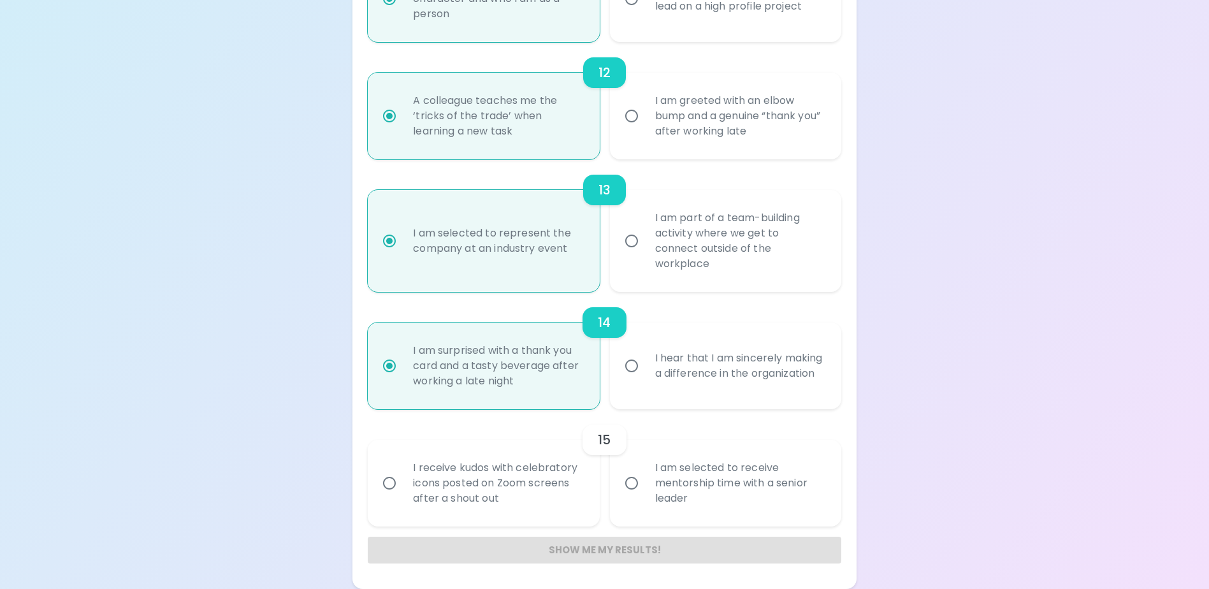
radio input "false"
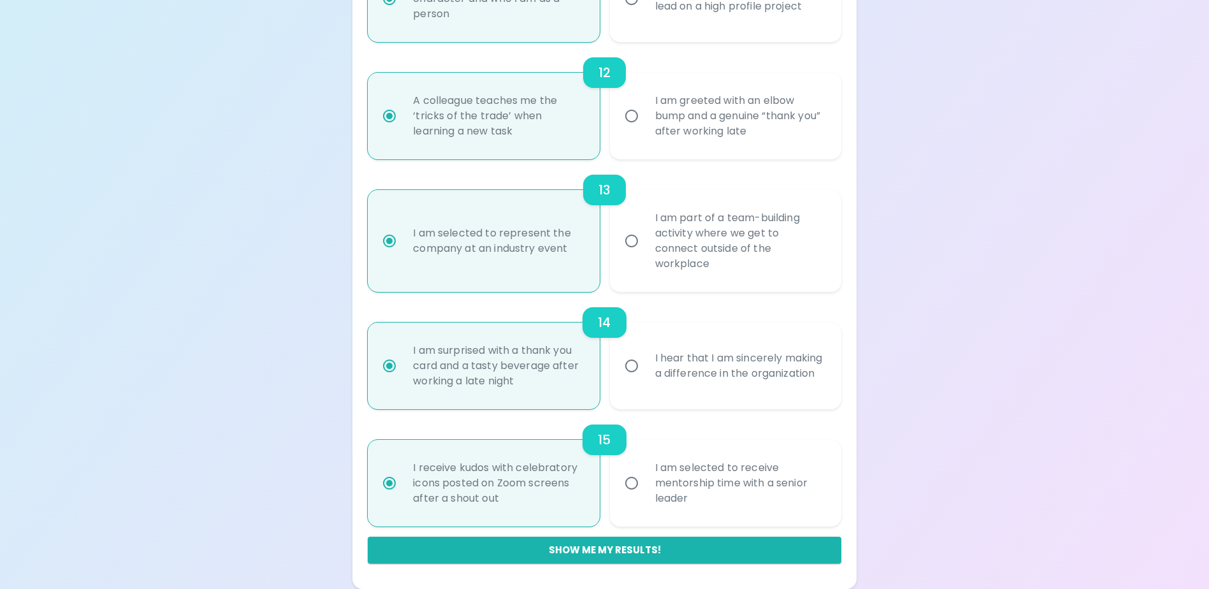
radio input "true"
click at [554, 559] on button "Show me my results!" at bounding box center [604, 549] width 473 height 27
radio input "false"
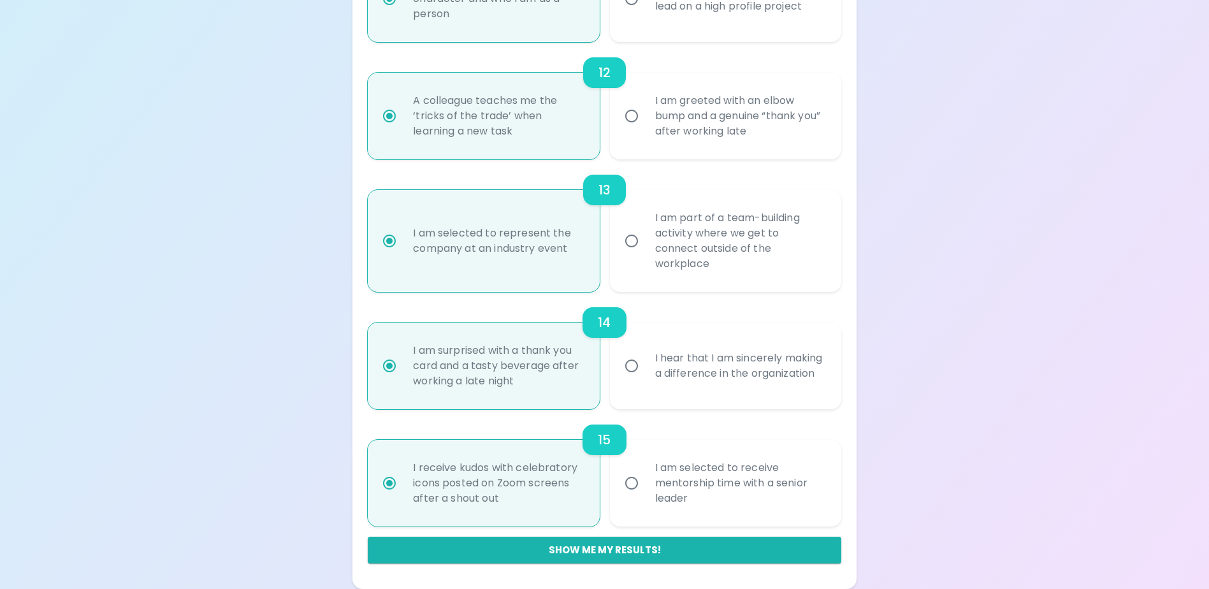
radio input "false"
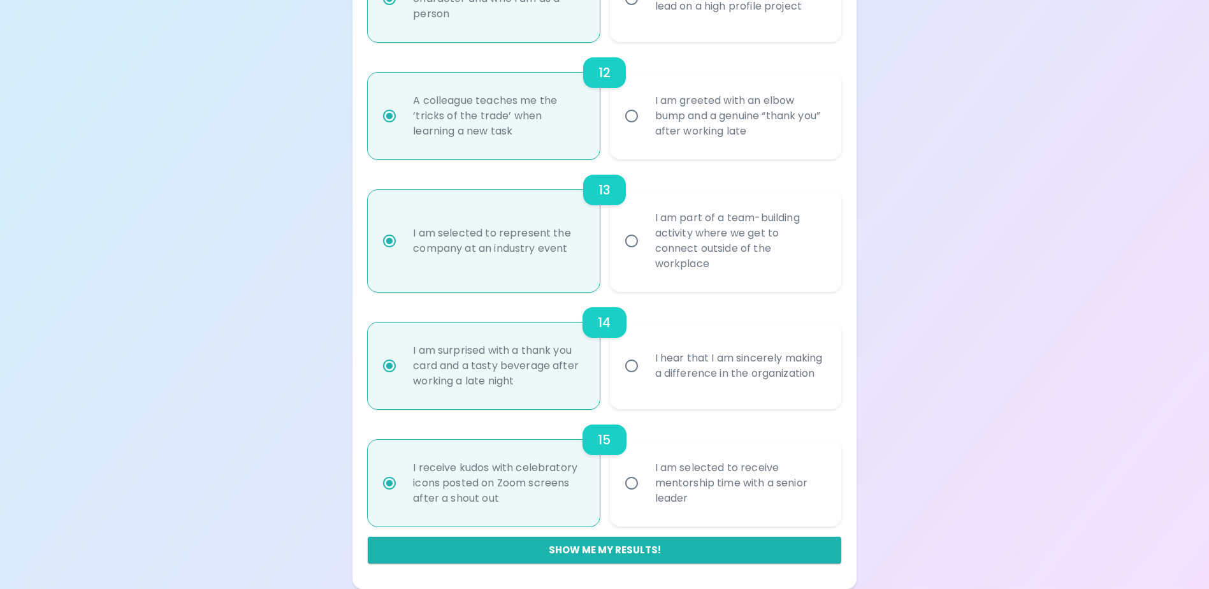
radio input "false"
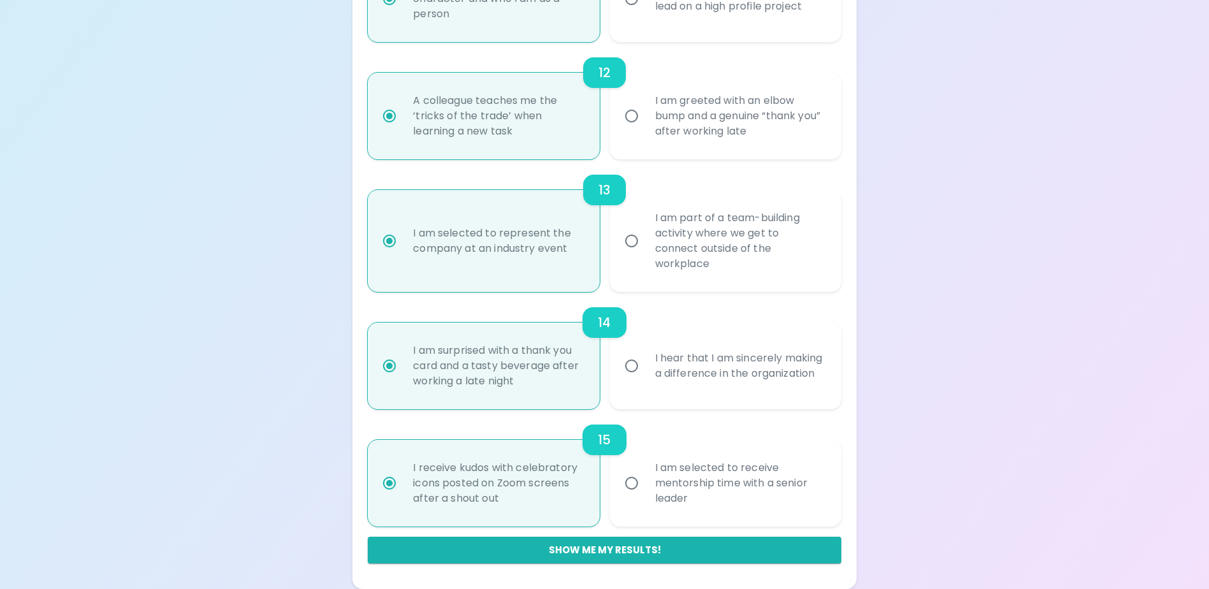
radio input "false"
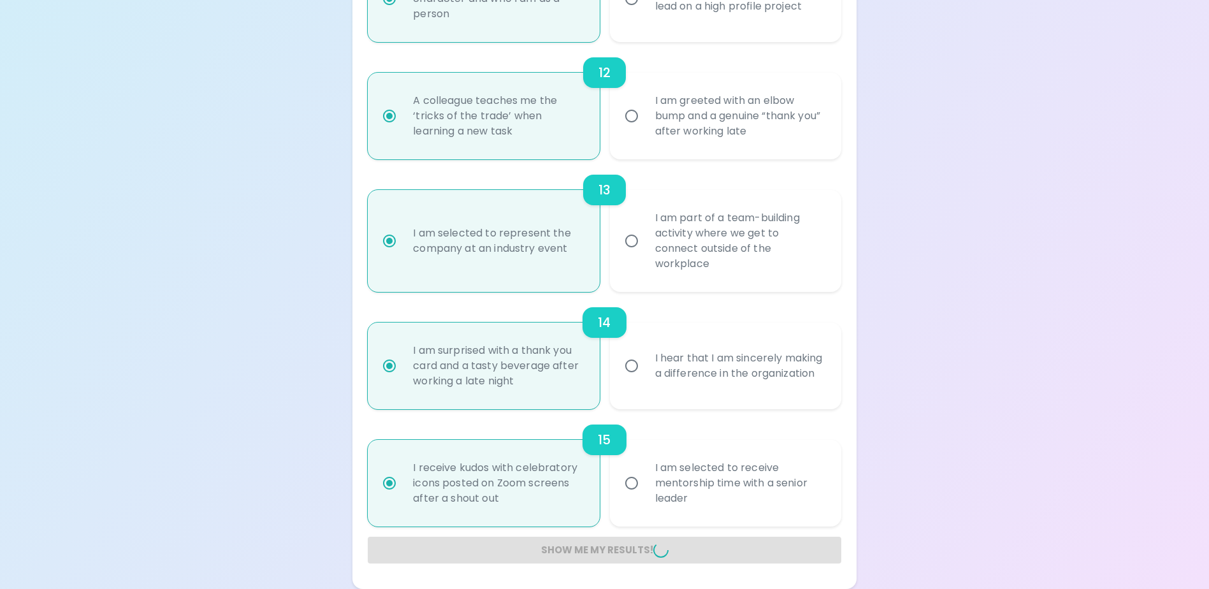
radio input "false"
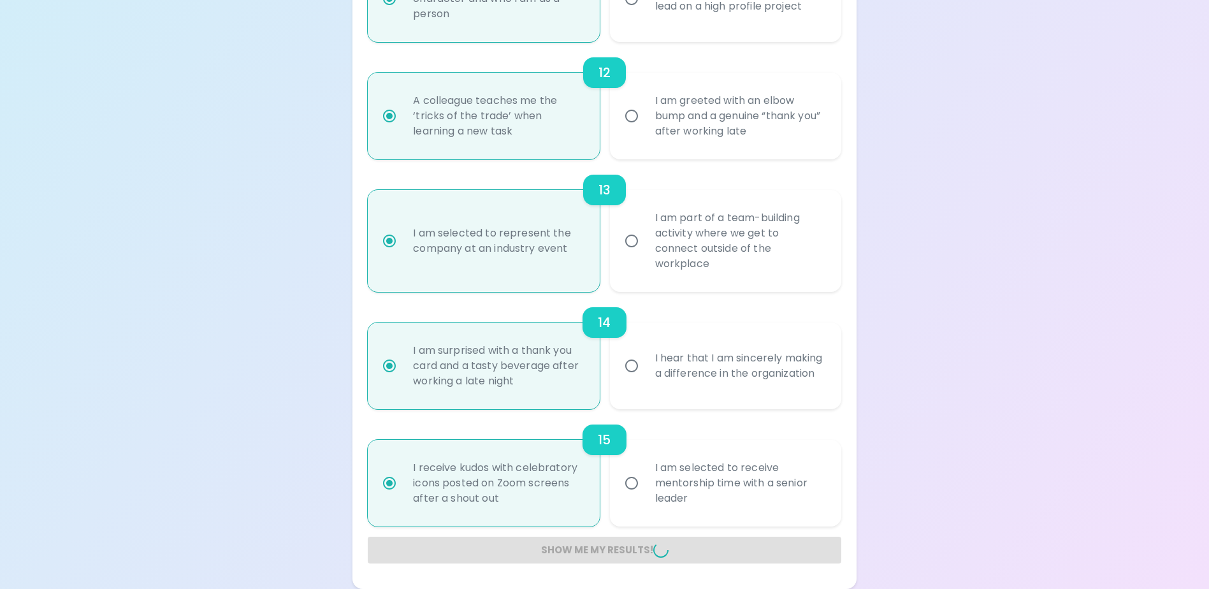
radio input "false"
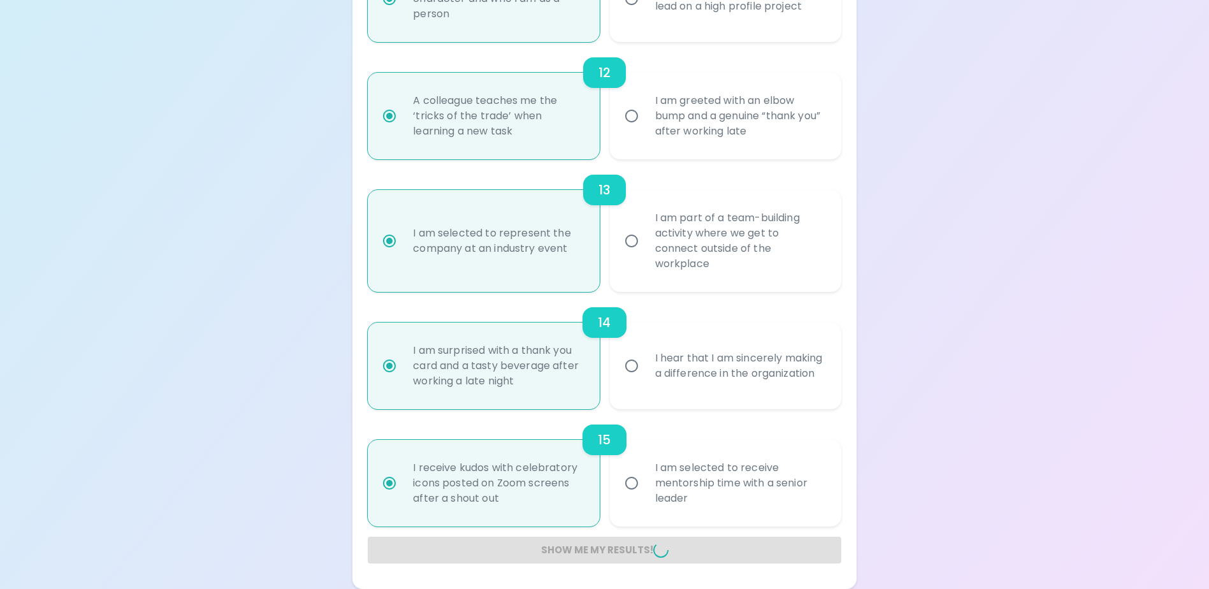
radio input "false"
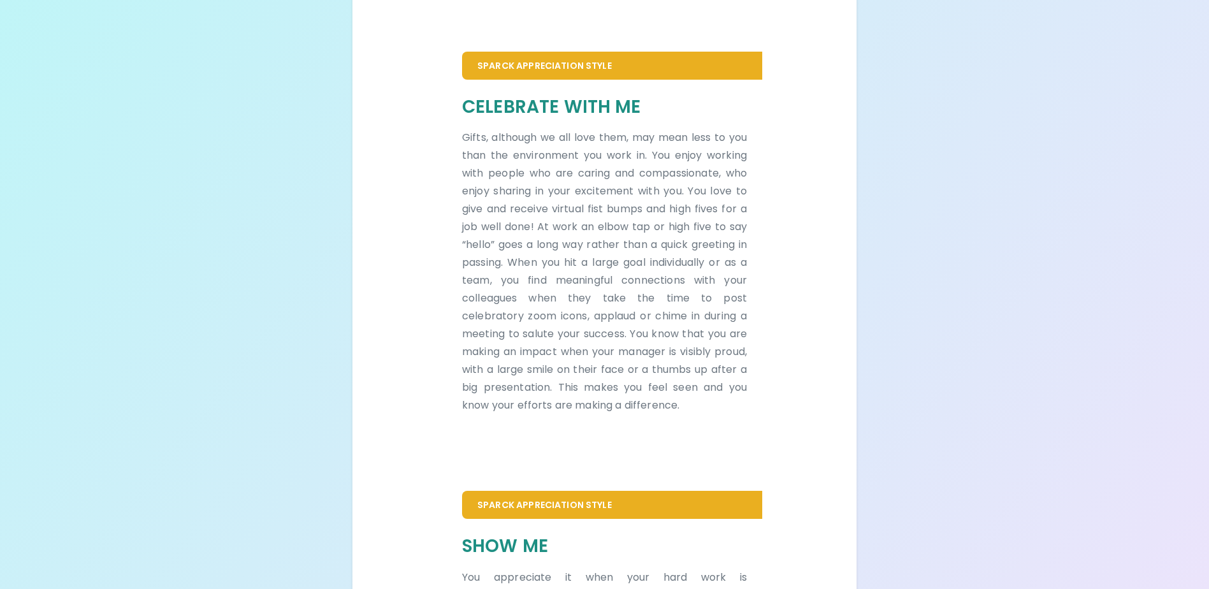
scroll to position [172, 0]
